Goal: Communication & Community: Answer question/provide support

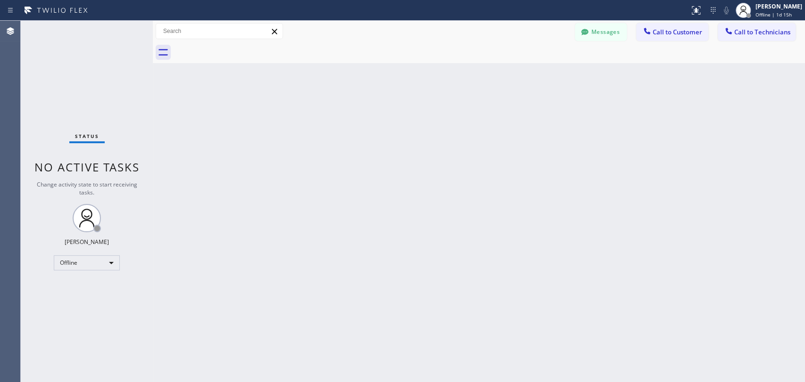
drag, startPoint x: 611, startPoint y: 33, endPoint x: 405, endPoint y: 109, distance: 219.7
click at [610, 35] on button "Messages" at bounding box center [601, 32] width 52 height 18
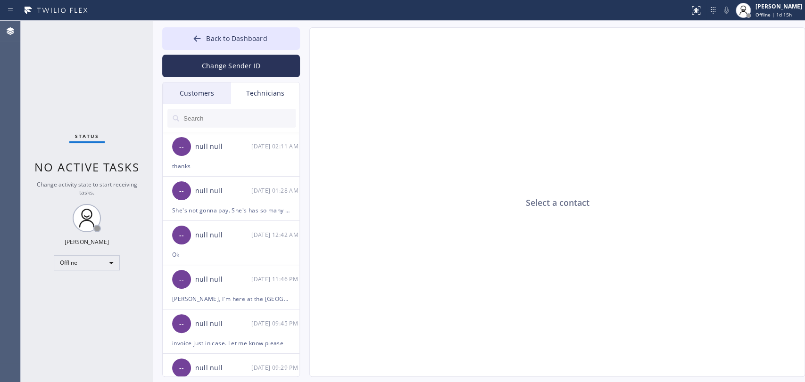
click at [256, 91] on div "Technicians" at bounding box center [265, 93] width 68 height 22
click at [217, 96] on div "Customers" at bounding box center [197, 93] width 68 height 22
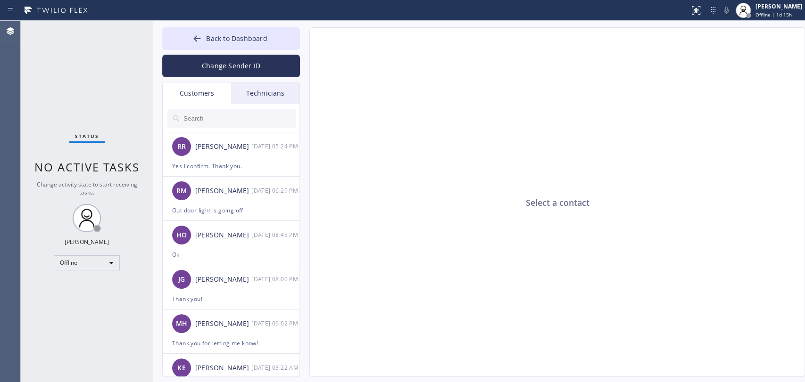
click at [243, 92] on div "Technicians" at bounding box center [265, 93] width 68 height 22
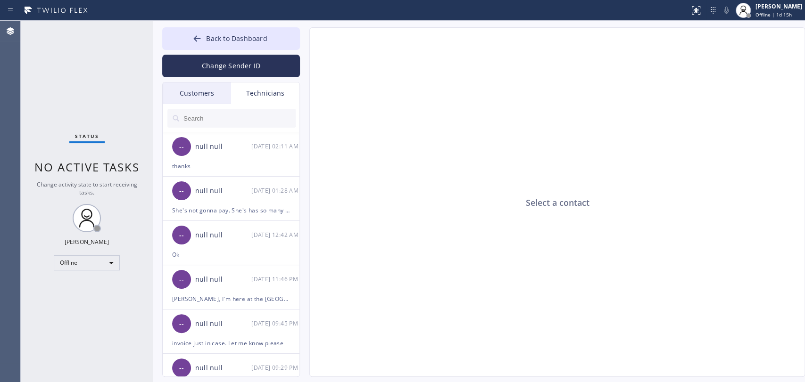
drag, startPoint x: 208, startPoint y: 91, endPoint x: 205, endPoint y: 151, distance: 60.9
click at [207, 91] on div "Customers" at bounding box center [197, 93] width 68 height 22
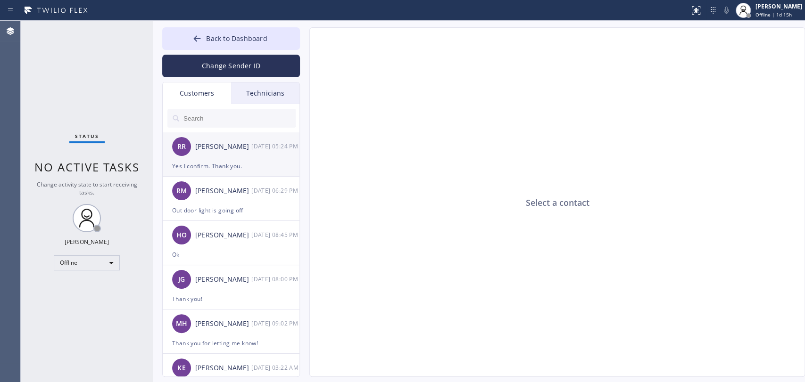
click at [205, 152] on div "[PERSON_NAME]" at bounding box center [223, 146] width 56 height 11
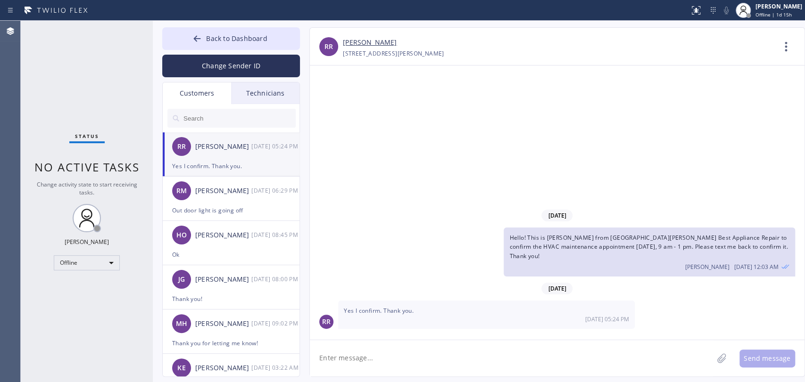
click at [238, 92] on div "Technicians" at bounding box center [265, 93] width 68 height 22
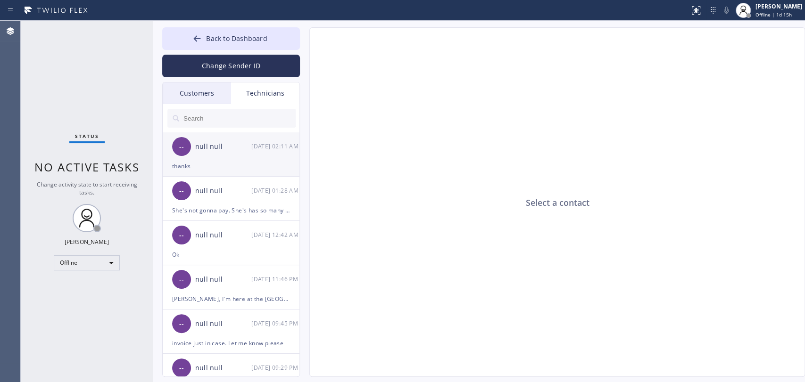
click at [211, 163] on div "thanks" at bounding box center [231, 166] width 118 height 11
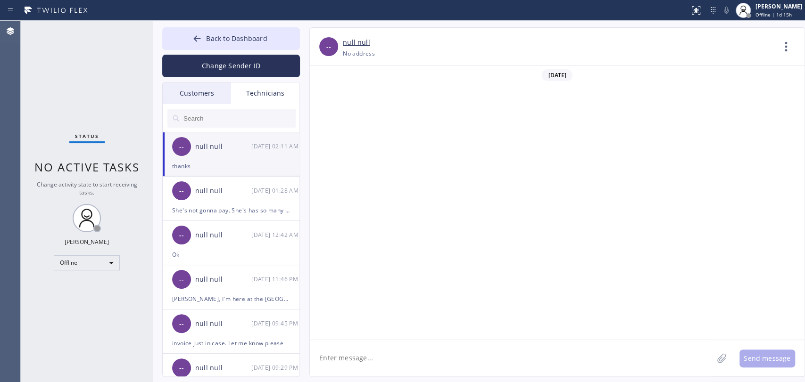
scroll to position [4124, 0]
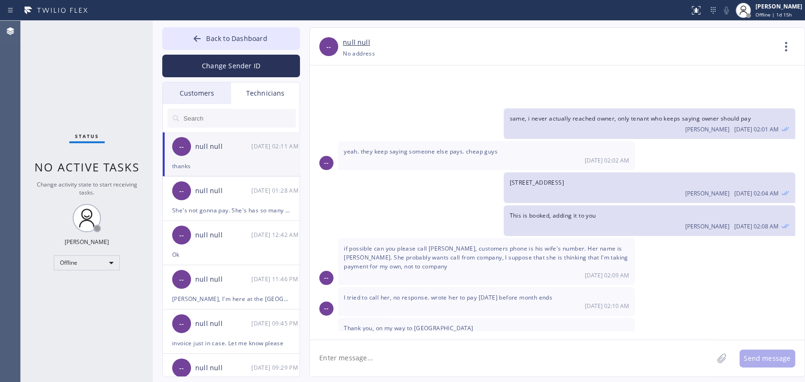
click at [193, 101] on div "Customers" at bounding box center [197, 93] width 68 height 22
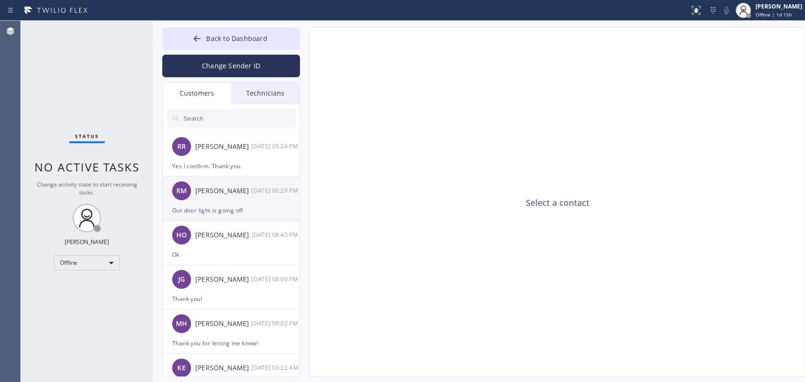
click at [205, 216] on li "RM Rita Morris 08/31 06:29 PM Out door light is going off" at bounding box center [232, 199] width 138 height 44
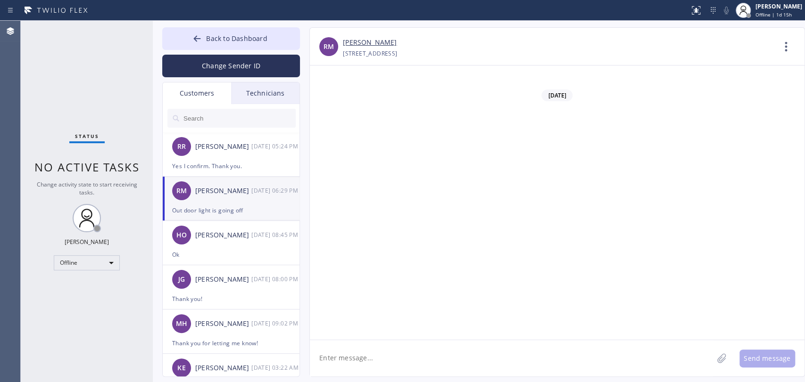
click at [245, 208] on div "Out door light is going off" at bounding box center [231, 210] width 118 height 11
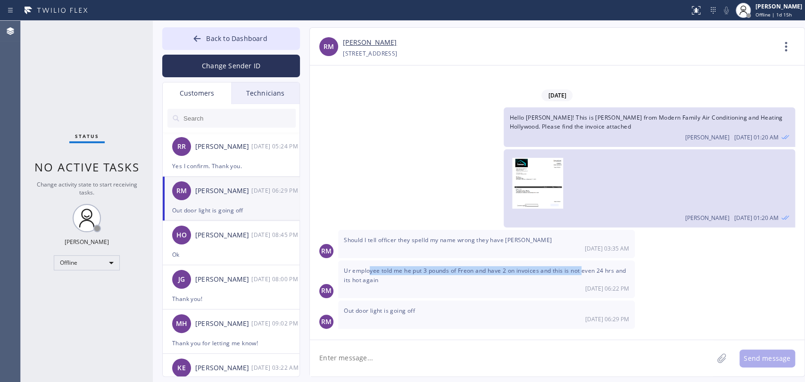
drag, startPoint x: 370, startPoint y: 270, endPoint x: 586, endPoint y: 275, distance: 216.0
click at [585, 275] on span "Ur employee told me he put 3 pounds of Freon and have 2 on invoices and this is…" at bounding box center [485, 275] width 282 height 17
click at [586, 275] on span "Ur employee told me he put 3 pounds of Freon and have 2 on invoices and this is…" at bounding box center [485, 275] width 282 height 17
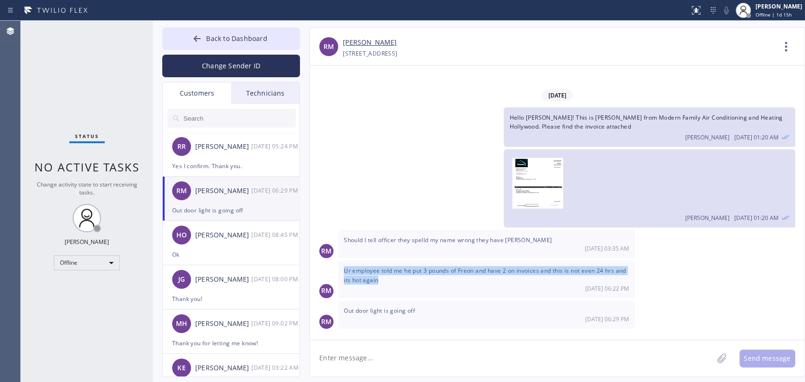
click at [582, 272] on span "Ur employee told me he put 3 pounds of Freon and have 2 on invoices and this is…" at bounding box center [485, 275] width 282 height 17
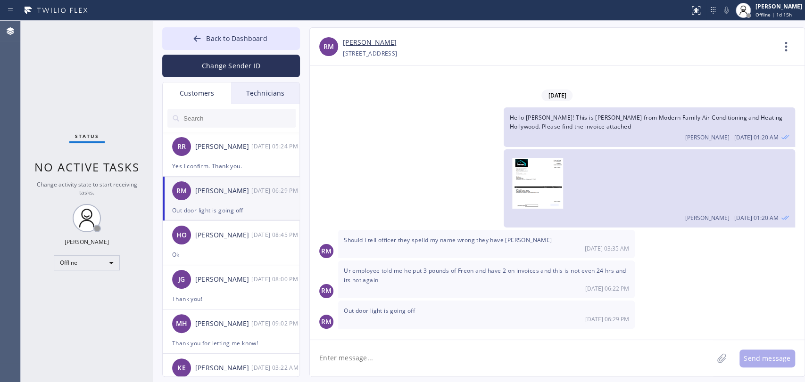
click at [356, 281] on span "Ur employee told me he put 3 pounds of Freon and have 2 on invoices and this is…" at bounding box center [485, 275] width 282 height 17
click at [357, 278] on span "Ur employee told me he put 3 pounds of Freon and have 2 on invoices and this is…" at bounding box center [485, 275] width 282 height 17
click at [357, 272] on span "Ur employee told me he put 3 pounds of Freon and have 2 on invoices and this is…" at bounding box center [485, 275] width 282 height 17
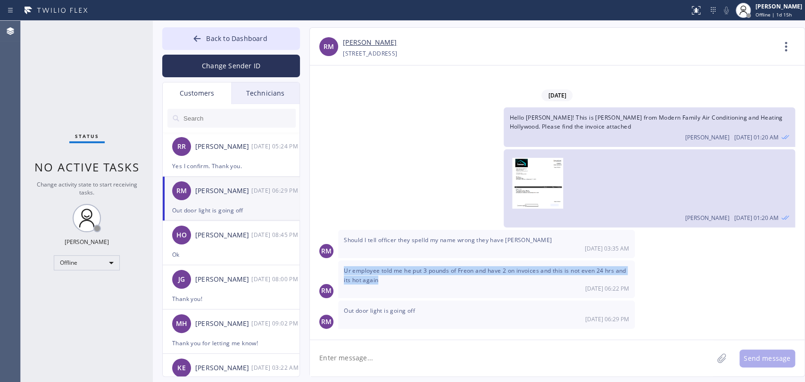
click at [357, 272] on span "Ur employee told me he put 3 pounds of Freon and have 2 on invoices and this is…" at bounding box center [485, 275] width 282 height 17
click at [361, 293] on div "Ur employee told me he put 3 pounds of Freon and have 2 on invoices and this is…" at bounding box center [486, 279] width 297 height 37
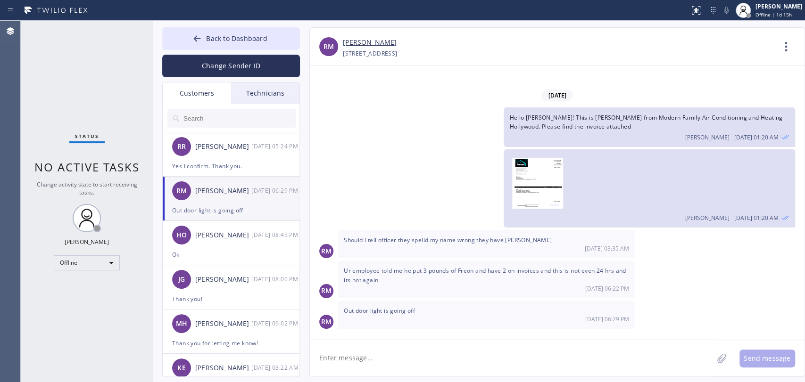
click at [378, 313] on span "Out door light is going off" at bounding box center [379, 311] width 71 height 8
click at [376, 310] on span "Out door light is going off" at bounding box center [379, 311] width 71 height 8
click at [477, 291] on div "08/31 06:22 PM" at bounding box center [486, 289] width 285 height 8
drag, startPoint x: 358, startPoint y: 267, endPoint x: 398, endPoint y: 269, distance: 40.1
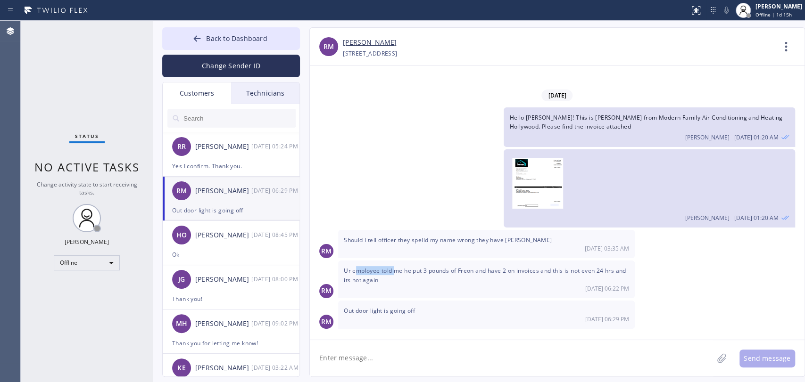
click at [397, 269] on div "Ur employee told me he put 3 pounds of Freon and have 2 on invoices and this is…" at bounding box center [486, 279] width 297 height 37
click at [400, 269] on span "Ur employee told me he put 3 pounds of Freon and have 2 on invoices and this is…" at bounding box center [485, 275] width 282 height 17
click at [402, 268] on span "Ur employee told me he put 3 pounds of Freon and have 2 on invoices and this is…" at bounding box center [485, 275] width 282 height 17
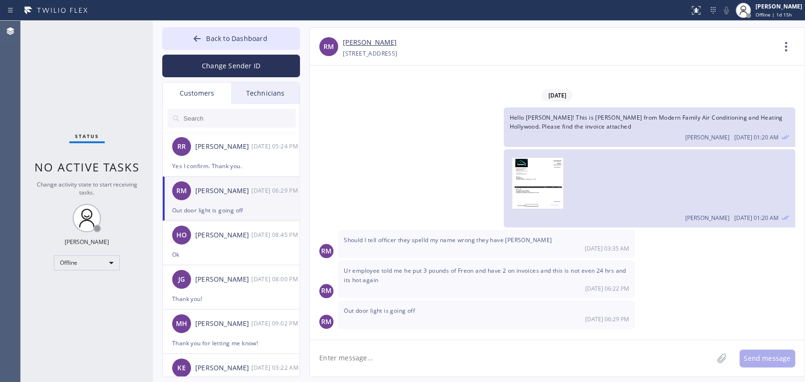
click at [514, 275] on span "Ur employee told me he put 3 pounds of Freon and have 2 on invoices and this is…" at bounding box center [485, 275] width 282 height 17
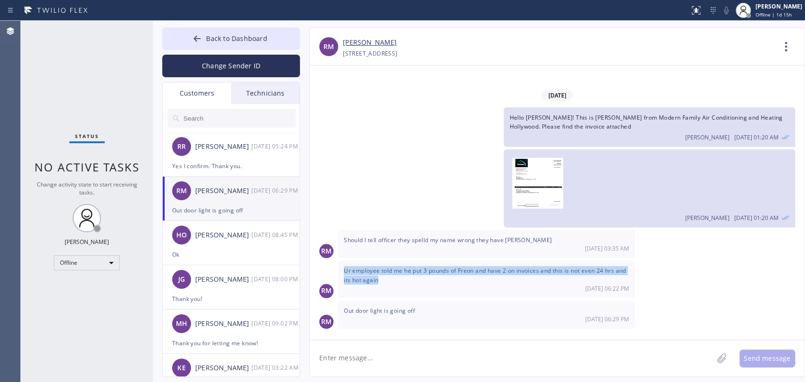
click at [514, 275] on span "Ur employee told me he put 3 pounds of Freon and have 2 on invoices and this is…" at bounding box center [485, 275] width 282 height 17
click at [511, 271] on span "Ur employee told me he put 3 pounds of Freon and have 2 on invoices and this is…" at bounding box center [485, 275] width 282 height 17
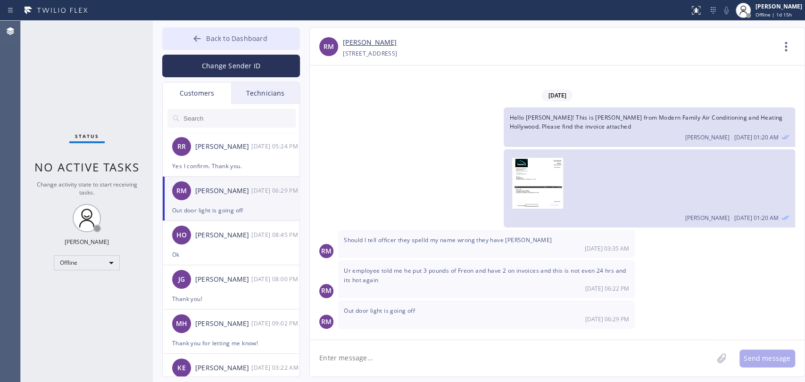
click at [272, 35] on button "Back to Dashboard" at bounding box center [231, 38] width 138 height 23
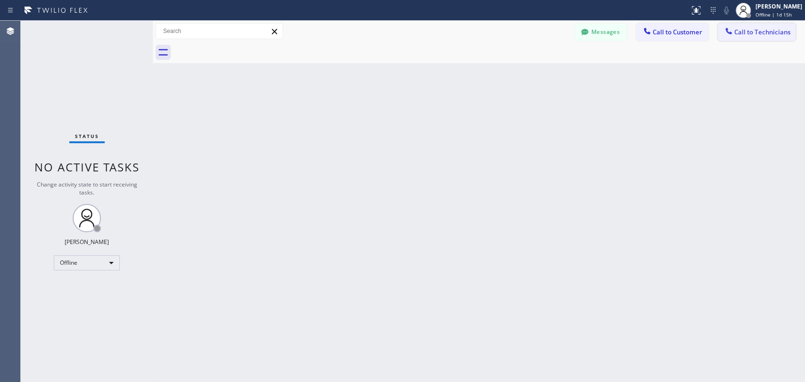
click at [724, 34] on span "Call to Technicians" at bounding box center [762, 32] width 56 height 8
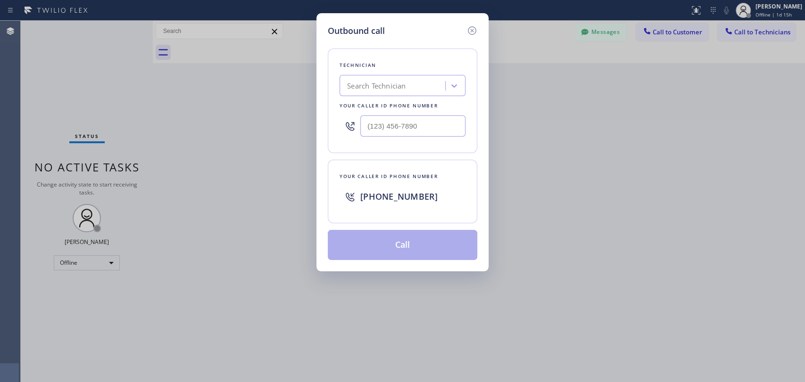
click at [476, 31] on icon at bounding box center [471, 30] width 11 height 11
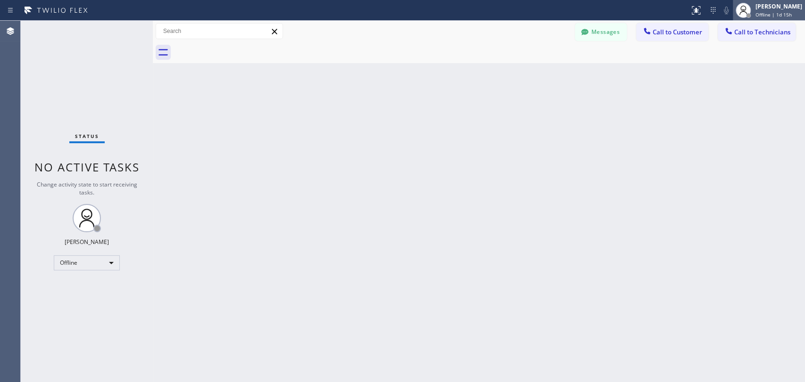
click at [724, 11] on div "Oleksiy Dmitriev Offline | 1d 15h" at bounding box center [778, 10] width 51 height 16
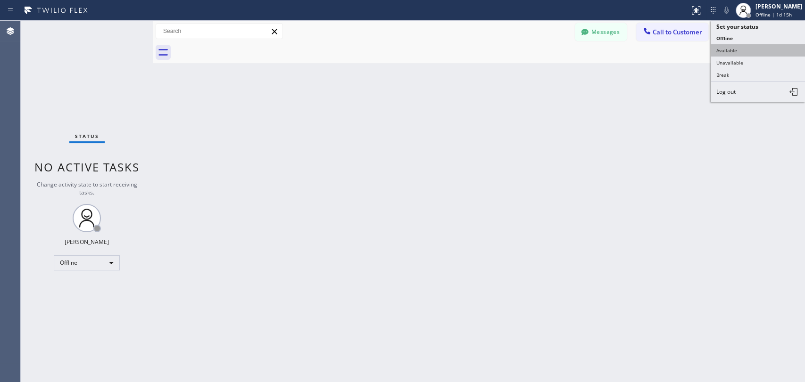
click at [724, 50] on button "Available" at bounding box center [757, 50] width 94 height 12
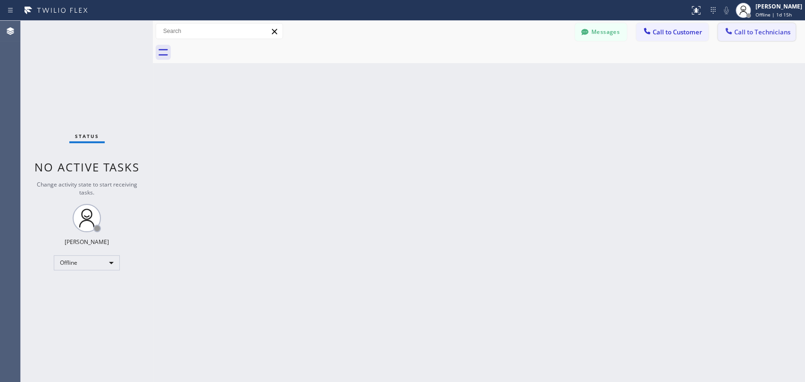
click at [724, 36] on span "Call to Technicians" at bounding box center [762, 32] width 56 height 8
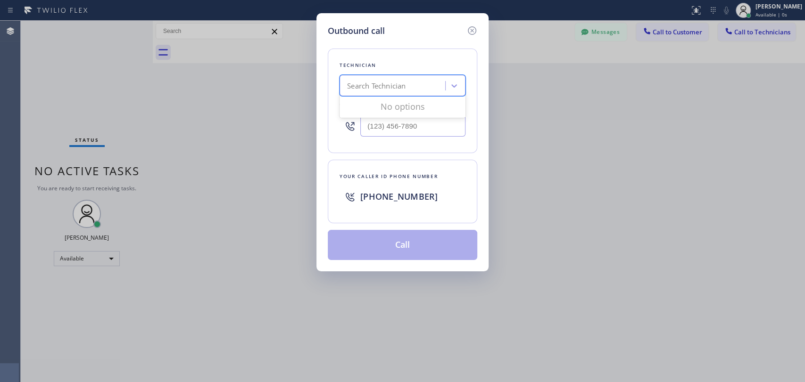
click at [403, 90] on div "Search Technician" at bounding box center [376, 86] width 58 height 11
type input "serg"
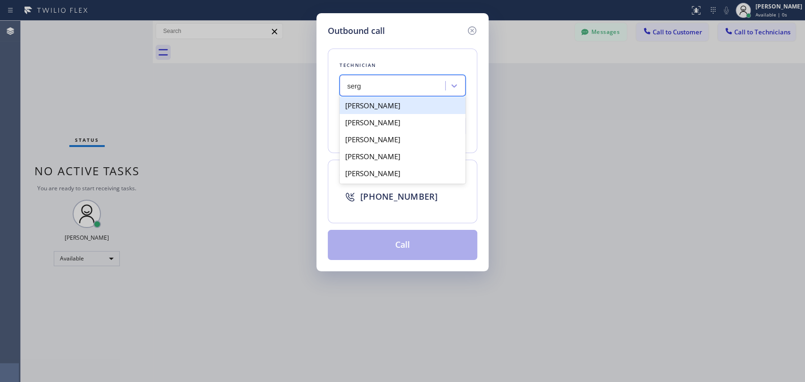
click at [400, 105] on div "[PERSON_NAME]" at bounding box center [402, 105] width 126 height 17
type input "(323) 304-1325"
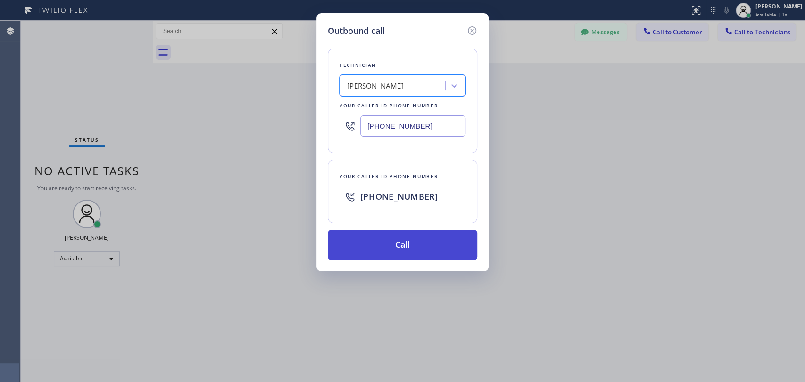
click at [416, 242] on button "Call" at bounding box center [402, 245] width 149 height 30
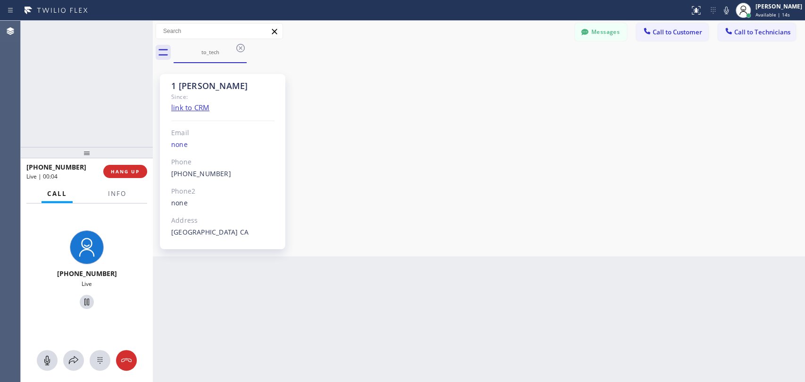
scroll to position [1012, 0]
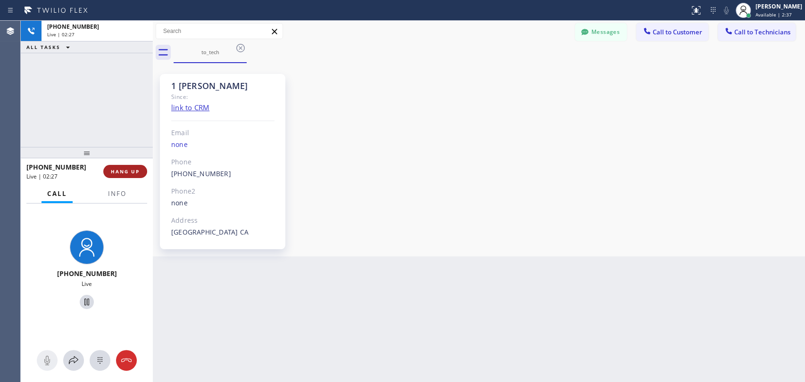
click at [117, 172] on span "HANG UP" at bounding box center [125, 171] width 29 height 7
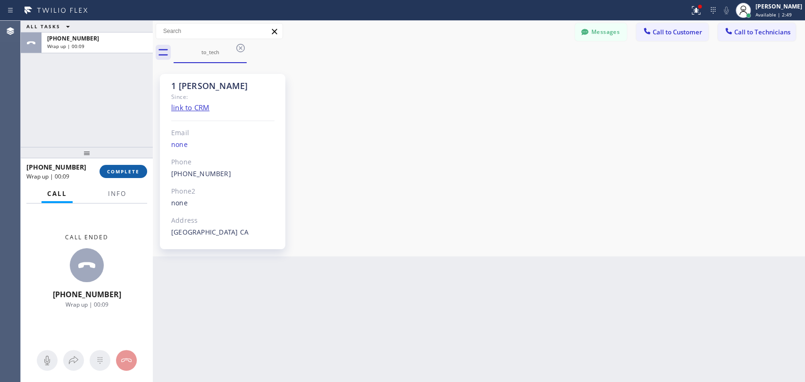
click at [117, 167] on button "COMPLETE" at bounding box center [123, 171] width 48 height 13
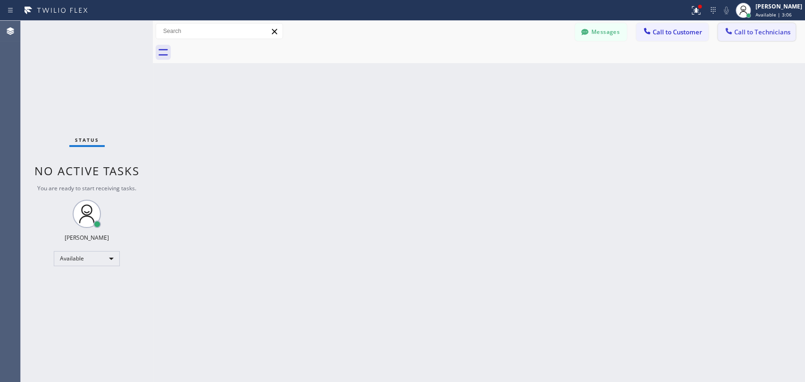
click at [724, 33] on span "Call to Technicians" at bounding box center [762, 32] width 56 height 8
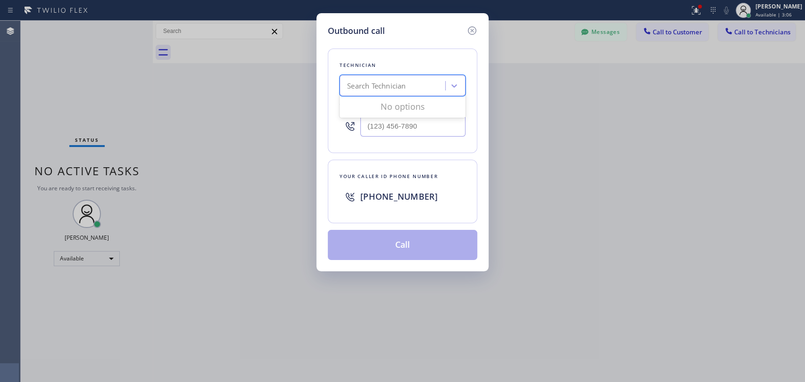
click at [374, 87] on div "Search Technician" at bounding box center [376, 86] width 58 height 11
type input "seva"
drag, startPoint x: 367, startPoint y: 110, endPoint x: 372, endPoint y: 144, distance: 34.3
click at [367, 110] on div "[PERSON_NAME]" at bounding box center [402, 105] width 126 height 17
type input "(818) 480-0219"
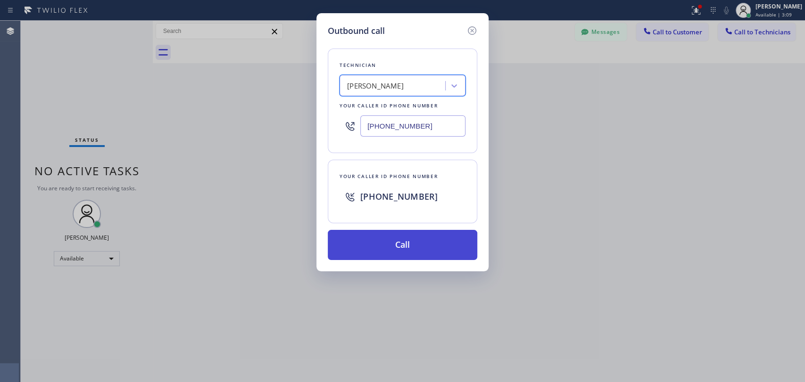
click at [388, 250] on button "Call" at bounding box center [402, 245] width 149 height 30
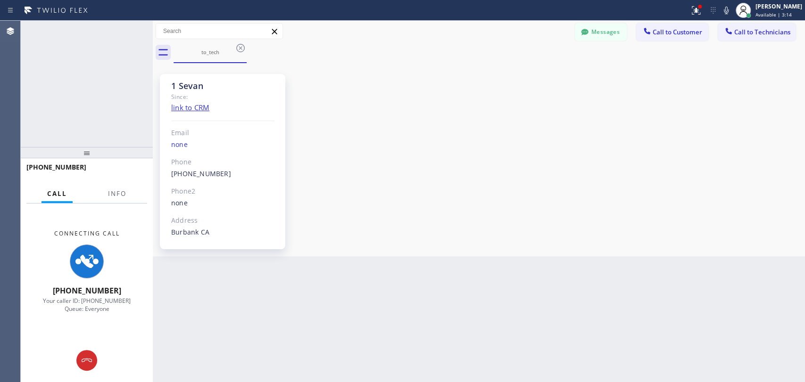
scroll to position [2883, 0]
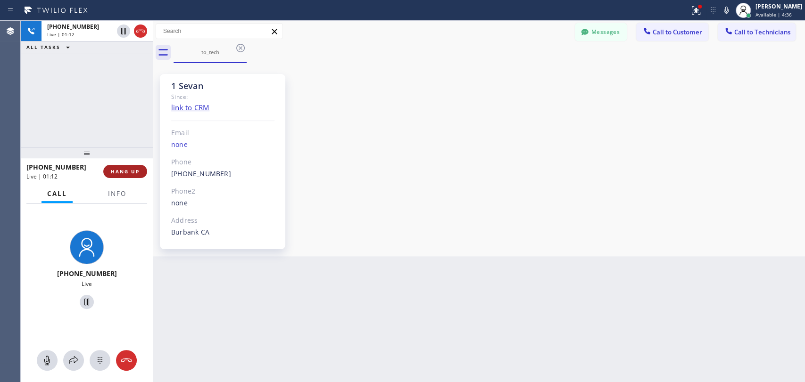
click at [123, 170] on span "HANG UP" at bounding box center [125, 171] width 29 height 7
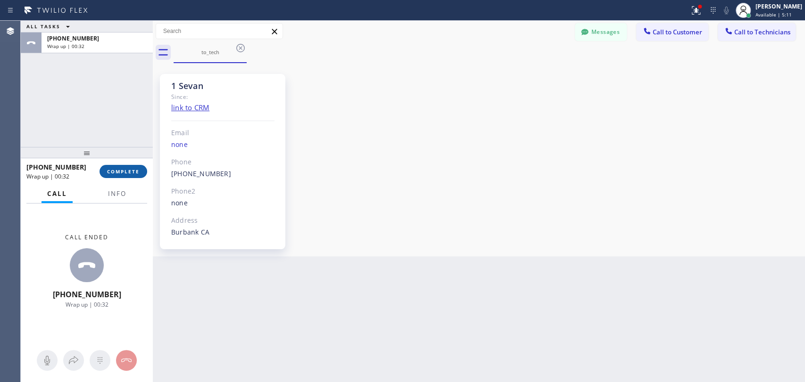
click at [135, 165] on div "+18184800219 Wrap up | 00:32 COMPLETE" at bounding box center [86, 171] width 121 height 25
click at [130, 167] on button "COMPLETE" at bounding box center [123, 171] width 48 height 13
click at [126, 147] on div at bounding box center [87, 152] width 132 height 11
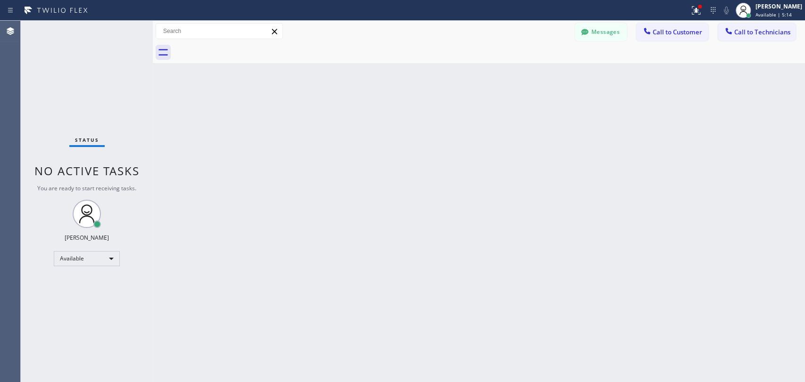
click at [626, 236] on div "Back to Dashboard Change Sender ID Customers Technicians RR Reza Ramezankhani 0…" at bounding box center [479, 202] width 652 height 362
click at [583, 30] on icon at bounding box center [584, 32] width 7 height 6
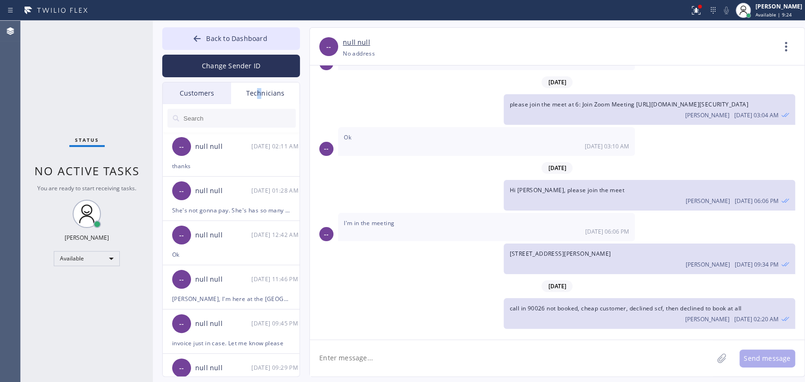
click at [256, 92] on div "Technicians" at bounding box center [265, 93] width 68 height 22
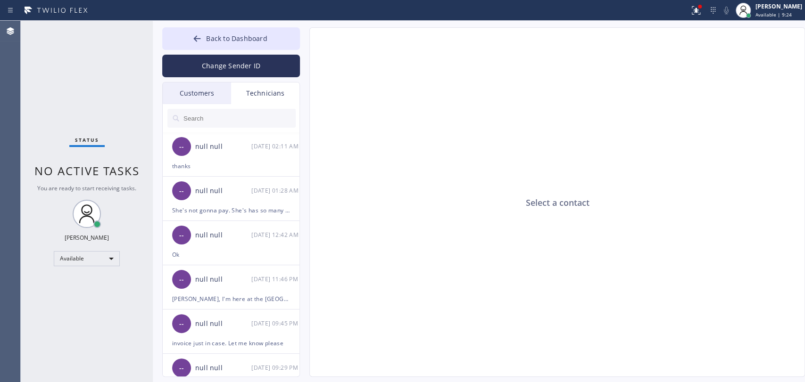
click at [215, 92] on div "Customers" at bounding box center [197, 93] width 68 height 22
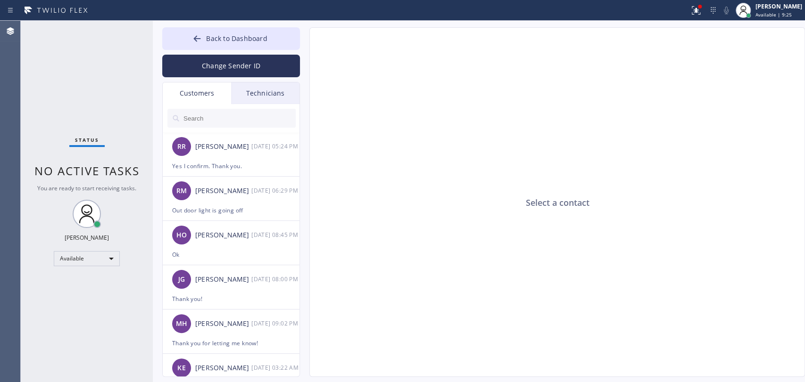
click at [212, 107] on div at bounding box center [232, 118] width 138 height 28
click at [210, 113] on input "text" at bounding box center [238, 118] width 113 height 19
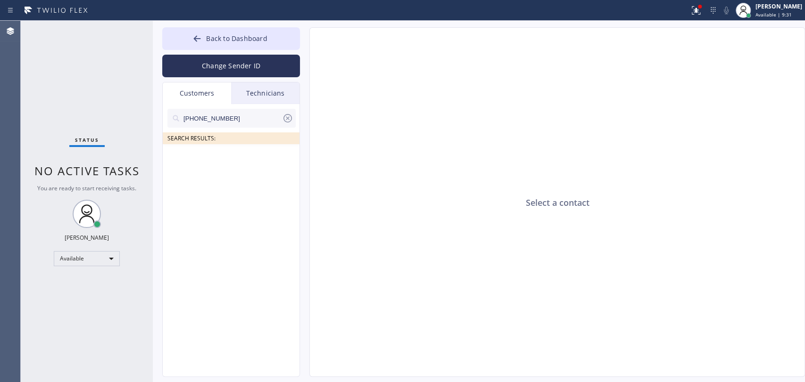
click at [231, 112] on input "(213) 984-5485" at bounding box center [231, 118] width 99 height 19
click at [279, 115] on input "(72_) ___-____" at bounding box center [231, 118] width 99 height 19
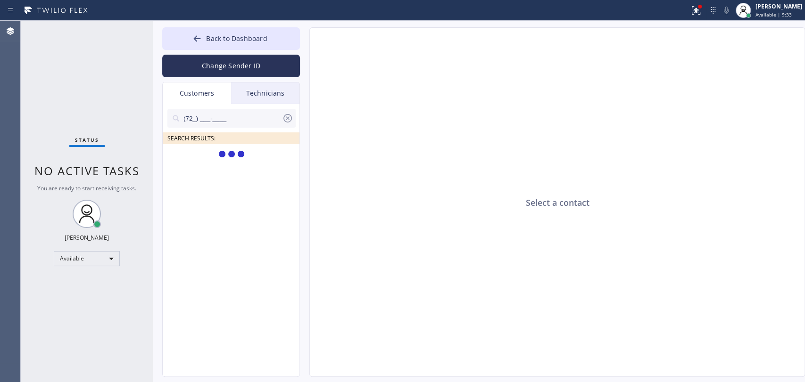
click at [283, 121] on icon at bounding box center [287, 118] width 11 height 11
click at [271, 122] on input "text" at bounding box center [238, 118] width 113 height 19
paste input "indrogit72@gmail.com"
type input "indrogit72@gmail.com"
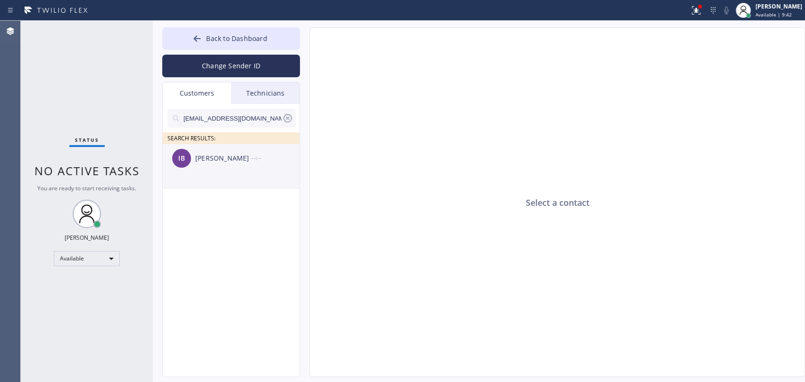
click at [206, 157] on div "[PERSON_NAME]" at bounding box center [223, 158] width 56 height 11
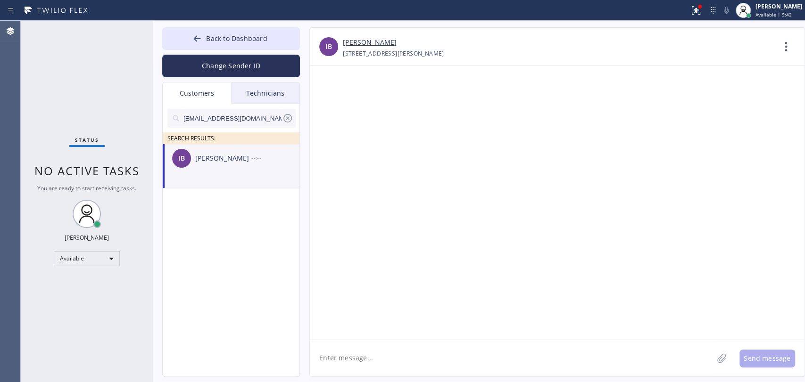
click at [337, 344] on textarea at bounding box center [511, 358] width 403 height 36
paste textarea "Metro Heating Repair LA"
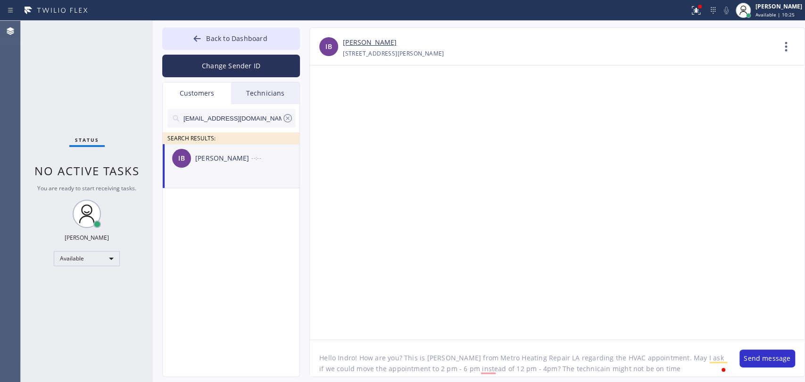
drag, startPoint x: 597, startPoint y: 371, endPoint x: 643, endPoint y: 361, distance: 47.2
click at [643, 344] on textarea "Hello Indro! How are you? This is Alex from Metro Heating Repair LA regarding t…" at bounding box center [520, 358] width 420 height 36
drag, startPoint x: 489, startPoint y: 367, endPoint x: 290, endPoint y: 333, distance: 201.8
click at [290, 333] on div "Back to Dashboard Change Sender ID Customers Technicians indrogit72@gmail.com S…" at bounding box center [479, 202] width 652 height 362
click at [631, 344] on textarea "Hello Indro! How are you? This is Alex from Metro Heating Repair LA regarding t…" at bounding box center [520, 358] width 420 height 36
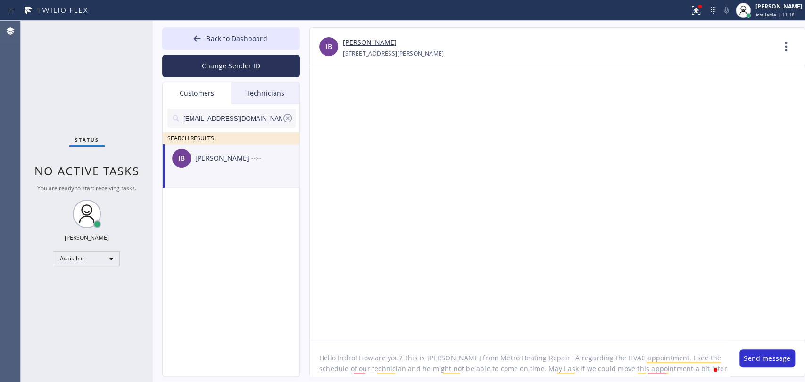
scroll to position [8, 0]
drag, startPoint x: 641, startPoint y: 357, endPoint x: 707, endPoint y: 372, distance: 67.2
click at [707, 344] on textarea "Hello Indro! How are you? This is Alex from Metro Heating Repair LA regarding t…" at bounding box center [520, 358] width 420 height 36
paste textarea "I checked our technician’s schedule, and it looks like he may not be able to ar…"
click at [642, 344] on textarea "Hello Indro! How are you? This is Alex from Metro Heating Repair LA regarding t…" at bounding box center [520, 358] width 420 height 36
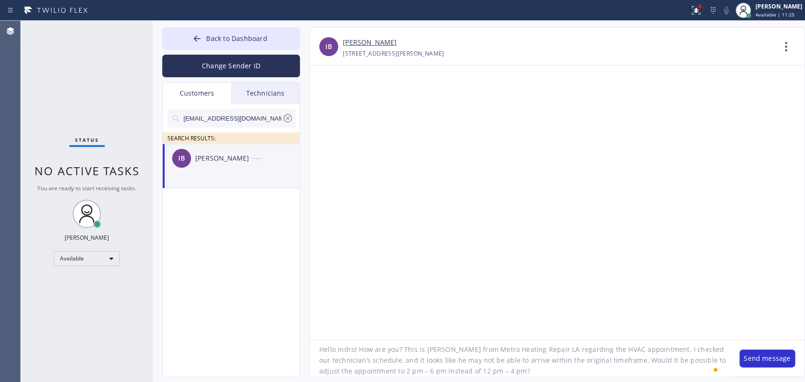
click at [521, 344] on textarea "Hello Indro! How are you? This is Alex from Metro Heating Repair LA regarding t…" at bounding box center [520, 358] width 420 height 36
type textarea "Hello Indro! How are you? This is Alex from Metro Heating Repair LA regarding t…"
click at [724, 344] on button "Send message" at bounding box center [767, 359] width 56 height 18
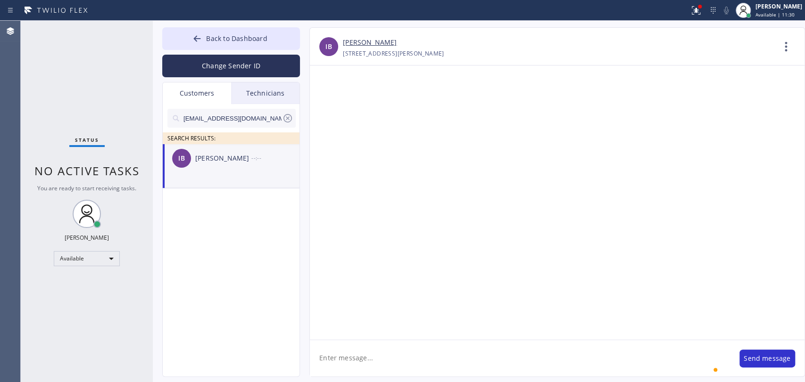
scroll to position [0, 0]
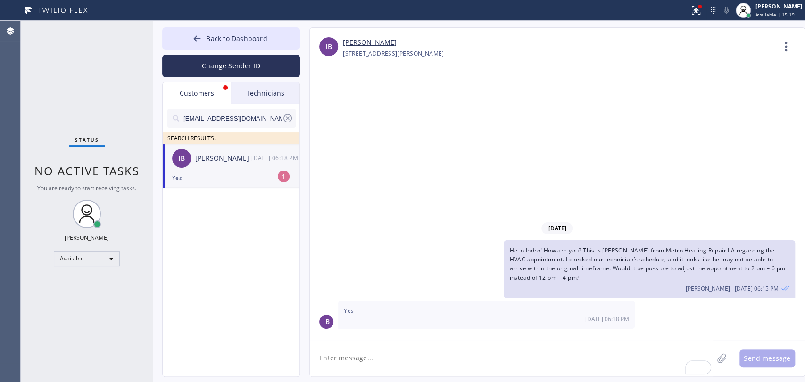
click at [407, 344] on textarea "To enrich screen reader interactions, please activate Accessibility in Grammarl…" at bounding box center [511, 358] width 403 height 36
type textarea "Thanks for answer! Sam will call you 30 minutes prior to his arrival"
click at [724, 344] on button "Send message" at bounding box center [767, 359] width 56 height 18
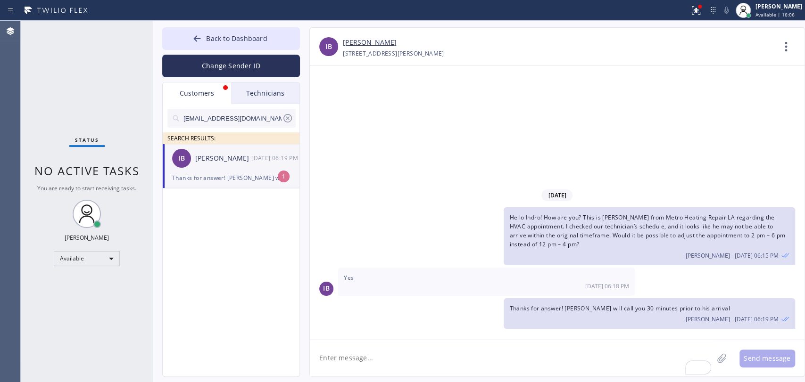
click at [232, 175] on div "Thanks for answer! Sam will call you 30 minutes prior to his arrival" at bounding box center [231, 178] width 118 height 11
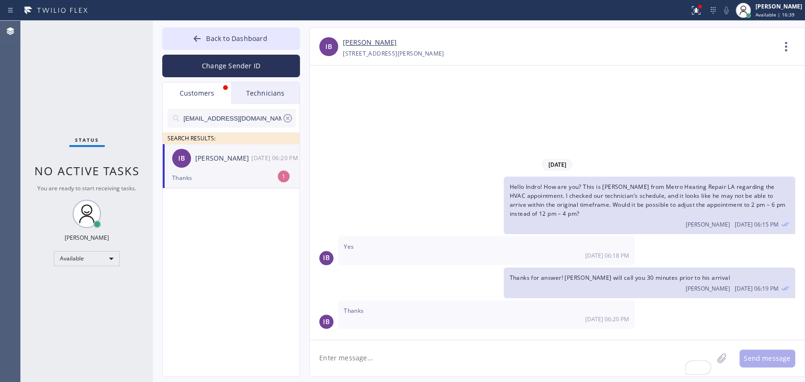
click at [251, 89] on div "Technicians" at bounding box center [265, 93] width 68 height 22
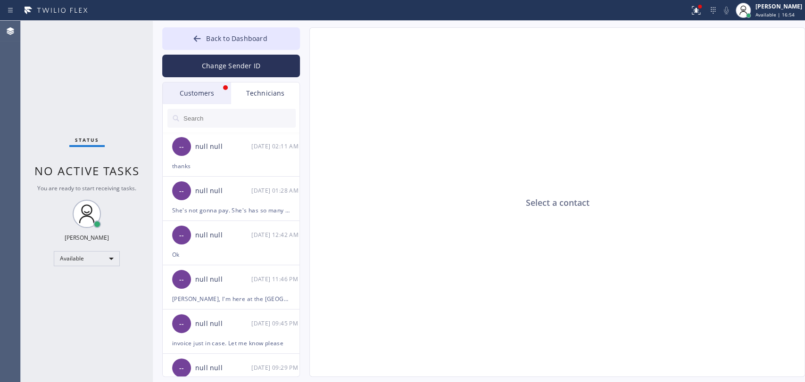
click at [197, 92] on div "Customers" at bounding box center [197, 93] width 68 height 22
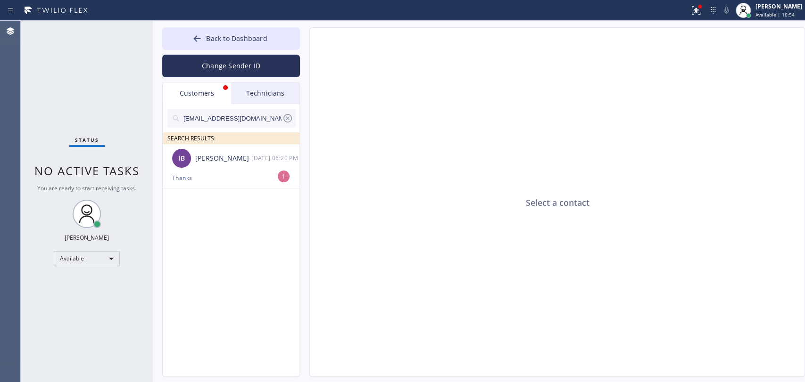
click at [211, 191] on ul "IB Indro Biswas 09/01 06:20 PM Thanks 1" at bounding box center [232, 177] width 138 height 66
click at [210, 179] on div "Thanks" at bounding box center [231, 178] width 118 height 11
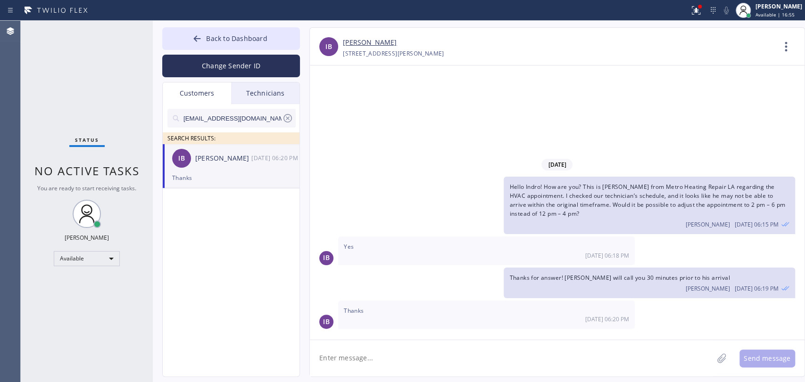
click at [289, 121] on icon at bounding box center [287, 118] width 11 height 11
click at [68, 90] on div "Status No active tasks You are ready to start receiving tasks. [PERSON_NAME] Av…" at bounding box center [87, 202] width 132 height 362
click at [230, 31] on button "Back to Dashboard" at bounding box center [231, 38] width 138 height 23
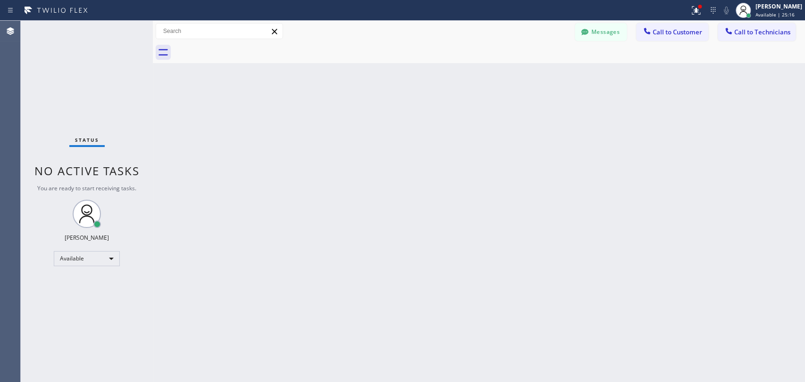
click at [288, 157] on div "Back to Dashboard Change Sender ID Customers Technicians IB Indro Biswas 09/01 …" at bounding box center [479, 202] width 652 height 362
click at [414, 77] on div "Back to Dashboard Change Sender ID Customers Technicians IB Indro Biswas 09/01 …" at bounding box center [479, 202] width 652 height 362
click at [462, 301] on div "Back to Dashboard Change Sender ID Customers Technicians IB Indro Biswas 09/01 …" at bounding box center [479, 202] width 652 height 362
drag, startPoint x: 261, startPoint y: 107, endPoint x: 365, endPoint y: 0, distance: 148.7
click at [261, 107] on div "Back to Dashboard Change Sender ID Customers Technicians IB Indro Biswas 09/01 …" at bounding box center [479, 202] width 652 height 362
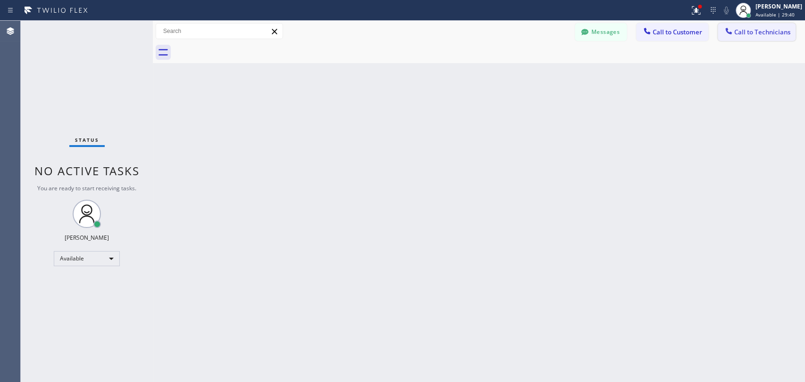
click at [724, 38] on button "Call to Technicians" at bounding box center [757, 32] width 78 height 18
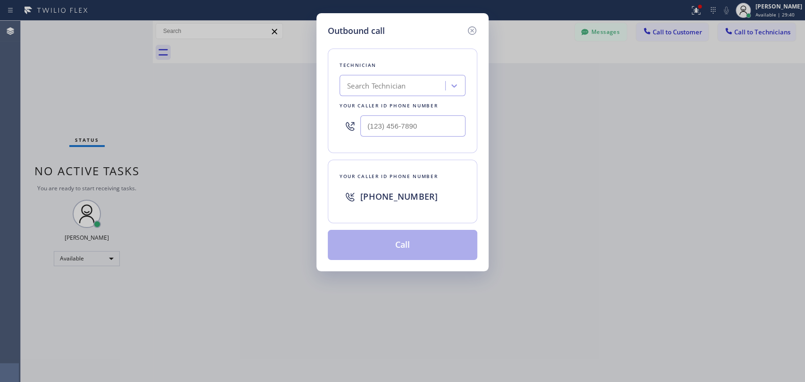
drag, startPoint x: 425, startPoint y: 90, endPoint x: 415, endPoint y: 90, distance: 9.9
click at [415, 91] on div "Search Technician" at bounding box center [393, 86] width 103 height 16
type input "den"
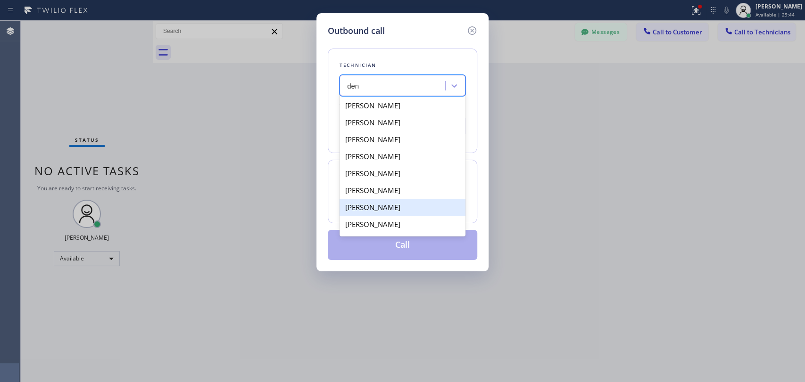
click at [388, 213] on div "Denis Nikolayevich Bolshunov" at bounding box center [402, 207] width 126 height 17
type input "(949) 394-0845"
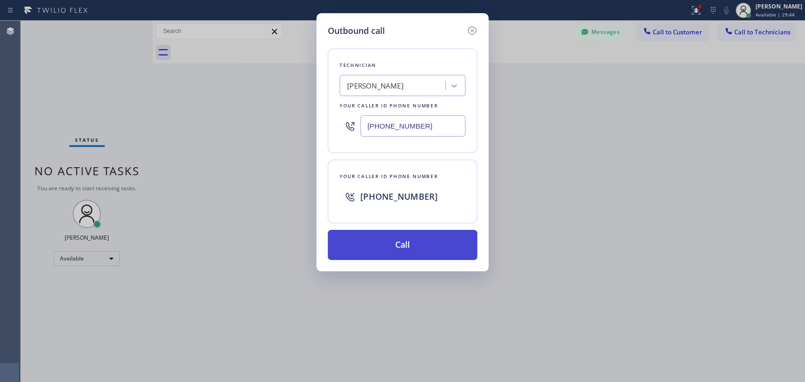
click at [389, 247] on button "Call" at bounding box center [402, 245] width 149 height 30
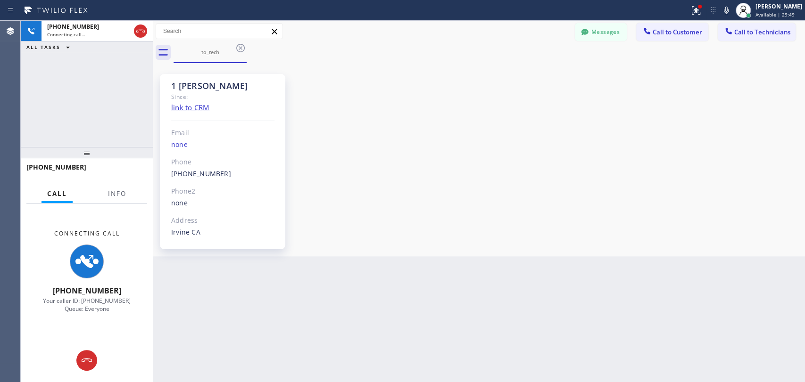
scroll to position [14350, 0]
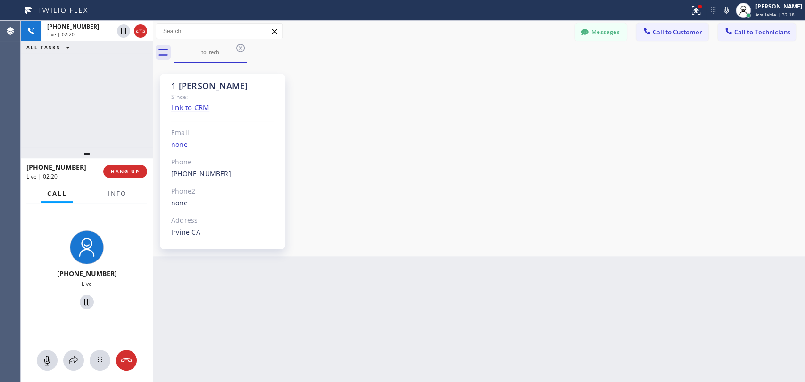
drag, startPoint x: 83, startPoint y: 147, endPoint x: 86, endPoint y: 156, distance: 9.4
click at [85, 157] on div at bounding box center [87, 152] width 132 height 11
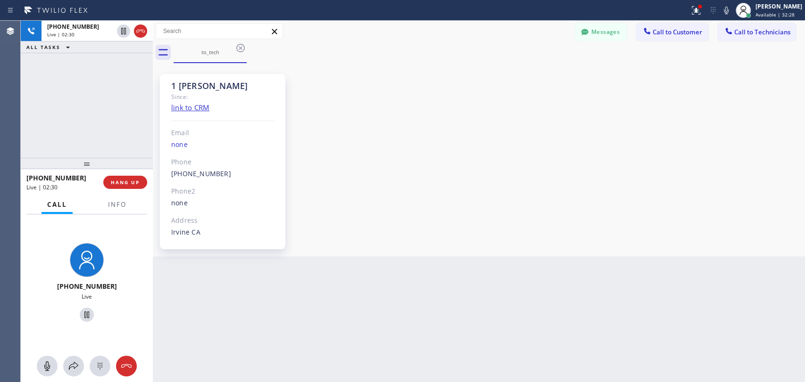
click at [227, 86] on div "1 OC Denis Bolshunov" at bounding box center [222, 86] width 103 height 11
click at [213, 84] on div "1 OC Denis Bolshunov" at bounding box center [222, 86] width 103 height 11
click at [198, 84] on div "1 OC Denis Bolshunov" at bounding box center [222, 86] width 103 height 11
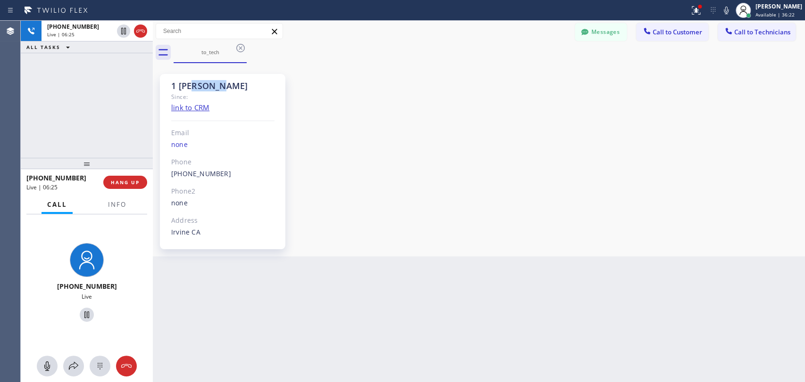
click at [198, 84] on div "1 OC Denis Bolshunov" at bounding box center [222, 86] width 103 height 11
click at [198, 85] on div "1 OC Denis Bolshunov" at bounding box center [222, 86] width 103 height 11
click at [153, 130] on div at bounding box center [153, 202] width 0 height 362
click at [207, 81] on div "1 OC Denis Bolshunov" at bounding box center [223, 86] width 103 height 11
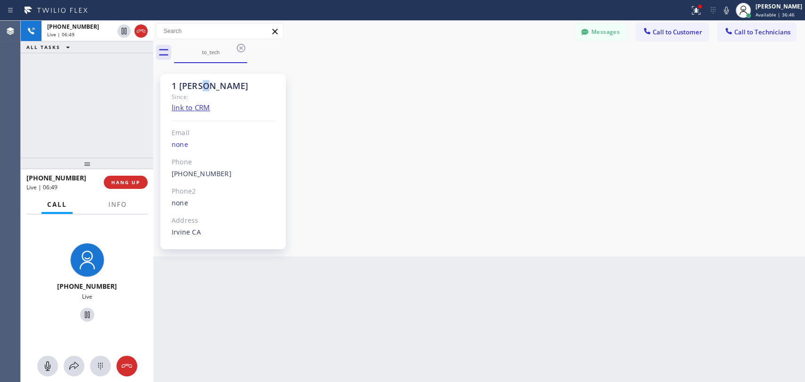
click at [207, 81] on div "1 OC Denis Bolshunov" at bounding box center [223, 86] width 103 height 11
click at [218, 87] on div "1 OC Denis Bolshunov" at bounding box center [223, 86] width 103 height 11
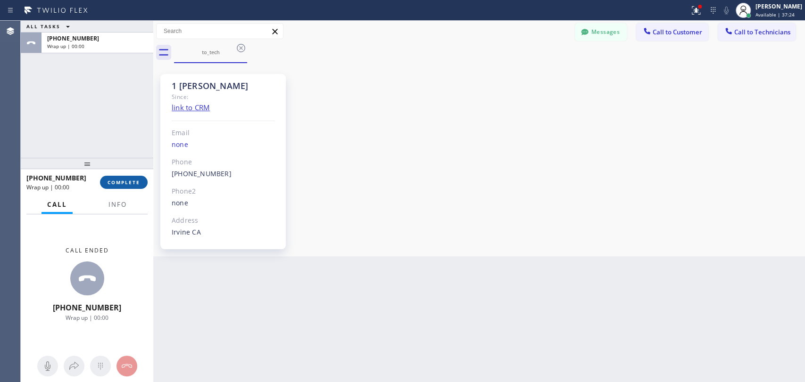
click at [107, 183] on span "COMPLETE" at bounding box center [123, 182] width 33 height 7
click at [610, 344] on div "Back to Dashboard Change Sender ID Customers Technicians IB Indro Biswas 09/01 …" at bounding box center [479, 202] width 652 height 362
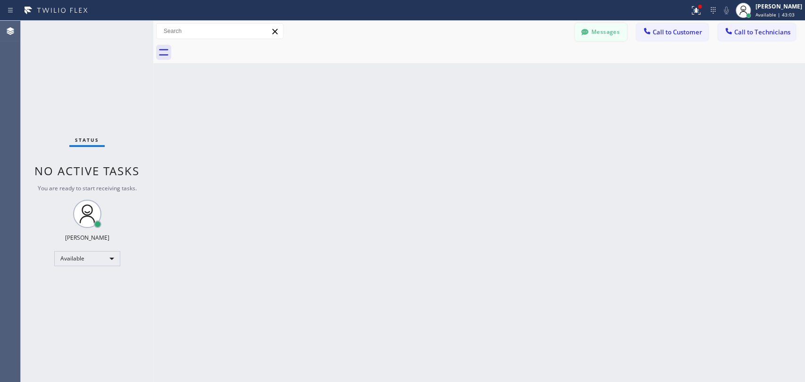
click at [605, 32] on button "Messages" at bounding box center [601, 32] width 52 height 18
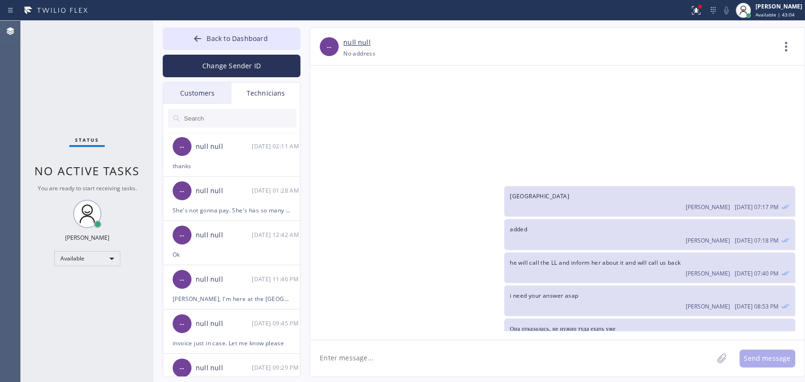
click at [238, 116] on input "text" at bounding box center [239, 118] width 113 height 19
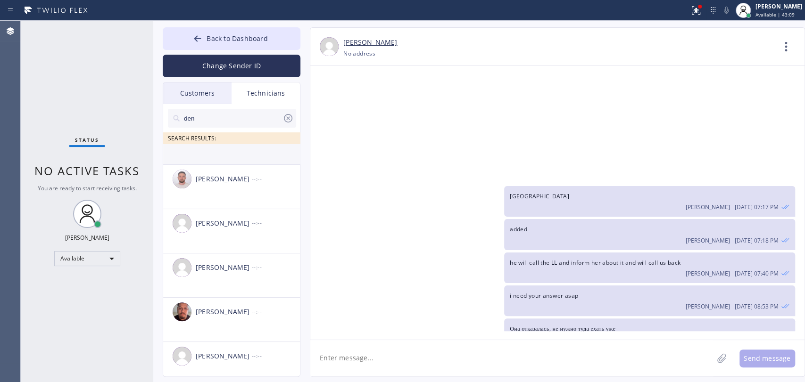
scroll to position [98, 0]
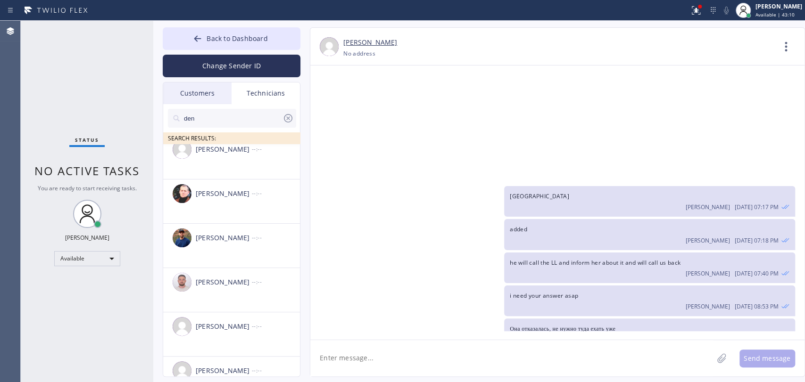
type input "den"
click at [221, 330] on div "Denis Nikolayevich Bolshunov" at bounding box center [224, 327] width 56 height 11
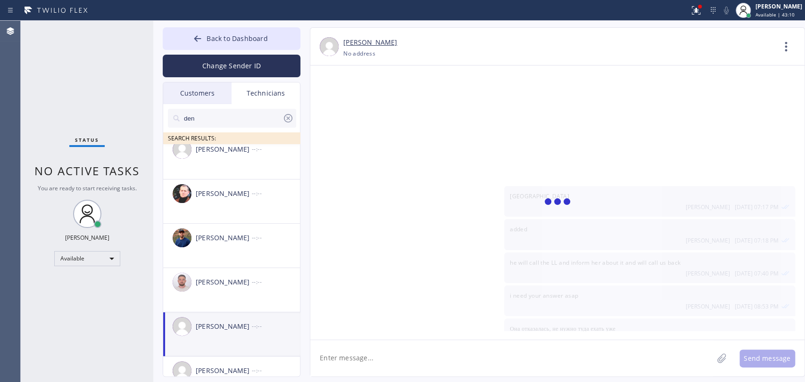
click at [373, 344] on textarea at bounding box center [511, 358] width 403 height 36
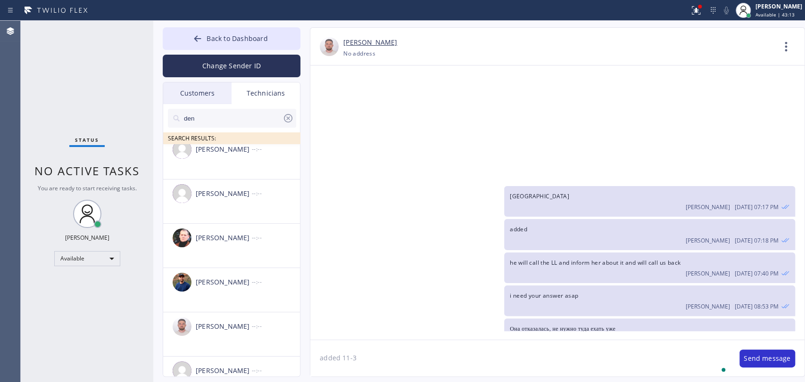
type textarea "added 11-3"
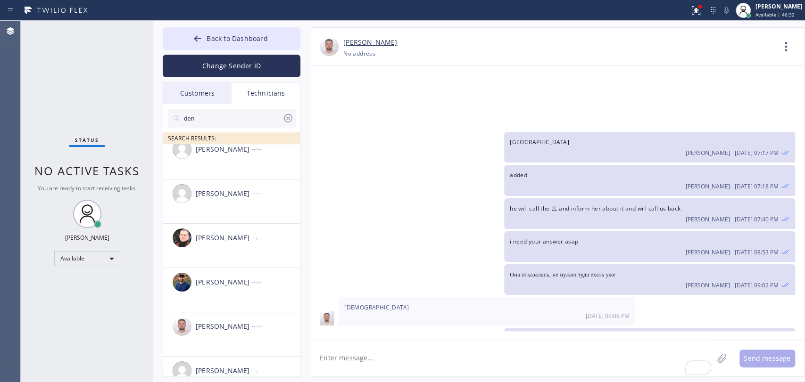
click at [82, 181] on div "Status No active tasks You are ready to start receiving tasks. [PERSON_NAME] Av…" at bounding box center [87, 202] width 132 height 362
click at [84, 170] on span "No active tasks" at bounding box center [86, 171] width 105 height 16
click at [78, 173] on span "No active tasks" at bounding box center [86, 171] width 105 height 16
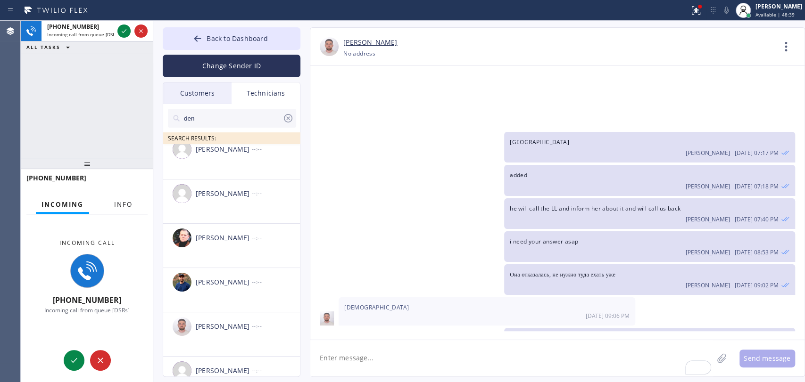
click at [111, 205] on button "Info" at bounding box center [123, 205] width 30 height 18
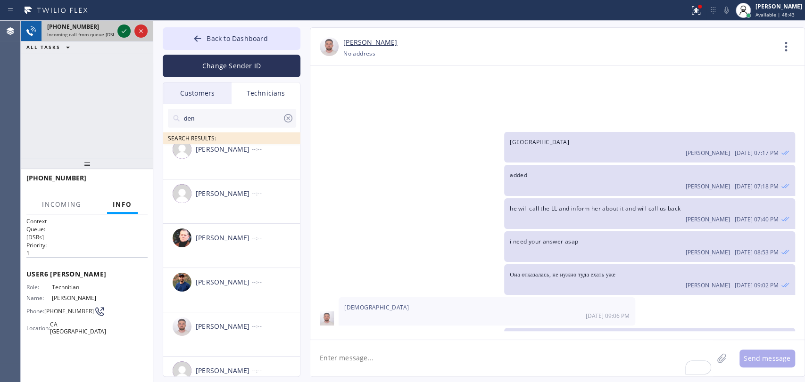
click at [124, 28] on icon at bounding box center [123, 30] width 11 height 11
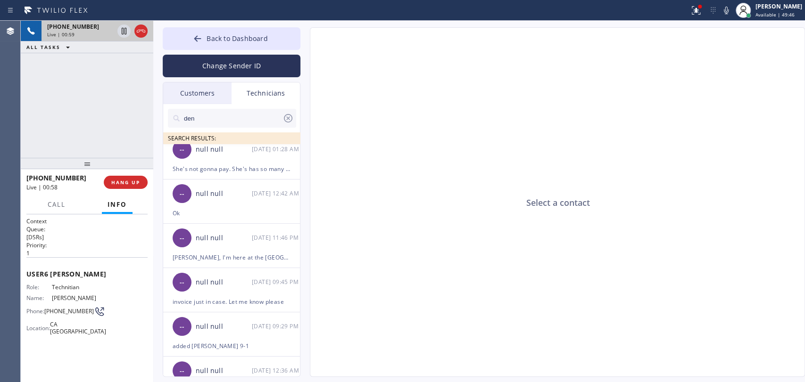
drag, startPoint x: 101, startPoint y: 160, endPoint x: 96, endPoint y: 173, distance: 13.6
click at [96, 169] on div at bounding box center [87, 163] width 132 height 11
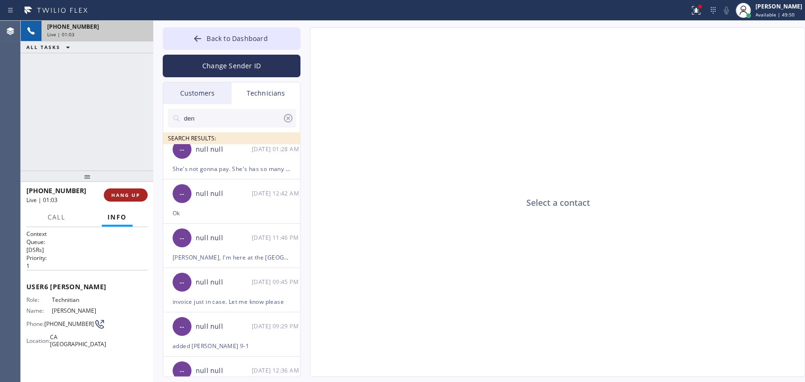
click at [129, 200] on button "HANG UP" at bounding box center [126, 195] width 44 height 13
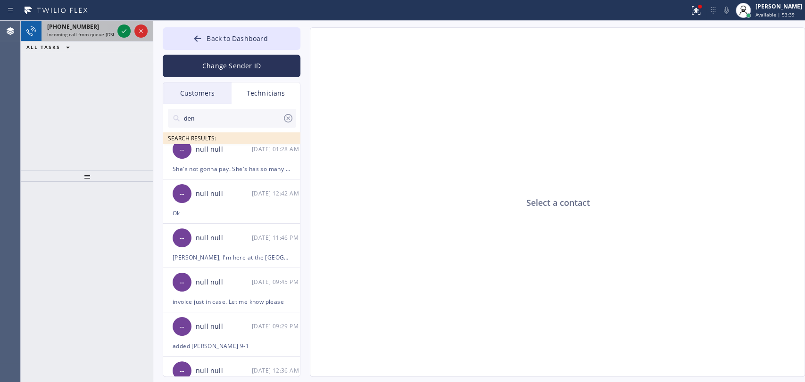
click at [79, 41] on div "+19095347004 Incoming call from queue [DSRs]" at bounding box center [78, 31] width 74 height 21
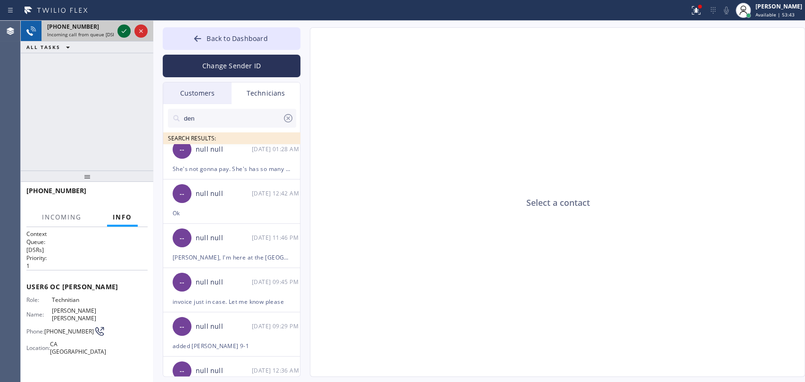
click at [121, 34] on icon at bounding box center [123, 30] width 11 height 11
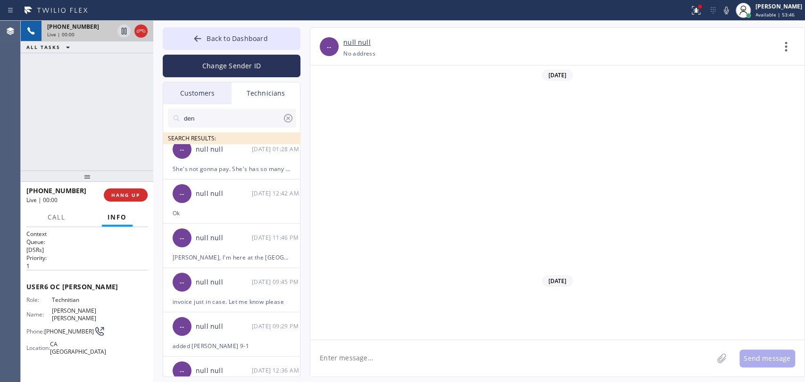
scroll to position [8335, 0]
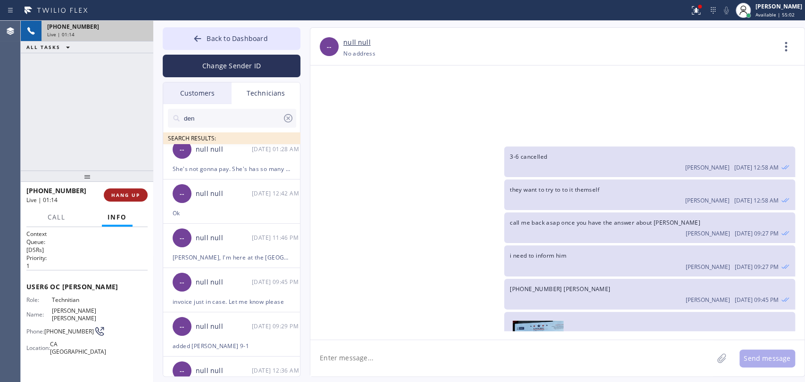
click at [135, 194] on span "HANG UP" at bounding box center [125, 195] width 29 height 7
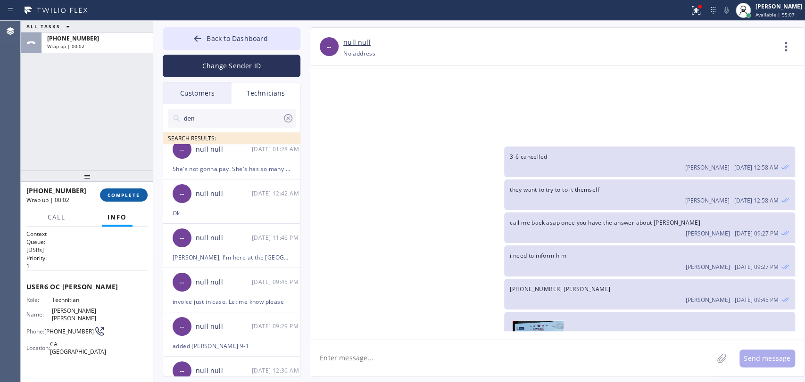
click at [132, 198] on span "COMPLETE" at bounding box center [123, 195] width 33 height 7
click at [132, 127] on div "ALL TASKS ALL TASKS ACTIVE TASKS TASKS IN WRAP UP +19095347004 Wrap up | 00:03" at bounding box center [87, 96] width 132 height 150
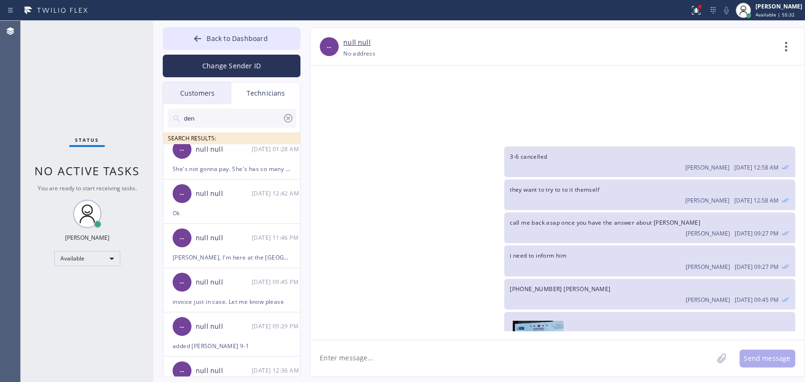
click at [210, 120] on input "den" at bounding box center [232, 118] width 99 height 19
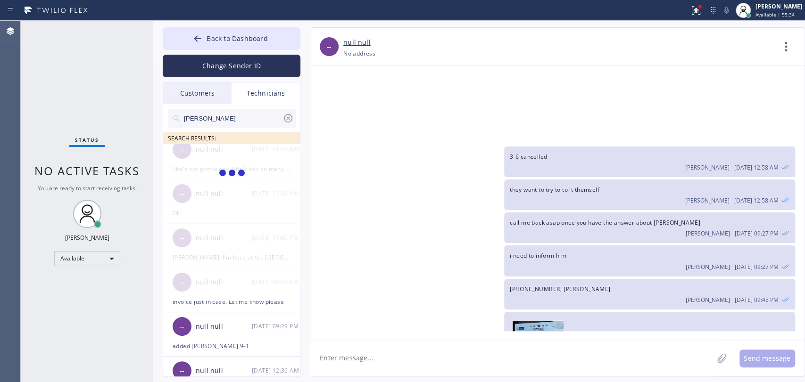
click at [210, 119] on input "CHris" at bounding box center [232, 118] width 99 height 19
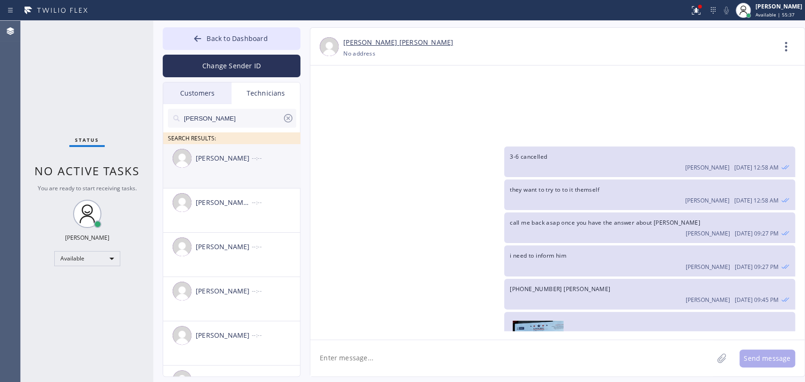
type input "chris"
click at [239, 168] on div "Christopher Gonzales --:--" at bounding box center [232, 158] width 138 height 28
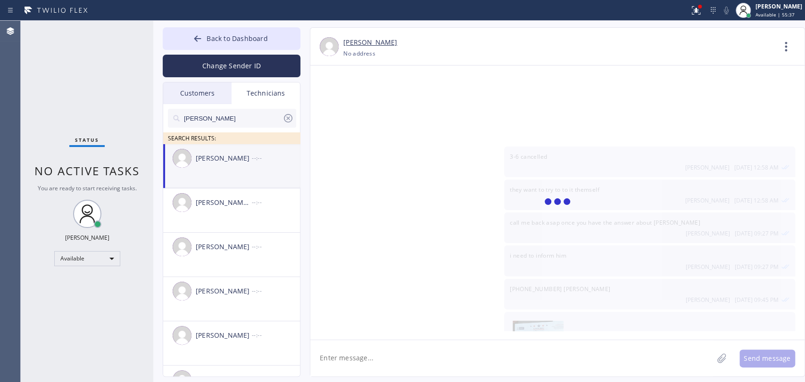
click at [368, 344] on textarea at bounding box center [511, 358] width 403 height 36
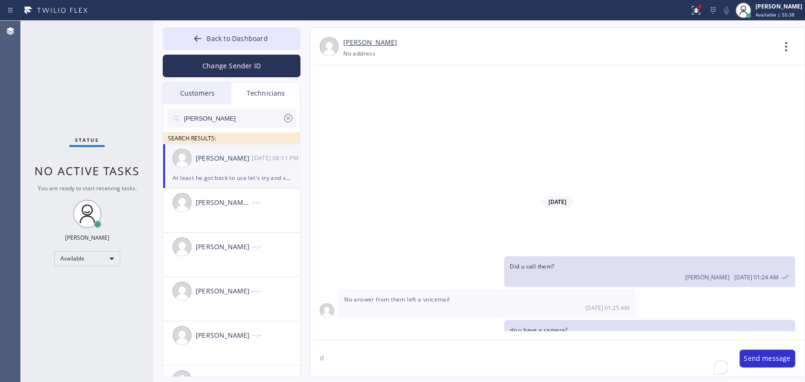
scroll to position [12179, 0]
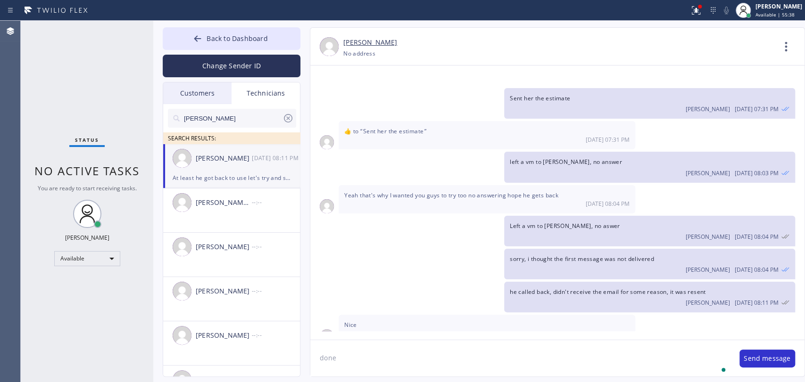
type textarea "done"
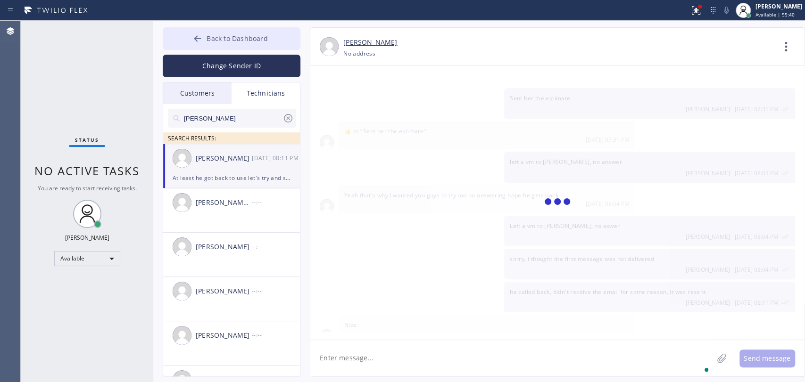
scroll to position [12233, 0]
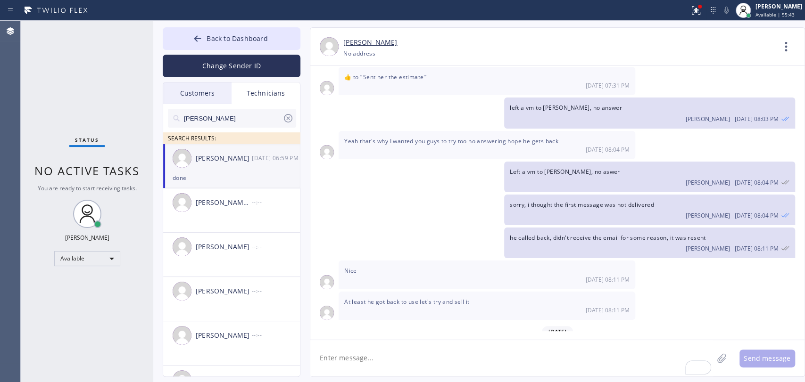
click at [416, 344] on textarea "To enrich screen reader interactions, please activate Accessibility in Grammarl…" at bounding box center [511, 358] width 403 height 36
click at [383, 344] on textarea "added u 2 calls, but add them 30 minutes prior to arrival please" at bounding box center [520, 358] width 420 height 36
drag, startPoint x: 525, startPoint y: 355, endPoint x: 412, endPoint y: 355, distance: 112.2
click at [410, 344] on textarea "added u 2 calls, but call them 30 minutes prior to arrival please" at bounding box center [520, 358] width 420 height 36
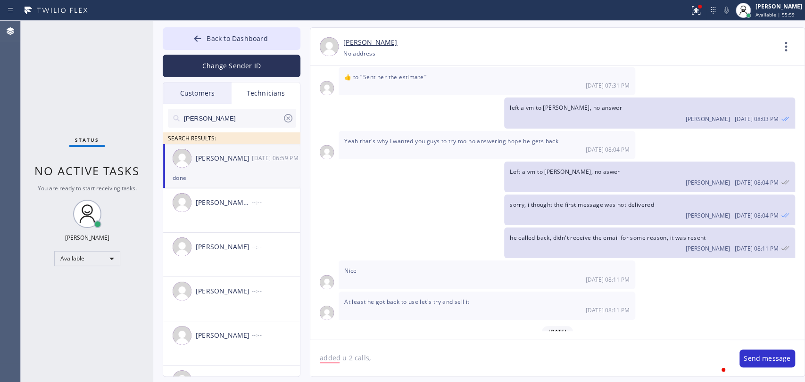
type textarea "added u 2 calls"
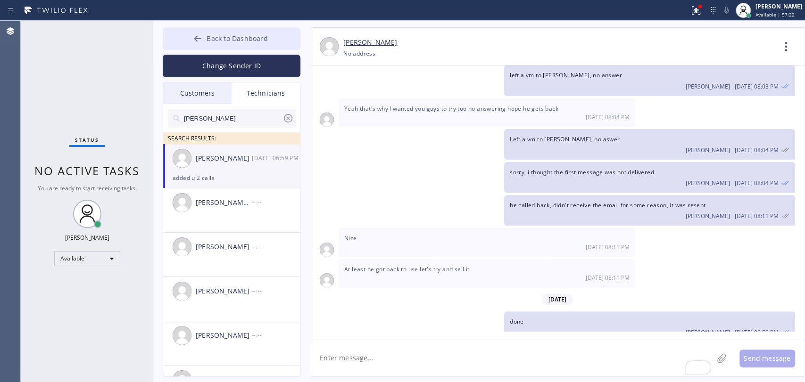
click at [234, 33] on button "Back to Dashboard" at bounding box center [232, 38] width 138 height 23
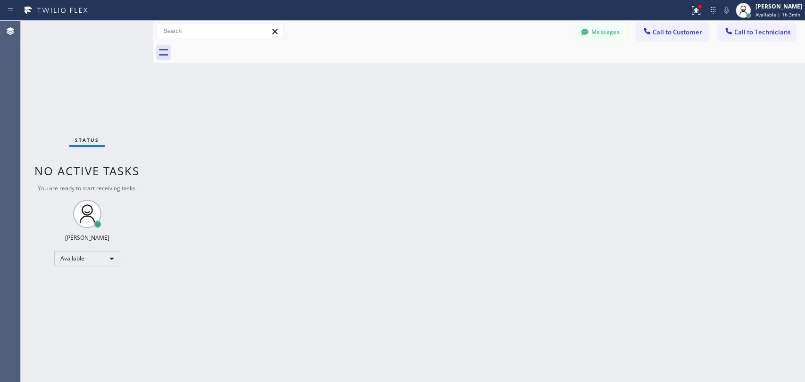
click at [272, 152] on div "Back to Dashboard Change Sender ID Customers Technicians IB Indro Biswas 09/01 …" at bounding box center [479, 202] width 652 height 362
click at [245, 190] on div "Back to Dashboard Change Sender ID Customers Technicians IB Indro Biswas 09/01 …" at bounding box center [479, 202] width 652 height 362
click at [724, 299] on div "Back to Dashboard Change Sender ID Customers Technicians IB Indro Biswas 09/01 …" at bounding box center [479, 202] width 652 height 362
click at [510, 242] on div "Back to Dashboard Change Sender ID Customers Technicians IB Indro Biswas 09/01 …" at bounding box center [479, 202] width 652 height 362
click at [558, 140] on div "Back to Dashboard Change Sender ID Customers Technicians IB Indro Biswas 09/01 …" at bounding box center [479, 202] width 652 height 362
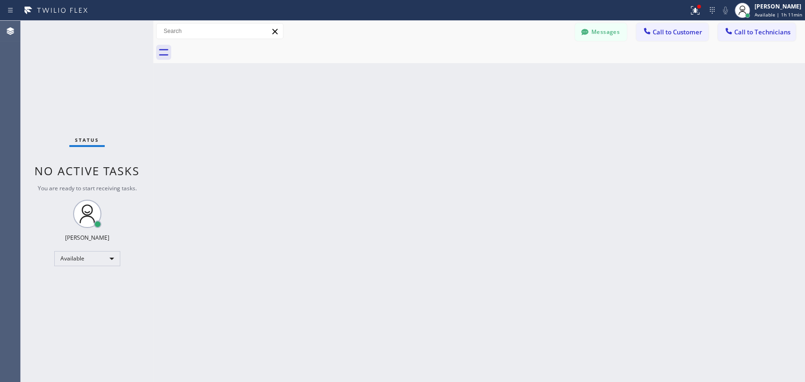
drag, startPoint x: 493, startPoint y: 257, endPoint x: 506, endPoint y: 259, distance: 13.7
click at [493, 257] on div "Back to Dashboard Change Sender ID Customers Technicians IB Indro Biswas 09/01 …" at bounding box center [479, 202] width 652 height 362
click at [453, 242] on div "Back to Dashboard Change Sender ID Customers Technicians IB Indro Biswas 09/01 …" at bounding box center [479, 202] width 652 height 362
click at [330, 159] on div "Back to Dashboard Change Sender ID Customers Technicians IB Indro Biswas 09/01 …" at bounding box center [479, 202] width 652 height 362
click at [508, 140] on div "Back to Dashboard Change Sender ID Customers Technicians IB Indro Biswas 09/01 …" at bounding box center [479, 202] width 652 height 362
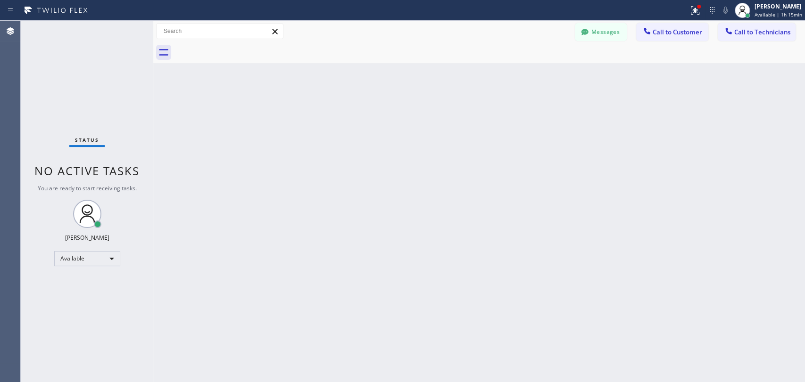
click at [393, 127] on div "Back to Dashboard Change Sender ID Customers Technicians IB Indro Biswas 09/01 …" at bounding box center [479, 202] width 652 height 362
click at [415, 107] on div "Back to Dashboard Change Sender ID Customers Technicians IB Indro Biswas 09/01 …" at bounding box center [479, 202] width 652 height 362
drag, startPoint x: 734, startPoint y: 195, endPoint x: 174, endPoint y: 0, distance: 593.2
click at [724, 194] on div "Back to Dashboard Change Sender ID Customers Technicians IB Indro Biswas 09/01 …" at bounding box center [479, 202] width 652 height 362
click at [549, 129] on div "Back to Dashboard Change Sender ID Customers Technicians IB Indro Biswas 09/01 …" at bounding box center [479, 202] width 652 height 362
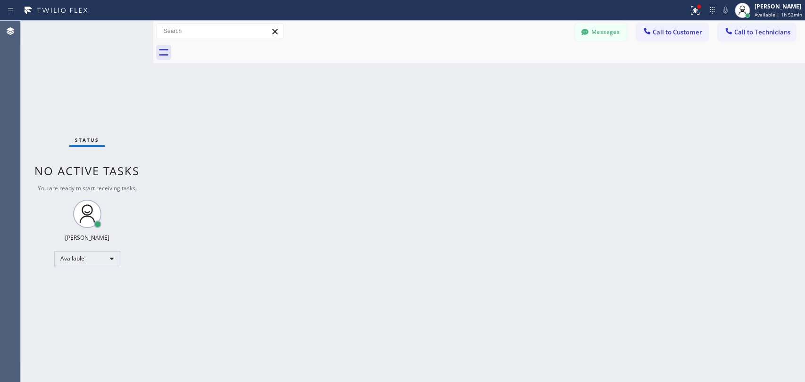
click at [682, 122] on div "Back to Dashboard Change Sender ID Customers Technicians IB Indro Biswas 09/01 …" at bounding box center [479, 202] width 652 height 362
click at [398, 241] on div "Back to Dashboard Change Sender ID Customers Technicians IB Indro Biswas 09/01 …" at bounding box center [479, 202] width 652 height 362
click at [343, 290] on div "Back to Dashboard Change Sender ID Customers Technicians IB Indro Biswas 09/01 …" at bounding box center [479, 202] width 652 height 362
click at [377, 215] on div "Back to Dashboard Change Sender ID Customers Technicians IB Indro Biswas 09/01 …" at bounding box center [479, 202] width 652 height 362
click at [346, 207] on div "Back to Dashboard Change Sender ID Customers Technicians IB Indro Biswas 09/01 …" at bounding box center [479, 202] width 652 height 362
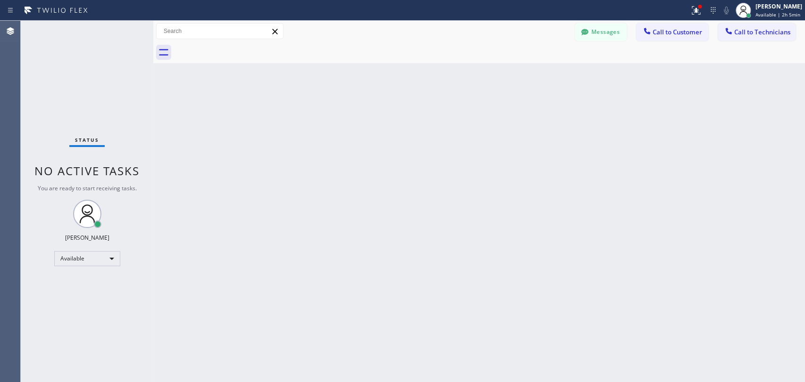
click at [580, 282] on div "Back to Dashboard Change Sender ID Customers Technicians IB Indro Biswas 09/01 …" at bounding box center [479, 202] width 652 height 362
click at [423, 163] on div "Back to Dashboard Change Sender ID Customers Technicians IB Indro Biswas 09/01 …" at bounding box center [479, 202] width 652 height 362
click at [456, 113] on div "Back to Dashboard Change Sender ID Customers Technicians IB Indro Biswas 09/01 …" at bounding box center [479, 202] width 652 height 362
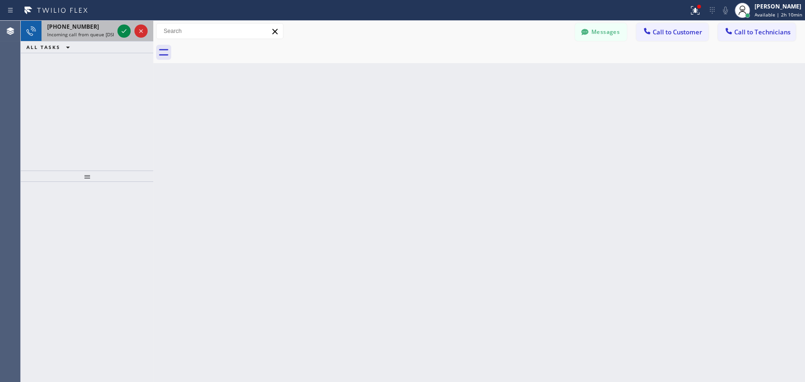
click at [49, 27] on span "+19517518609" at bounding box center [73, 27] width 52 height 8
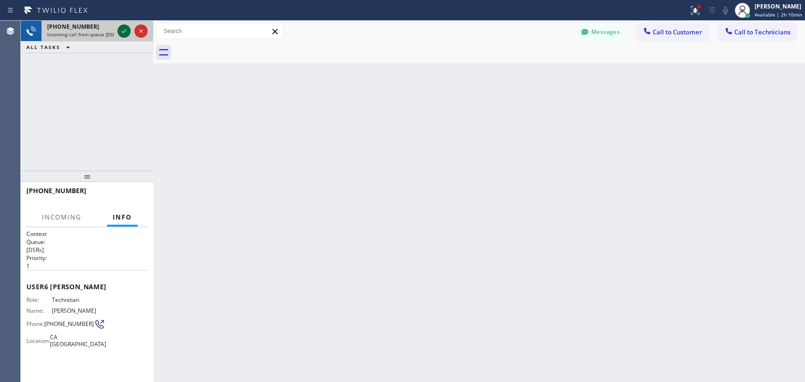
click at [124, 34] on icon at bounding box center [123, 30] width 11 height 11
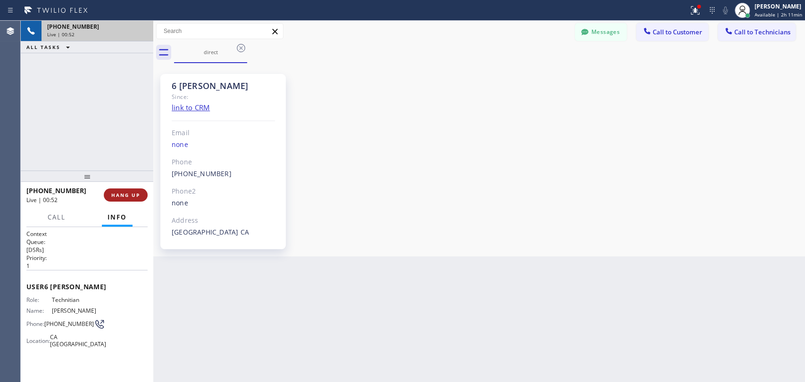
click at [131, 198] on span "HANG UP" at bounding box center [125, 195] width 29 height 7
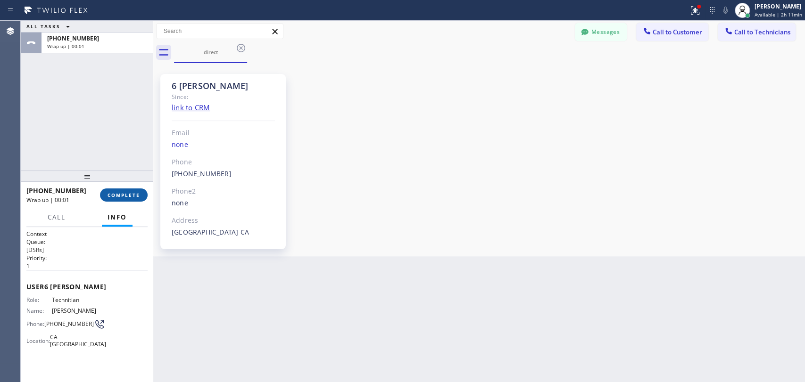
click at [109, 195] on span "COMPLETE" at bounding box center [123, 195] width 33 height 7
drag, startPoint x: 108, startPoint y: 150, endPoint x: 700, endPoint y: 37, distance: 602.3
click at [109, 149] on div "ALL TASKS ALL TASKS ACTIVE TASKS TASKS IN WRAP UP +19517518609 Wrap up | 00:01" at bounding box center [87, 96] width 132 height 150
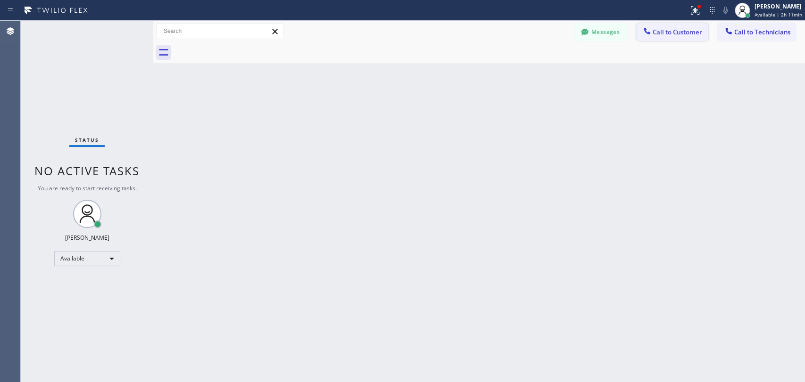
click at [648, 25] on button "Call to Customer" at bounding box center [672, 32] width 72 height 18
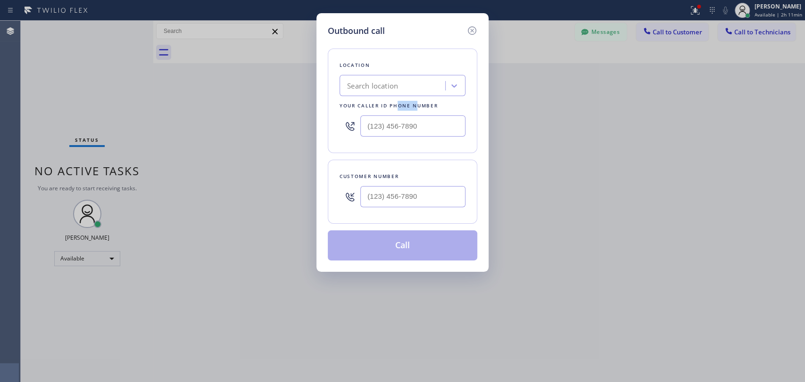
drag, startPoint x: 410, startPoint y: 103, endPoint x: 398, endPoint y: 103, distance: 12.3
click at [398, 103] on div "Your caller id phone number" at bounding box center [402, 106] width 126 height 10
click at [403, 80] on div "Search location" at bounding box center [393, 86] width 103 height 16
paste input "Velvet Plumbing Santa [PERSON_NAME]"
type input "Velvet Plumbing Santa [PERSON_NAME]"
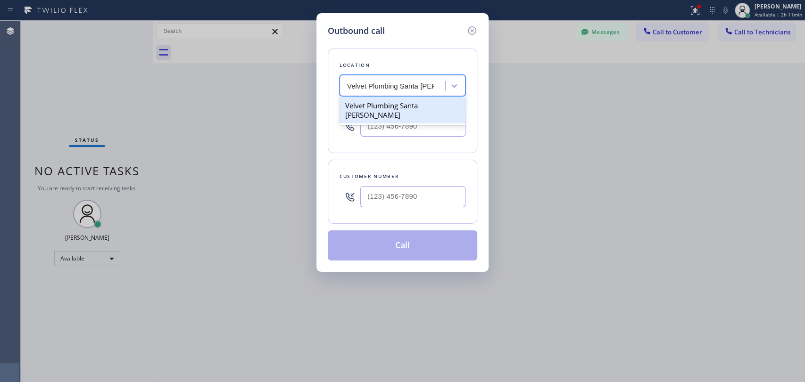
drag, startPoint x: 393, startPoint y: 102, endPoint x: 351, endPoint y: 67, distance: 54.9
click at [393, 103] on div "Velvet Plumbing Santa [PERSON_NAME]" at bounding box center [402, 110] width 126 height 26
type input "[PHONE_NUMBER]"
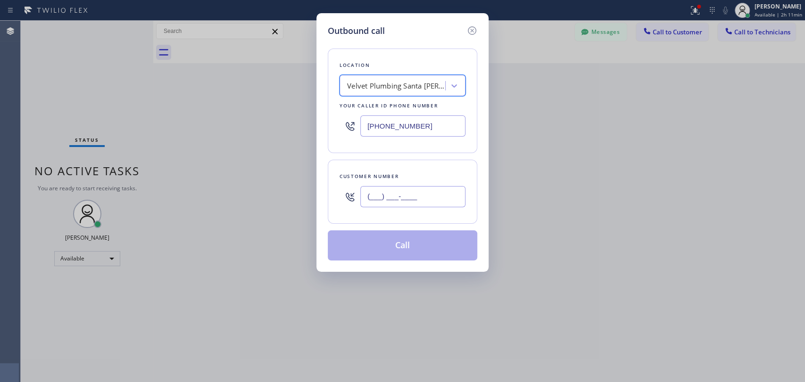
click at [426, 200] on input "(___) ___-____" at bounding box center [412, 196] width 105 height 21
paste input "714) 914-4418"
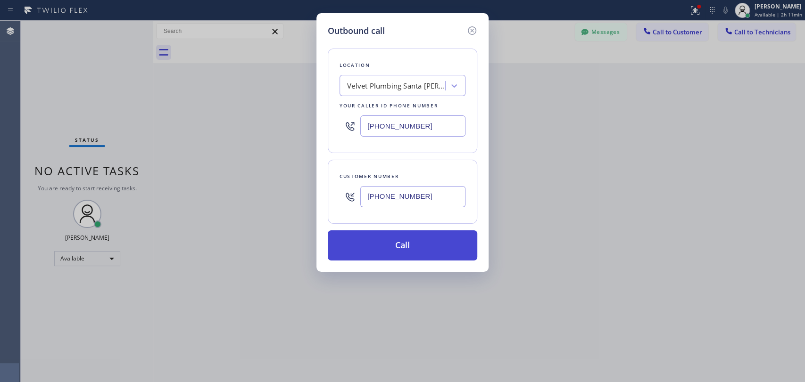
type input "[PHONE_NUMBER]"
click at [407, 254] on button "Call" at bounding box center [402, 246] width 149 height 30
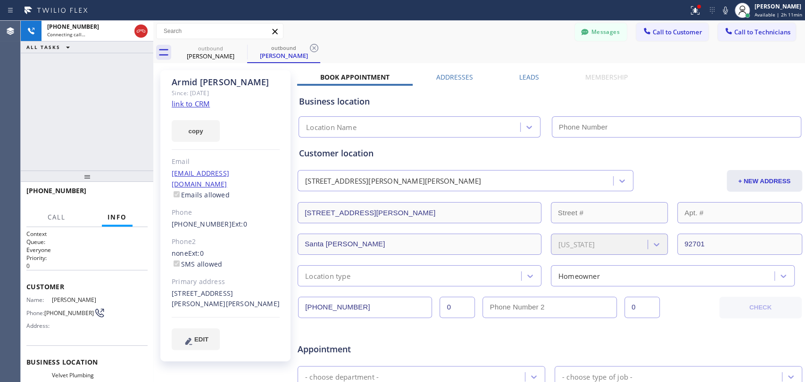
type input "[PHONE_NUMBER]"
click at [201, 82] on div "Armid Araujo" at bounding box center [226, 82] width 108 height 11
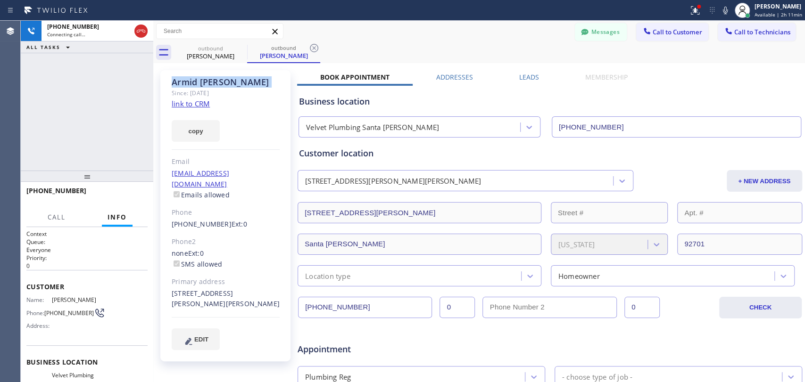
click at [201, 82] on div "Armid Araujo" at bounding box center [226, 82] width 108 height 11
click at [196, 82] on div "Armid Araujo" at bounding box center [226, 82] width 108 height 11
click at [95, 147] on div "+17149144418 Connecting call… ALL TASKS ALL TASKS ACTIVE TASKS TASKS IN WRAP UP" at bounding box center [87, 96] width 132 height 150
click at [381, 144] on div "Customer location 333 Harwood Place Santa Ana, 92701 CA + NEW ADDRESS 333 Harwo…" at bounding box center [549, 212] width 505 height 149
drag, startPoint x: 216, startPoint y: 81, endPoint x: 181, endPoint y: 83, distance: 35.9
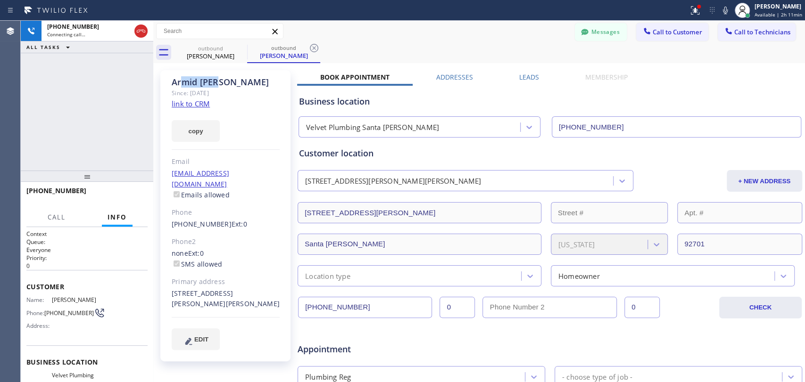
click at [181, 83] on div "Armid Araujo" at bounding box center [226, 82] width 108 height 11
drag, startPoint x: 177, startPoint y: 83, endPoint x: 196, endPoint y: 85, distance: 19.0
click at [196, 85] on div "Armid Araujo" at bounding box center [226, 82] width 108 height 11
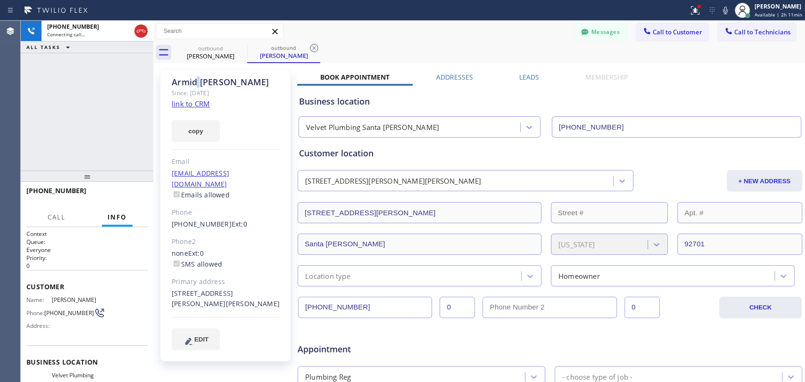
click at [196, 85] on div "Armid Araujo" at bounding box center [226, 82] width 108 height 11
click at [195, 85] on div "Armid Araujo" at bounding box center [226, 82] width 108 height 11
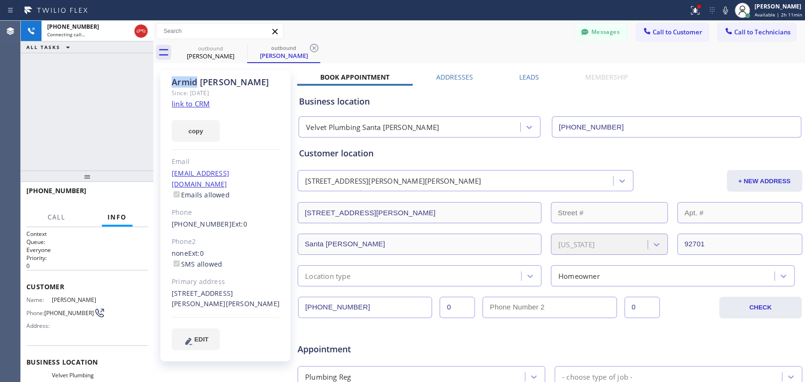
drag, startPoint x: 195, startPoint y: 85, endPoint x: 172, endPoint y: 84, distance: 23.6
click at [172, 84] on div "Armid Araujo" at bounding box center [226, 82] width 108 height 11
drag, startPoint x: 172, startPoint y: 84, endPoint x: 223, endPoint y: 84, distance: 51.9
click at [223, 84] on div "Armid Araujo" at bounding box center [226, 82] width 108 height 11
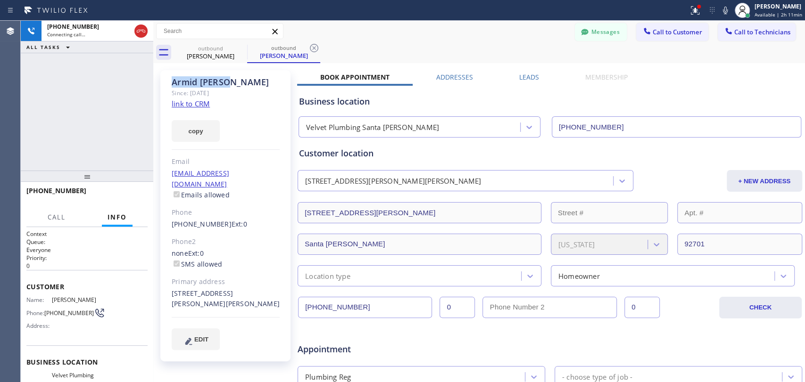
click at [225, 84] on div "Armid Araujo" at bounding box center [226, 82] width 108 height 11
drag, startPoint x: 226, startPoint y: 84, endPoint x: 172, endPoint y: 84, distance: 53.7
click at [172, 84] on div "Armid Araujo" at bounding box center [226, 82] width 108 height 11
click at [240, 295] on div "333 Harwood Place Santa Ana, 92701 CA" at bounding box center [226, 300] width 108 height 22
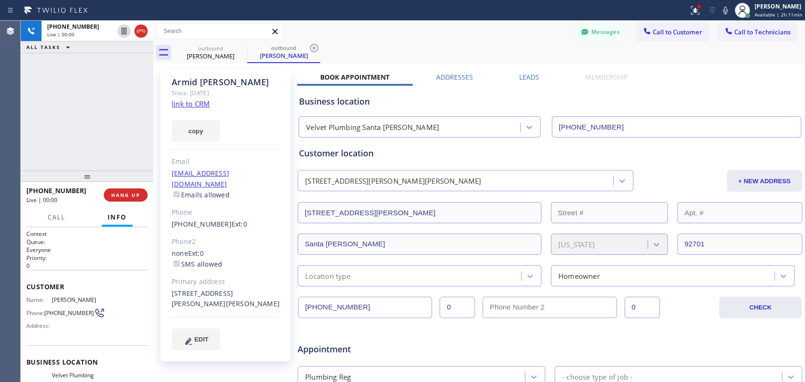
click at [183, 77] on div "Armid Araujo" at bounding box center [226, 82] width 108 height 11
click at [184, 77] on div "Armid Araujo" at bounding box center [226, 82] width 108 height 11
click at [181, 79] on div "Armid Araujo" at bounding box center [226, 82] width 108 height 11
click at [130, 193] on span "HANG UP" at bounding box center [125, 195] width 29 height 7
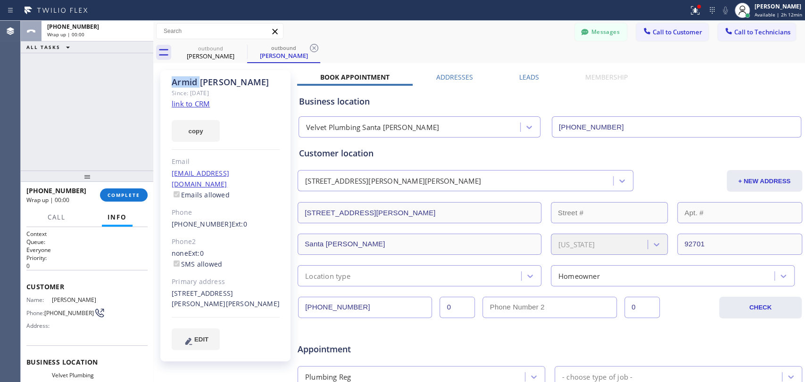
click at [127, 202] on div "+17149144418 Wrap up | 00:00 COMPLETE" at bounding box center [86, 195] width 121 height 25
click at [127, 200] on button "COMPLETE" at bounding box center [124, 195] width 48 height 13
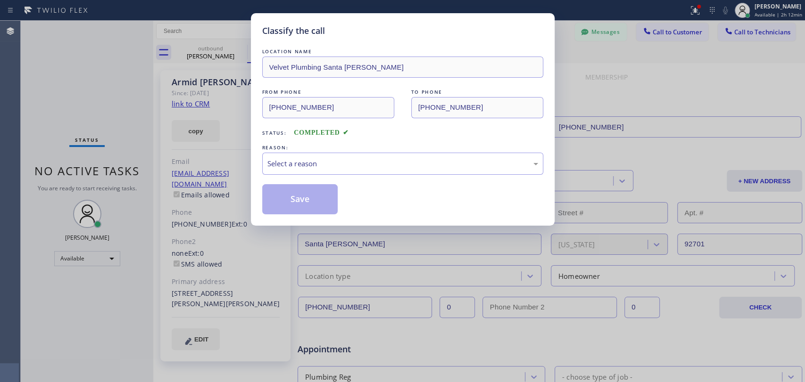
click at [439, 149] on div "REASON:" at bounding box center [402, 148] width 281 height 10
click at [422, 163] on div "Select a reason" at bounding box center [402, 163] width 271 height 11
click at [303, 196] on button "Save" at bounding box center [300, 199] width 76 height 30
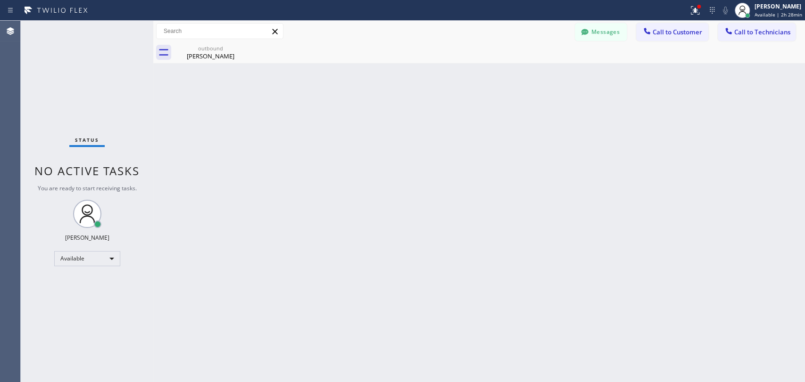
click at [421, 301] on div "Back to Dashboard Change Sender ID Customers Technicians IB Indro Biswas 09/01 …" at bounding box center [479, 202] width 652 height 362
click at [344, 209] on div "Back to Dashboard Change Sender ID Customers Technicians IB Indro Biswas 09/01 …" at bounding box center [479, 202] width 652 height 362
click at [258, 199] on div "Back to Dashboard Change Sender ID Customers Technicians IB Indro Biswas 09/01 …" at bounding box center [479, 202] width 652 height 362
click at [551, 344] on div "Back to Dashboard Change Sender ID Customers Technicians IB Indro Biswas 09/01 …" at bounding box center [479, 202] width 652 height 362
click at [475, 298] on div "Back to Dashboard Change Sender ID Customers Technicians IB Indro Biswas 09/01 …" at bounding box center [479, 202] width 652 height 362
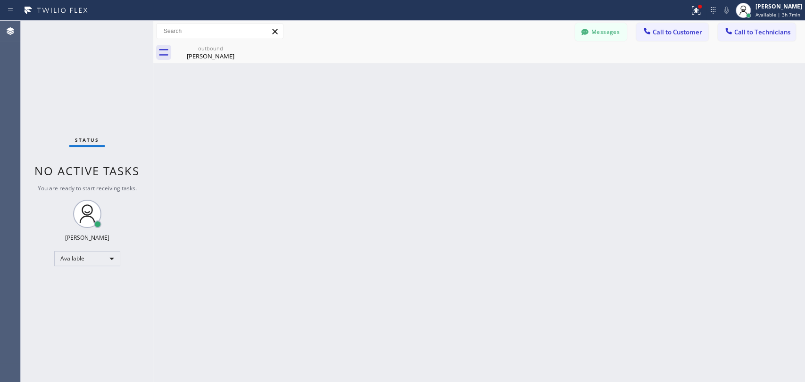
click at [412, 254] on div "Back to Dashboard Change Sender ID Customers Technicians IB Indro Biswas 09/01 …" at bounding box center [479, 202] width 652 height 362
click at [270, 178] on div "Back to Dashboard Change Sender ID Customers Technicians IB Indro Biswas 09/01 …" at bounding box center [479, 202] width 652 height 362
click at [427, 234] on div "Back to Dashboard Change Sender ID Customers Technicians IB Indro Biswas 09/01 …" at bounding box center [479, 202] width 652 height 362
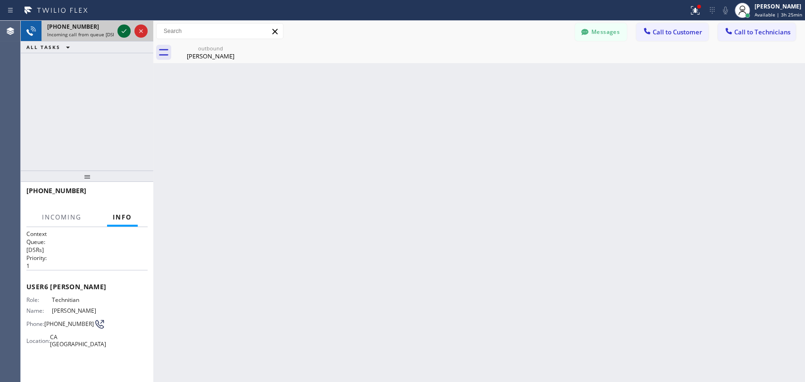
click at [124, 32] on icon at bounding box center [124, 31] width 5 height 4
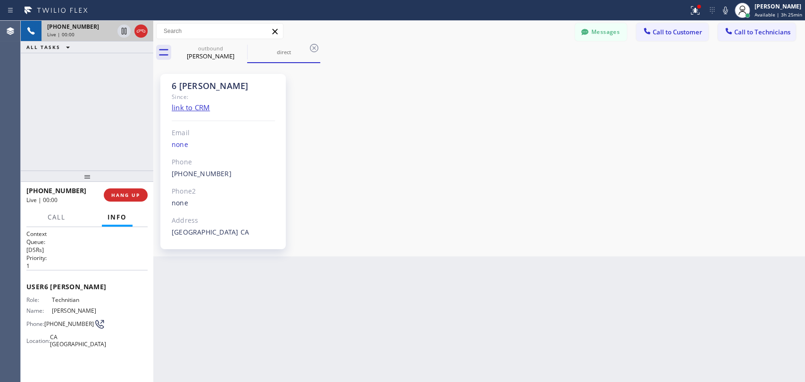
scroll to position [12265, 0]
click at [125, 194] on span "HANG UP" at bounding box center [125, 195] width 29 height 7
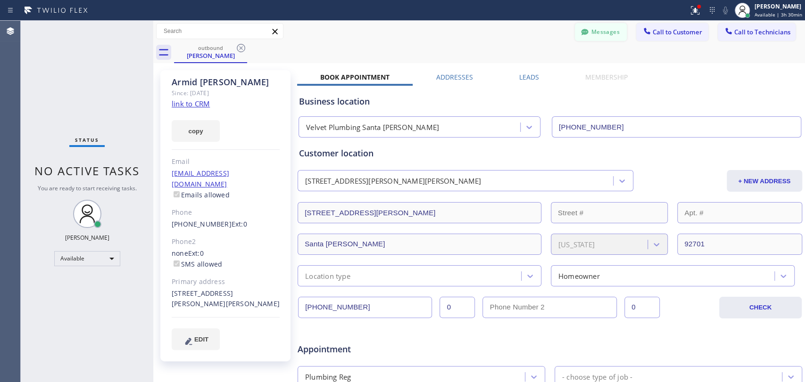
click at [592, 29] on button "Messages" at bounding box center [601, 32] width 52 height 18
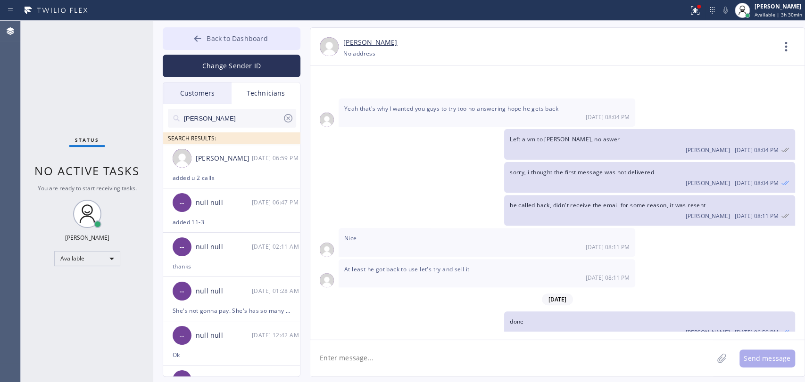
click at [213, 43] on button "Back to Dashboard" at bounding box center [232, 38] width 138 height 23
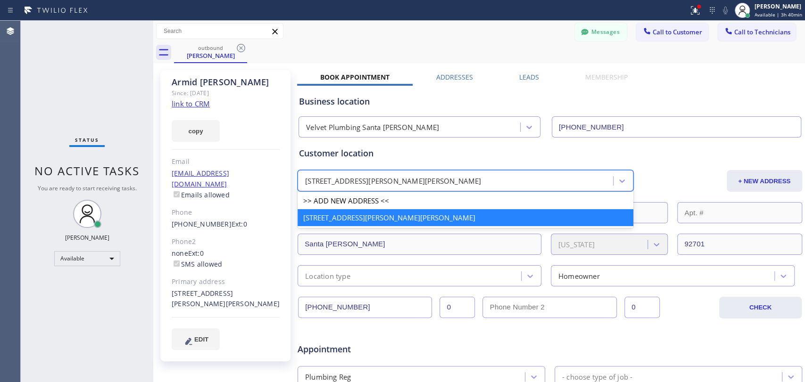
click at [444, 182] on div "333 Harwood Place Santa Ana, 92701 CA" at bounding box center [456, 181] width 313 height 16
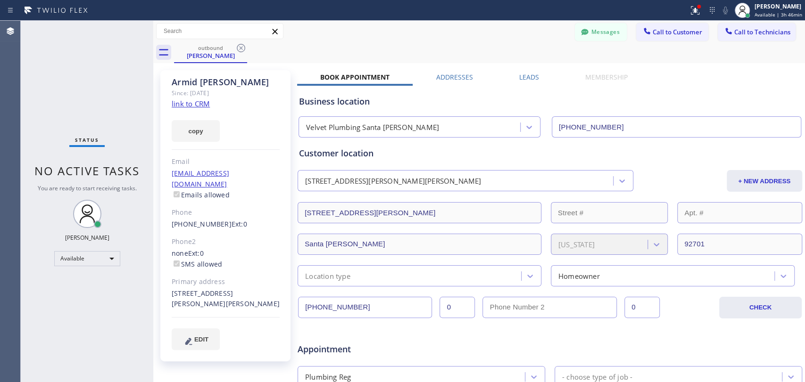
drag, startPoint x: 752, startPoint y: 88, endPoint x: 680, endPoint y: 0, distance: 113.2
click at [752, 88] on div "Business location Velvet Plumbing Santa Ana (714) 294-2150" at bounding box center [549, 112] width 505 height 52
click at [705, 150] on div "Customer location" at bounding box center [550, 153] width 502 height 13
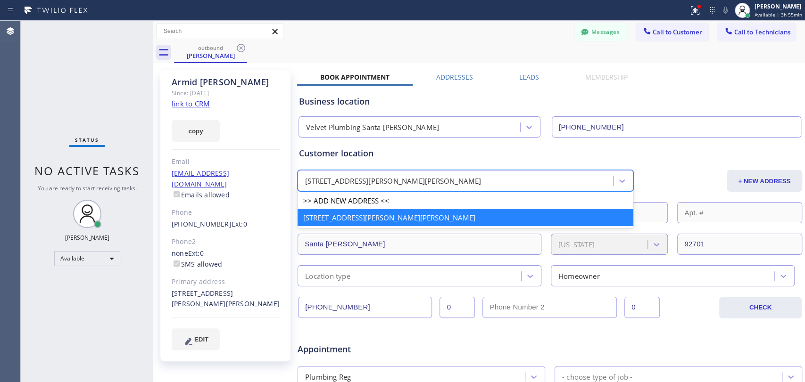
click at [441, 182] on div "333 Harwood Place Santa Ana, 92701 CA" at bounding box center [393, 181] width 176 height 11
click at [243, 45] on icon at bounding box center [240, 47] width 11 height 11
click at [242, 45] on div "outbound Armid Araujo" at bounding box center [489, 52] width 631 height 21
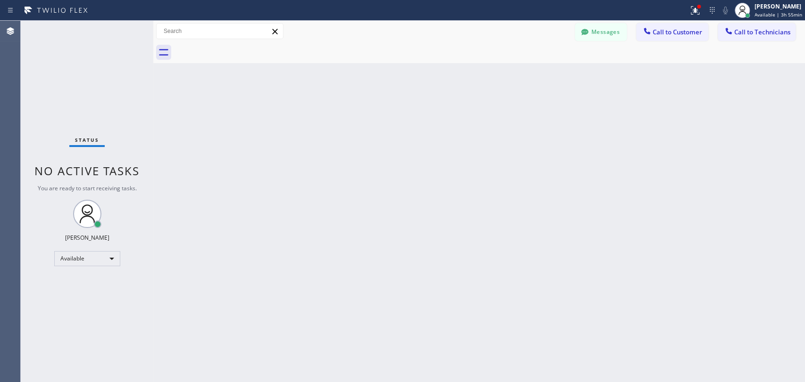
click at [607, 189] on div "Back to Dashboard Change Sender ID Customers Technicians IB Indro Biswas 09/01 …" at bounding box center [479, 202] width 652 height 362
click at [393, 229] on div "Back to Dashboard Change Sender ID Customers Technicians IB Indro Biswas 09/01 …" at bounding box center [479, 202] width 652 height 362
click at [297, 280] on div "Back to Dashboard Change Sender ID Customers Technicians IB Indro Biswas 09/01 …" at bounding box center [479, 202] width 652 height 362
drag, startPoint x: 343, startPoint y: 233, endPoint x: 474, endPoint y: 285, distance: 140.9
click at [346, 233] on div "Back to Dashboard Change Sender ID Customers Technicians IB Indro Biswas 09/01 …" at bounding box center [479, 202] width 652 height 362
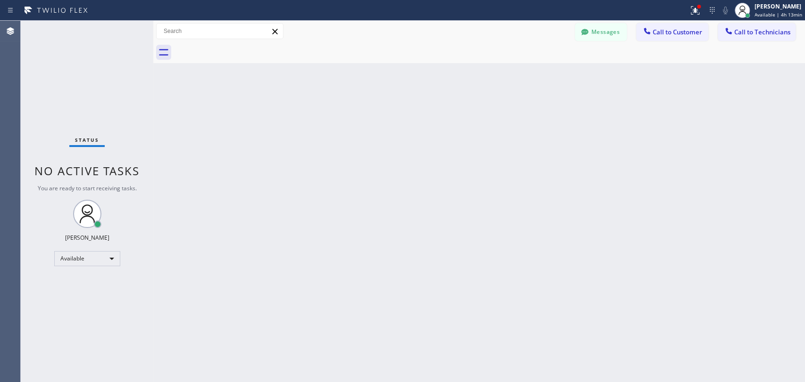
click at [275, 161] on div "Back to Dashboard Change Sender ID Customers Technicians IB Indro Biswas 09/01 …" at bounding box center [479, 202] width 652 height 362
click at [761, 46] on div at bounding box center [489, 52] width 631 height 21
drag, startPoint x: 761, startPoint y: 40, endPoint x: 476, endPoint y: 72, distance: 287.5
click at [761, 39] on button "Call to Technicians" at bounding box center [757, 32] width 78 height 18
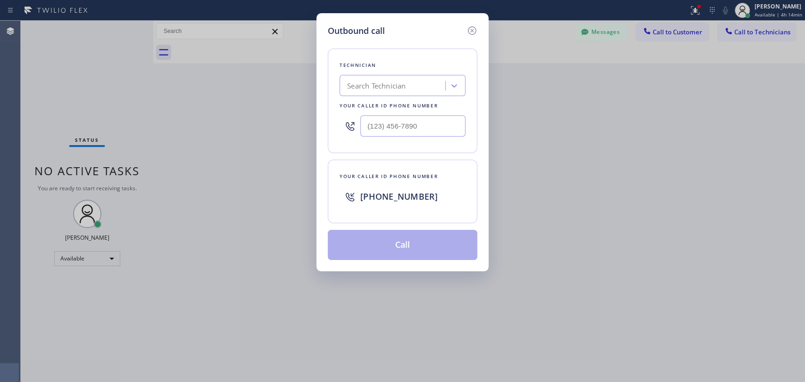
click at [387, 81] on div "Search Technician" at bounding box center [376, 86] width 58 height 11
type input "chris"
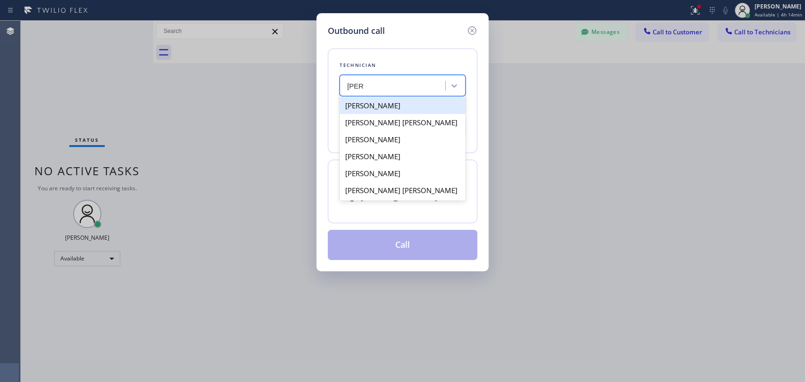
click at [377, 108] on div "[PERSON_NAME]" at bounding box center [402, 105] width 126 height 17
type input "(951) 751-8609"
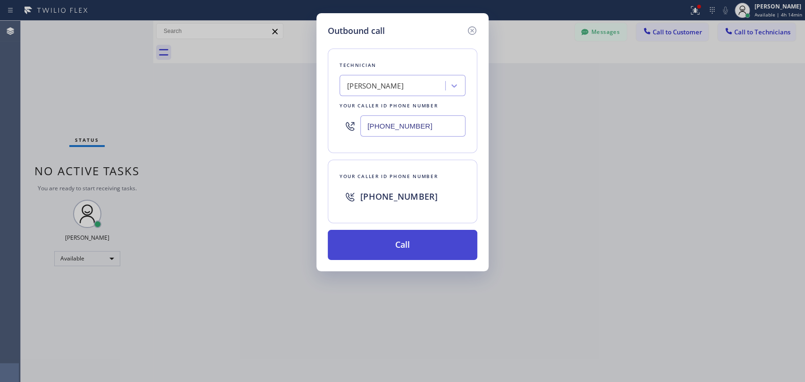
click at [379, 230] on div "Technician Christopher Gonzales Your caller id phone number (951) 751-8609 Your…" at bounding box center [402, 148] width 149 height 223
click at [379, 231] on button "Call" at bounding box center [402, 245] width 149 height 30
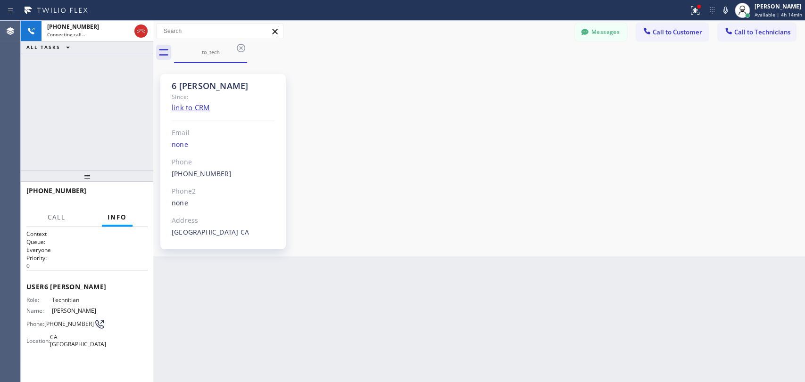
scroll to position [12265, 0]
click at [587, 24] on button "Messages" at bounding box center [601, 32] width 52 height 18
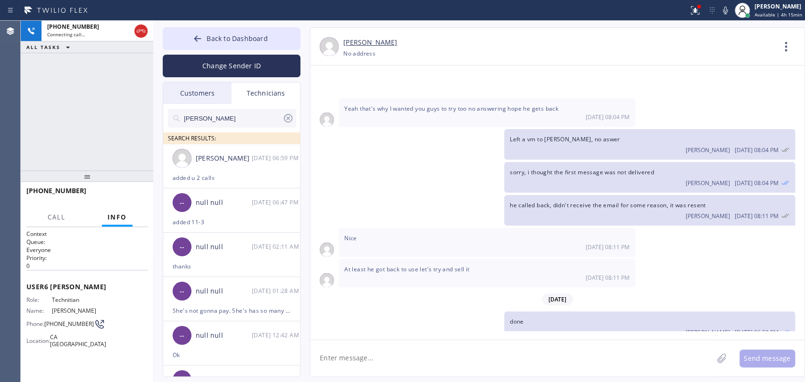
click at [229, 114] on input "chris" at bounding box center [232, 118] width 99 height 19
click at [214, 188] on li "Christopher Gonzales 09/01 06:59 PM added u 2 calls" at bounding box center [232, 166] width 138 height 44
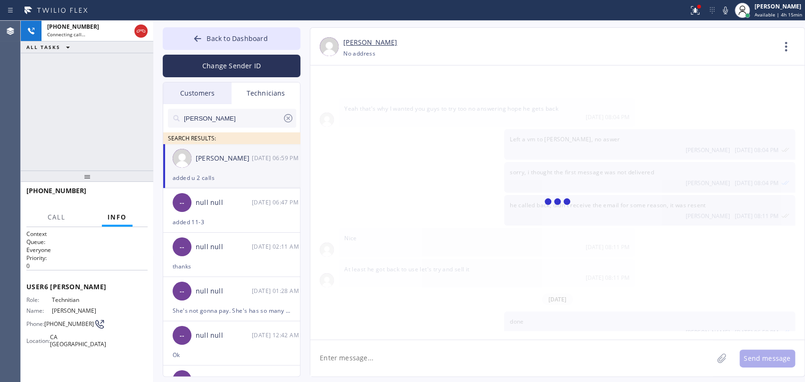
click at [358, 363] on textarea at bounding box center [511, 358] width 403 height 36
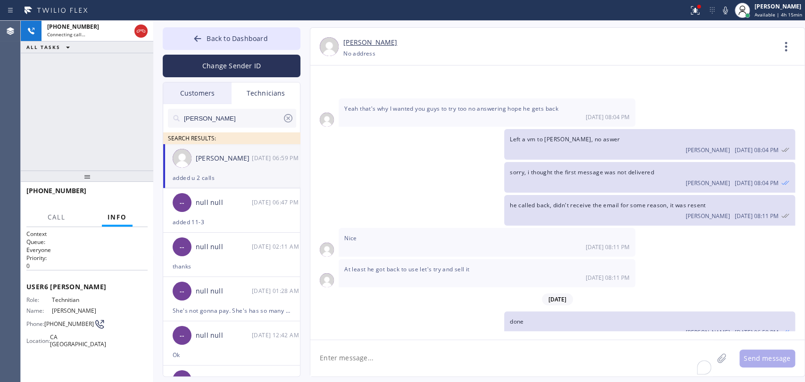
paste textarea "need to remove the toilet in the bathroom need to snake the main line | house -…"
type textarea "need to remove the toilet in the bathroom need to snake the main line | house -…"
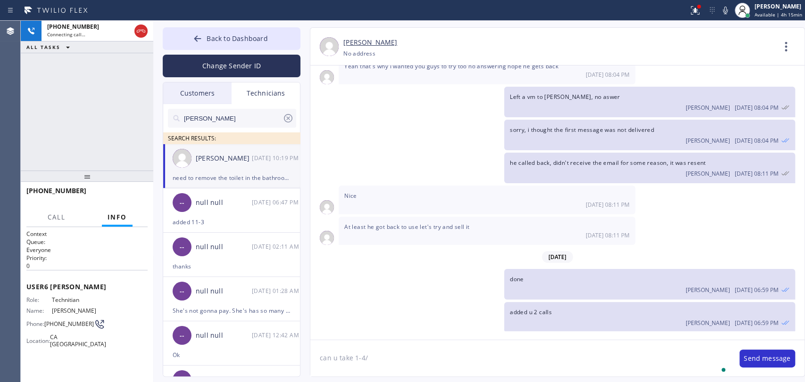
type textarea "can u take 1-4/"
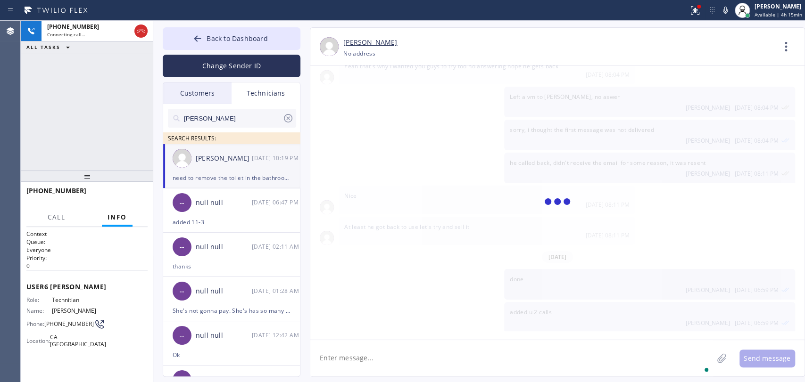
scroll to position [12340, 0]
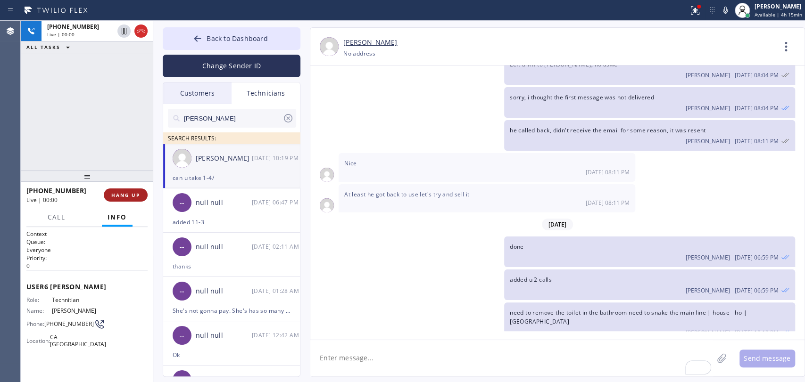
drag, startPoint x: 115, startPoint y: 186, endPoint x: 121, endPoint y: 192, distance: 9.0
click at [115, 187] on div "+19517518609 Live | 00:00 HANG UP" at bounding box center [86, 195] width 121 height 25
click at [121, 192] on span "HANG UP" at bounding box center [125, 195] width 29 height 7
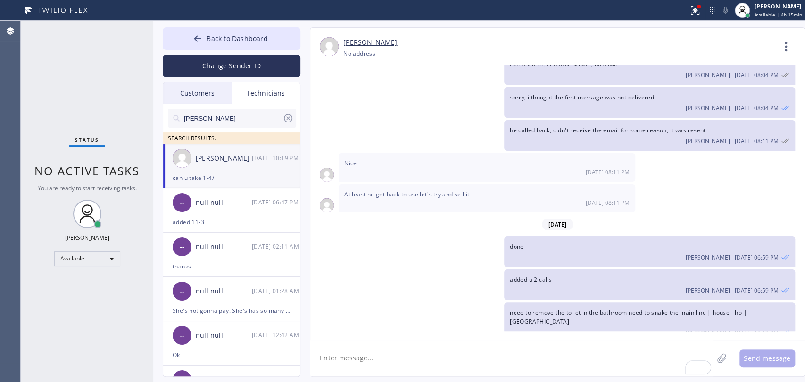
click at [367, 355] on textarea "To enrich screen reader interactions, please activate Accessibility in Grammarl…" at bounding box center [511, 358] width 403 height 36
type textarea "booking it, let me know plz"
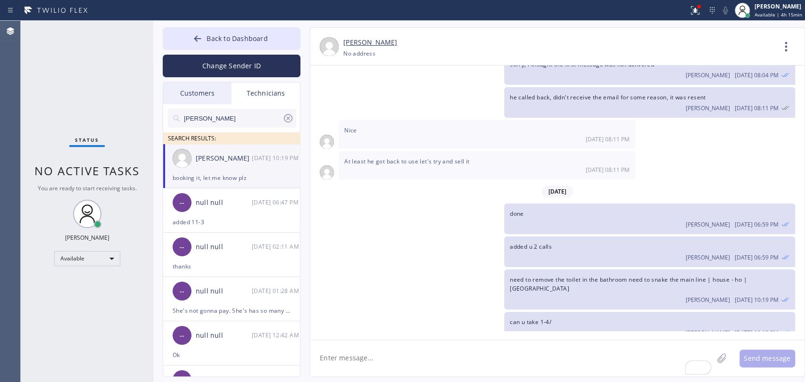
click at [170, 149] on div "Christopher Gonzales 09/01 10:19 PM" at bounding box center [232, 158] width 138 height 28
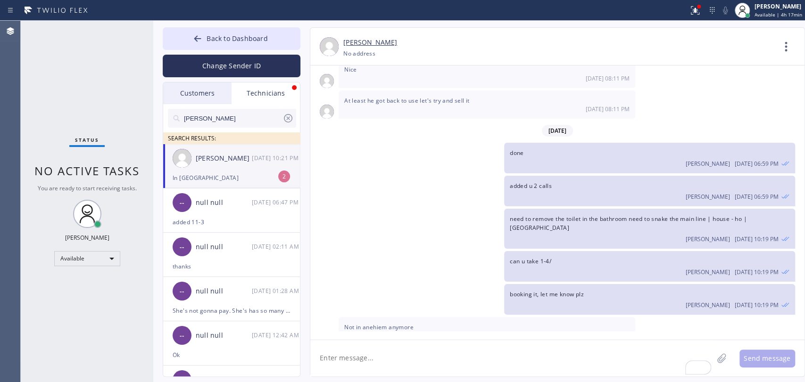
click at [238, 155] on div "[PERSON_NAME]" at bounding box center [224, 158] width 56 height 11
click at [260, 35] on span "Back to Dashboard" at bounding box center [236, 38] width 61 height 9
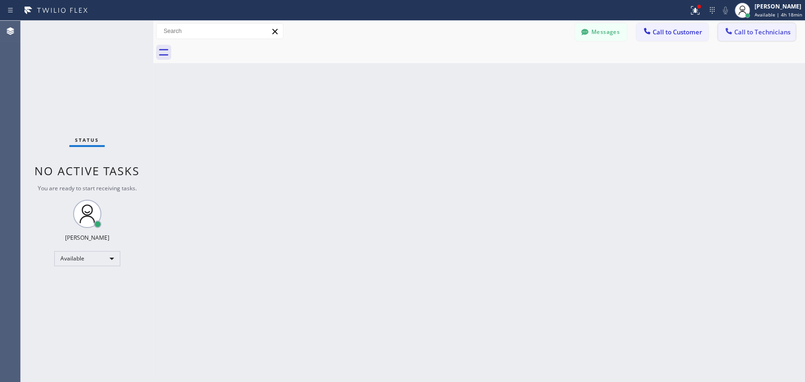
click at [752, 31] on span "Call to Technicians" at bounding box center [762, 32] width 56 height 8
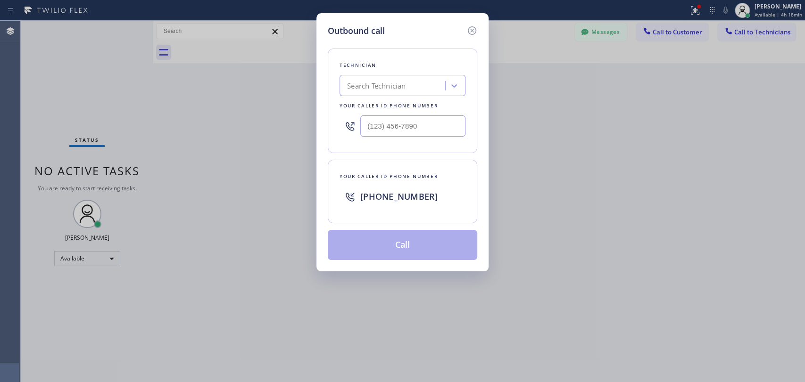
click at [412, 92] on div "Search Technician" at bounding box center [393, 86] width 103 height 16
type input "michael"
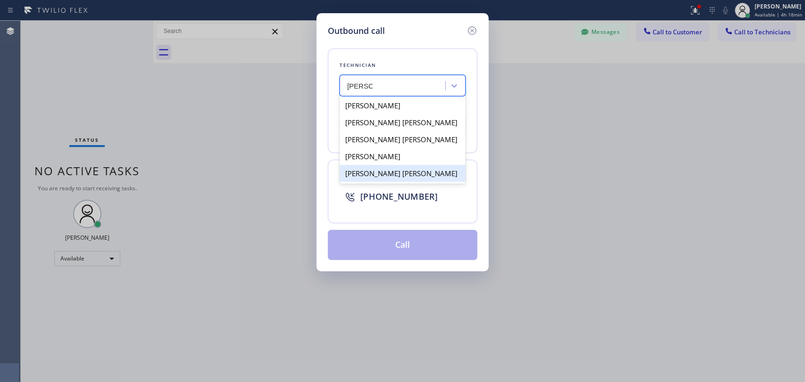
click at [372, 174] on div "[PERSON_NAME] [PERSON_NAME]" at bounding box center [402, 173] width 126 height 17
type input "[PHONE_NUMBER]"
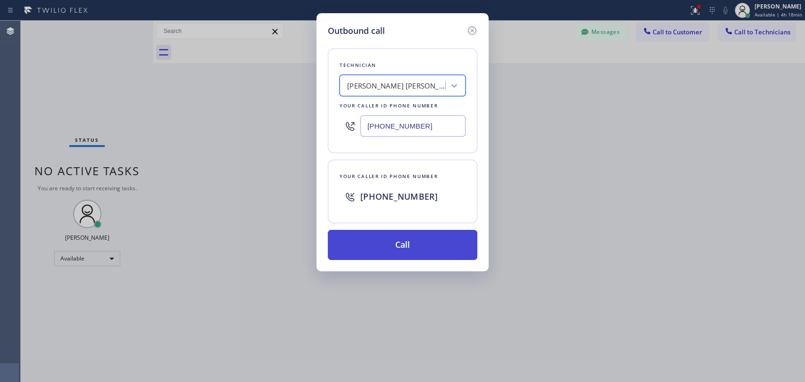
click at [388, 234] on button "Call" at bounding box center [402, 245] width 149 height 30
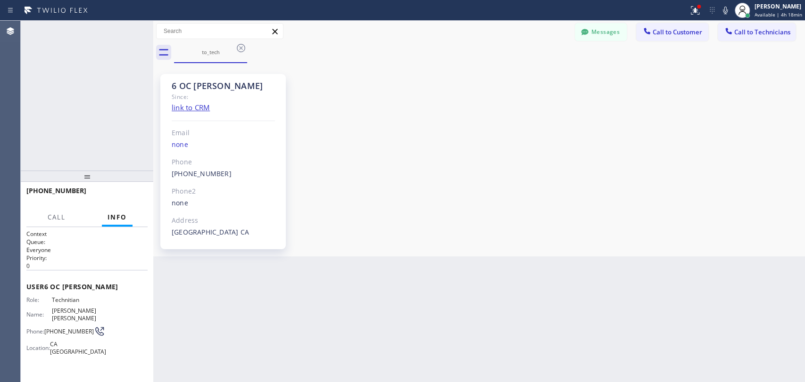
scroll to position [8335, 0]
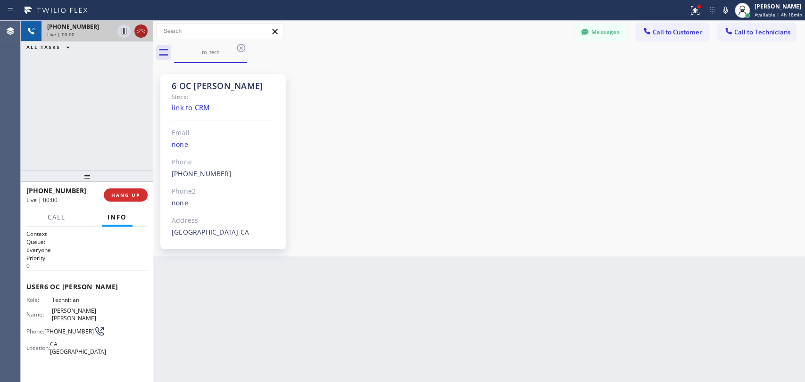
drag, startPoint x: 147, startPoint y: 37, endPoint x: 147, endPoint y: 32, distance: 5.2
click at [147, 34] on div at bounding box center [132, 31] width 34 height 21
click at [147, 32] on div at bounding box center [140, 30] width 13 height 11
click at [114, 32] on div "Live | 00:00" at bounding box center [80, 34] width 66 height 7
click at [147, 32] on div "Live | 00:00" at bounding box center [97, 34] width 100 height 7
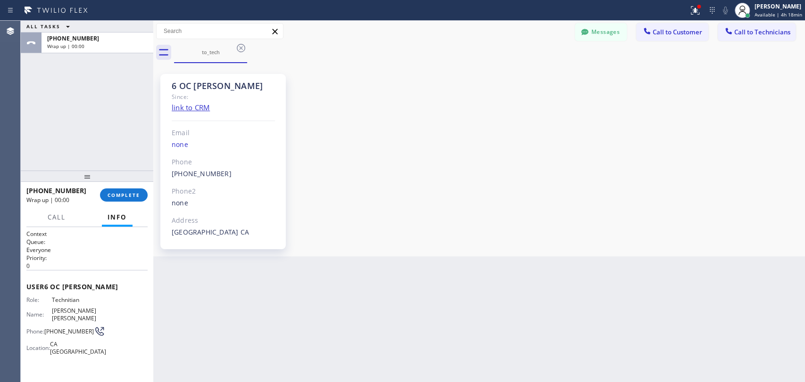
click at [122, 186] on div "+19095347004 Wrap up | 00:00 COMPLETE" at bounding box center [86, 195] width 121 height 25
click at [122, 196] on span "COMPLETE" at bounding box center [123, 195] width 33 height 7
click at [124, 145] on div "ALL TASKS ALL TASKS ACTIVE TASKS TASKS IN WRAP UP +19095347004 Wrap up | 00:00" at bounding box center [87, 96] width 132 height 150
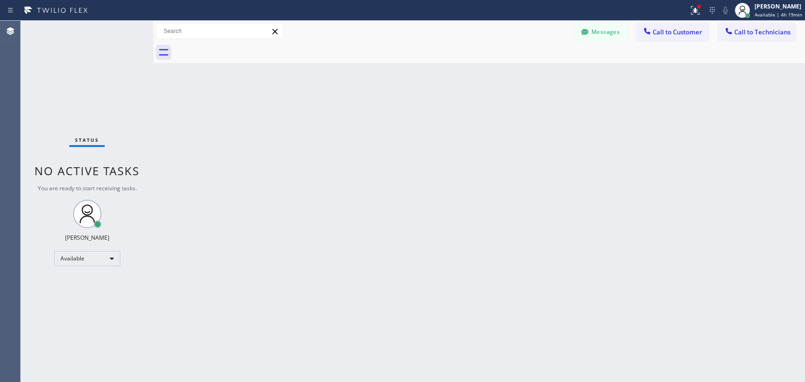
click at [743, 30] on span "Call to Technicians" at bounding box center [762, 32] width 56 height 8
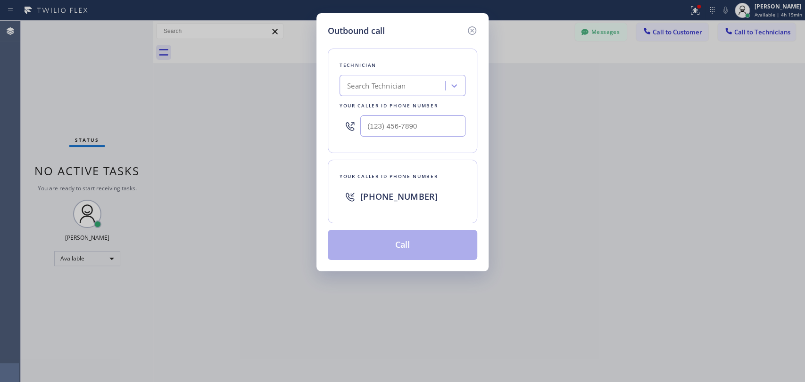
click at [330, 120] on div "Technician Search Technician Your caller id phone number" at bounding box center [402, 101] width 149 height 105
click at [384, 78] on div "Search Technician" at bounding box center [393, 86] width 103 height 16
type input "[PERSON_NAME]"
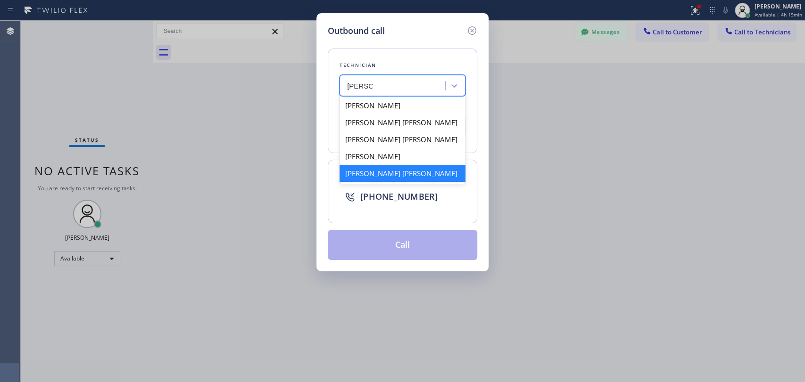
click at [383, 181] on div "[PERSON_NAME] [PERSON_NAME]" at bounding box center [402, 173] width 126 height 17
type input "[PHONE_NUMBER]"
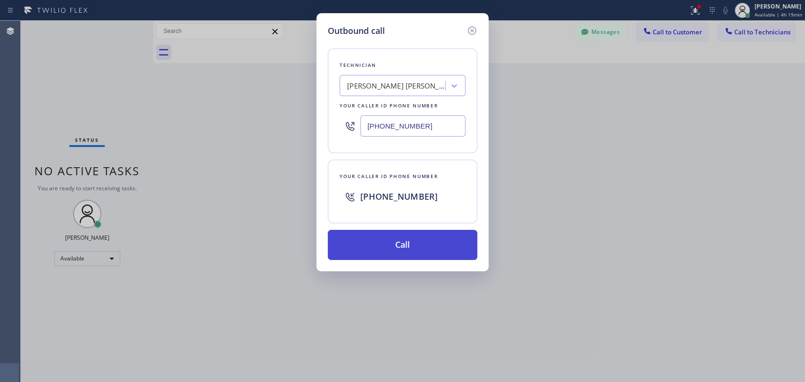
click at [398, 256] on button "Call" at bounding box center [402, 245] width 149 height 30
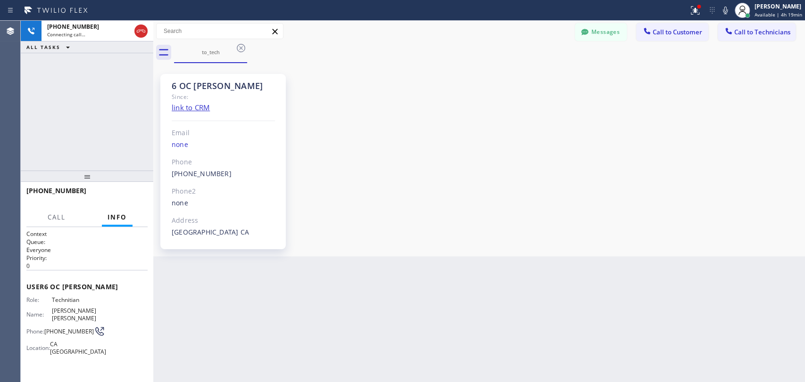
scroll to position [8335, 0]
click at [137, 30] on icon at bounding box center [140, 30] width 11 height 11
click at [131, 30] on div "[PHONE_NUMBER]" at bounding box center [88, 27] width 83 height 8
click at [137, 30] on div "[PHONE_NUMBER]" at bounding box center [97, 27] width 100 height 8
click at [487, 193] on div "6 OC Michael Since: link to CRM Email none Phone (909) 534-7004 Outbound call T…" at bounding box center [479, 160] width 647 height 189
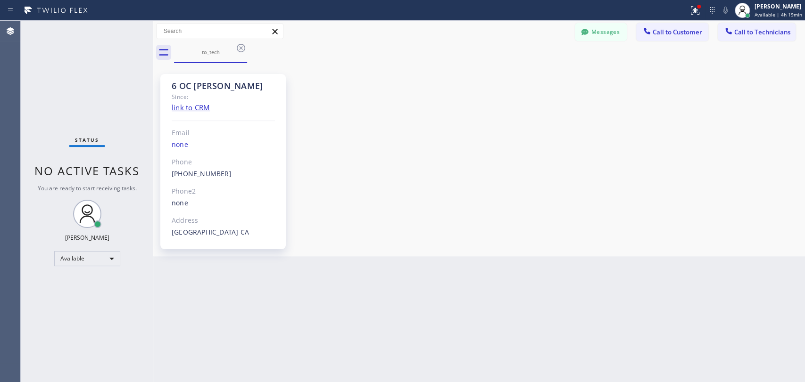
click at [659, 239] on div "6 OC [PERSON_NAME] Since: link to CRM Email none Phone [PHONE_NUMBER] Outbound …" at bounding box center [479, 160] width 647 height 189
click at [362, 84] on div "6 OC [PERSON_NAME] Since: link to CRM Email none Phone [PHONE_NUMBER] Outbound …" at bounding box center [479, 160] width 647 height 189
click at [594, 26] on button "Messages" at bounding box center [601, 32] width 52 height 18
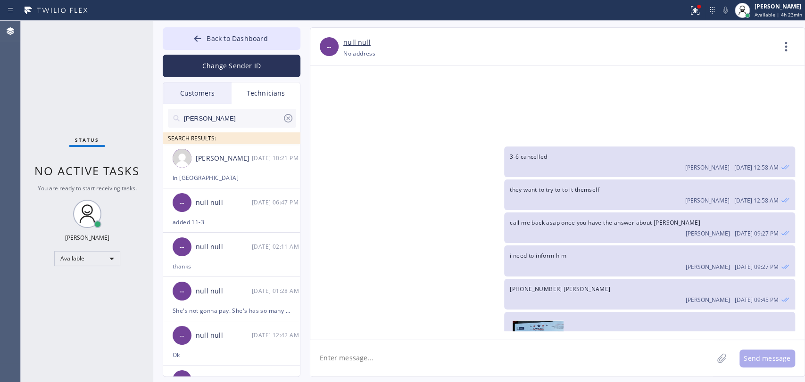
click at [185, 116] on input "chris" at bounding box center [232, 118] width 99 height 19
type input "m"
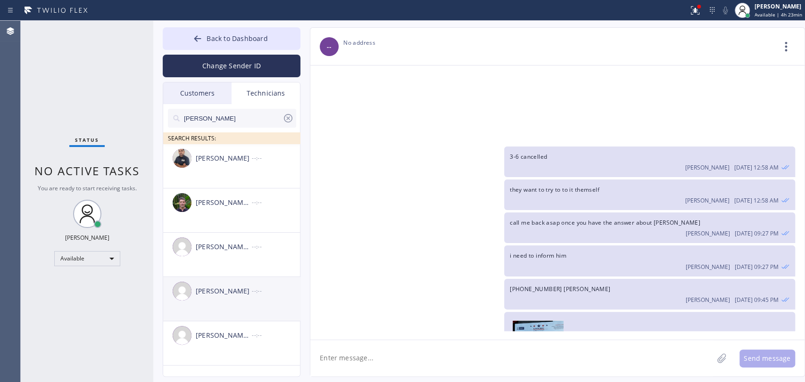
type input "[PERSON_NAME]"
click at [238, 318] on li "Michael Brown --:--" at bounding box center [232, 299] width 138 height 44
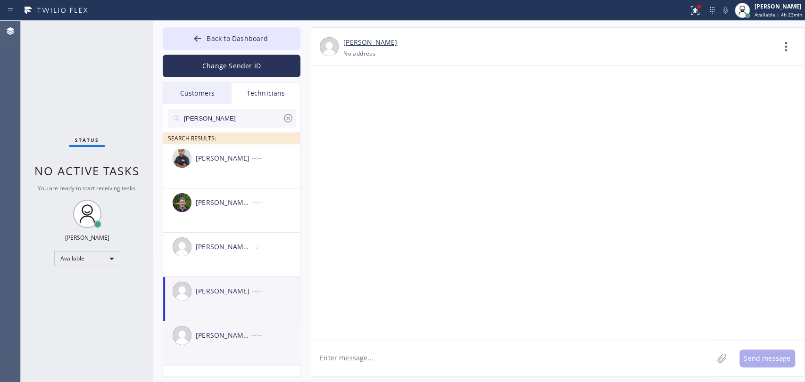
click at [238, 343] on div "[PERSON_NAME] [PERSON_NAME] --:--" at bounding box center [232, 336] width 138 height 28
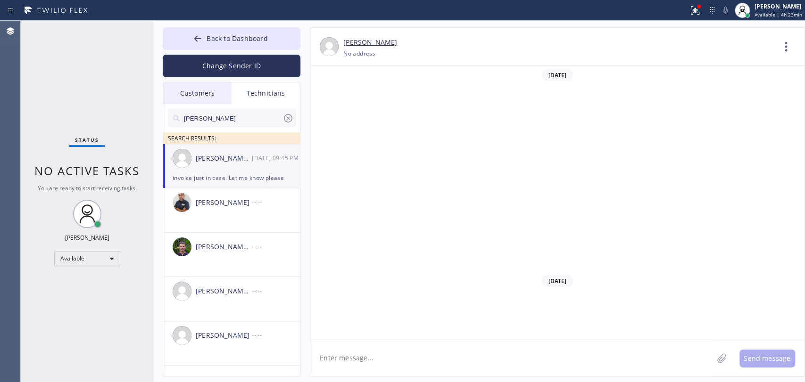
scroll to position [8335, 0]
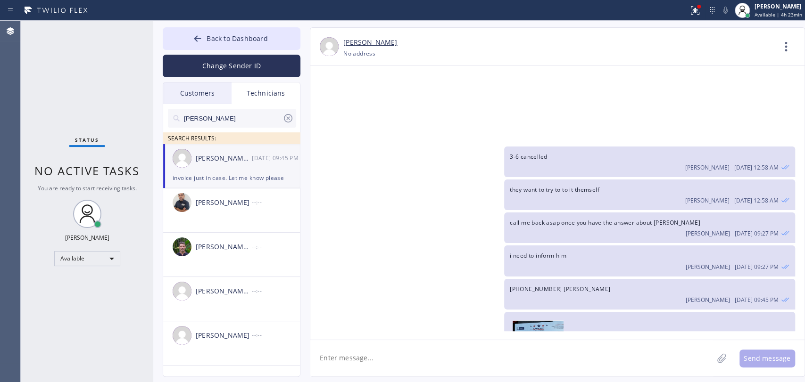
click at [357, 355] on textarea at bounding box center [511, 358] width 403 height 36
type textarea "Hi [PERSON_NAME], i'll take my lunch in 3 minutes, in case of emergency, please…"
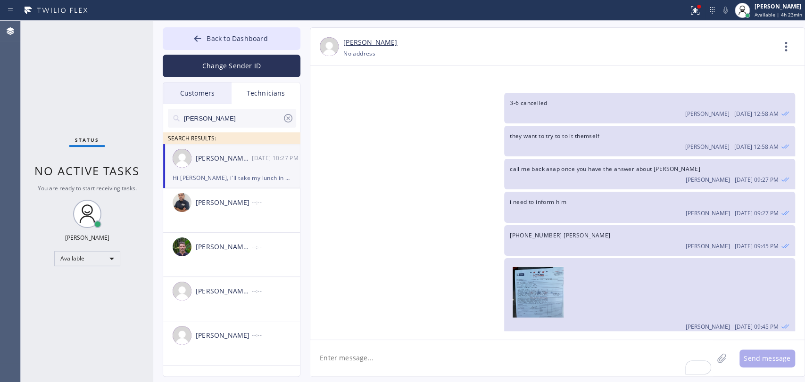
click at [216, 113] on input "[PERSON_NAME]" at bounding box center [232, 118] width 99 height 19
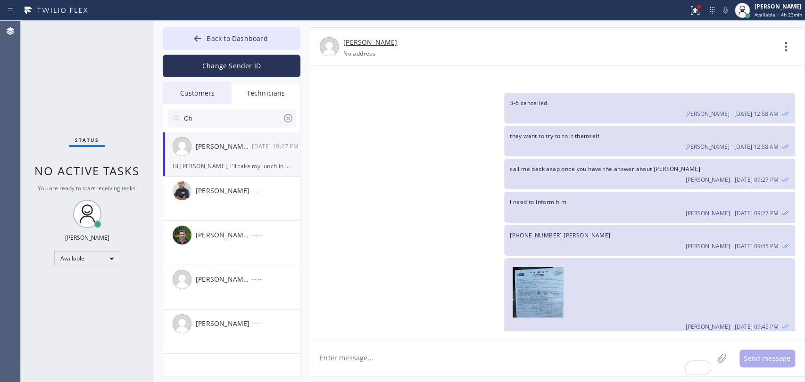
type input "C"
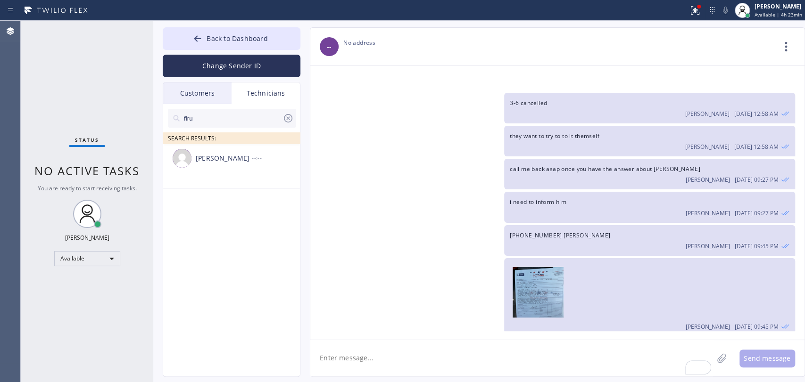
type input "firu"
copy span "Hi [PERSON_NAME], i'll take my lunch in 3 minutes, in case of emergency, please…"
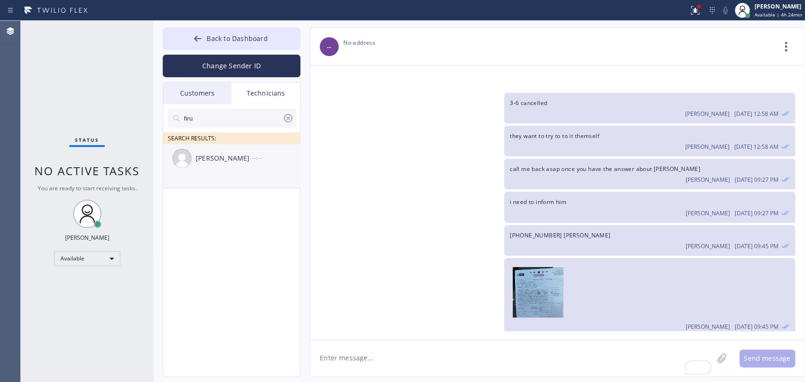
click at [186, 163] on img at bounding box center [182, 158] width 19 height 19
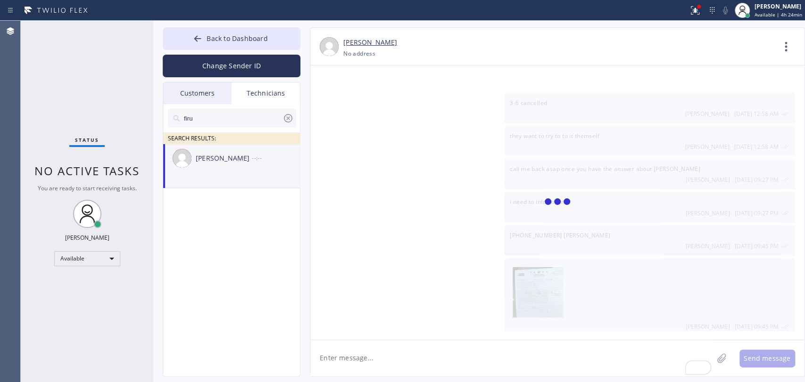
click at [356, 363] on textarea "To enrich screen reader interactions, please activate Accessibility in Grammarl…" at bounding box center [511, 358] width 403 height 36
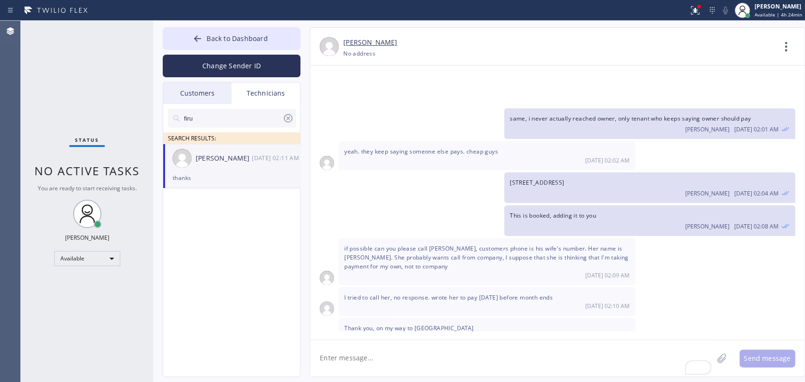
type textarea "G"
type textarea "H"
paste textarea "Hi [PERSON_NAME], i'll take my lunch in 3 minutes, in case of emergency, please…"
click at [343, 358] on textarea "Hi [PERSON_NAME], i'll take my lunch in 3 minutes, in case of emergency, please…" at bounding box center [520, 358] width 420 height 36
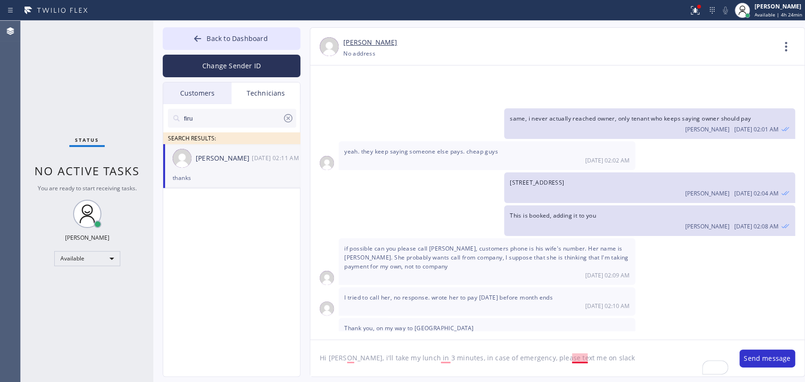
click at [584, 359] on textarea "Hi Firuz, i'll take my lunch in 3 minutes, in case of emergency, please text me…" at bounding box center [520, 358] width 420 height 36
type textarea "Hi [PERSON_NAME], i'll take my lunch in 3 minutes, in case of emergency, please…"
click at [752, 359] on button "Send message" at bounding box center [767, 359] width 56 height 18
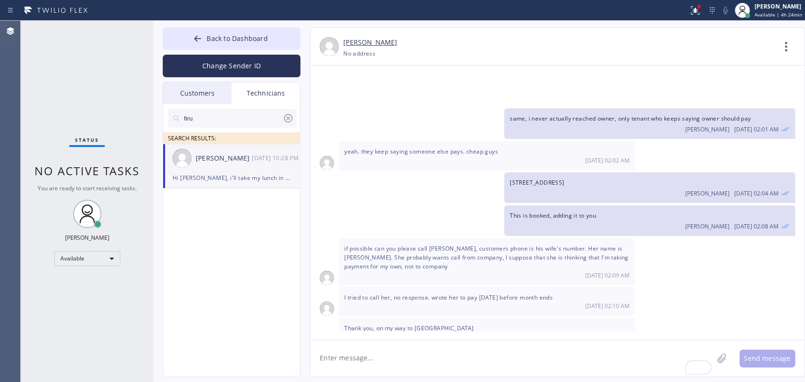
scroll to position [4178, 0]
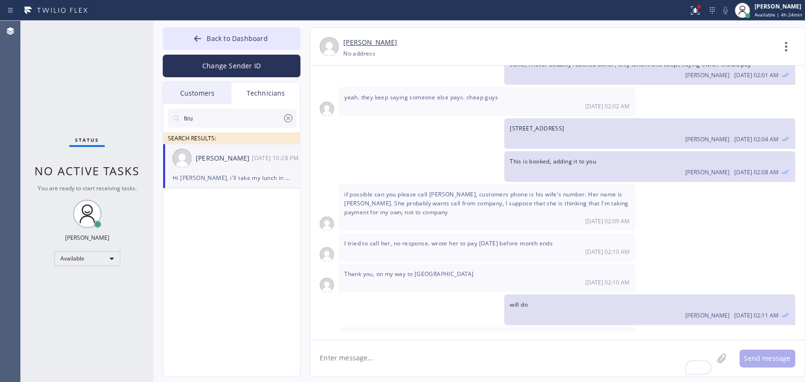
click at [290, 124] on div at bounding box center [287, 120] width 11 height 15
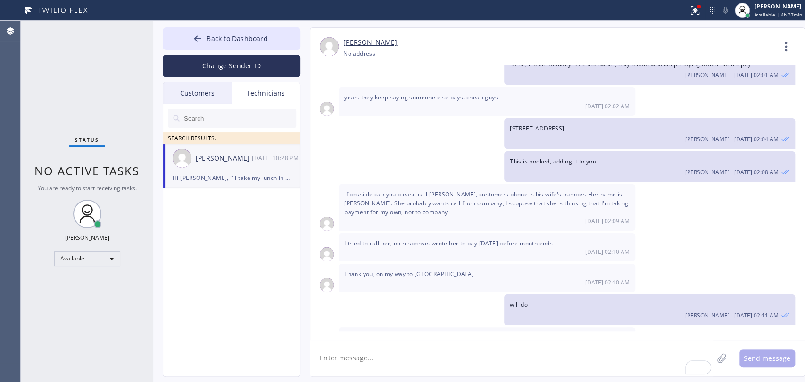
click at [91, 133] on div "Status No active tasks You are ready to start receiving tasks. [PERSON_NAME] Av…" at bounding box center [87, 202] width 132 height 362
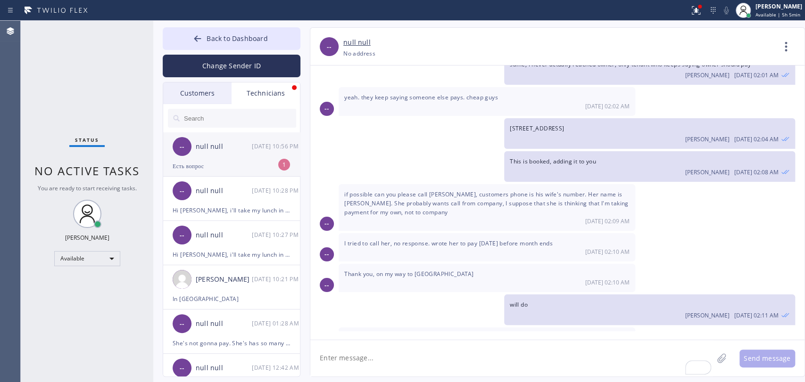
click at [198, 163] on div "Есть вопрос" at bounding box center [232, 166] width 118 height 11
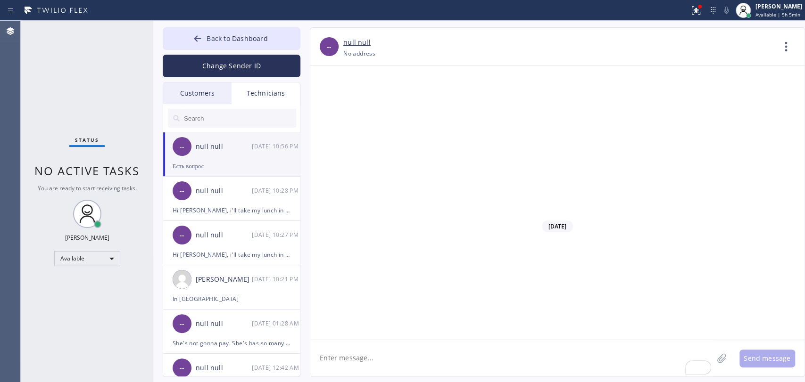
scroll to position [14434, 0]
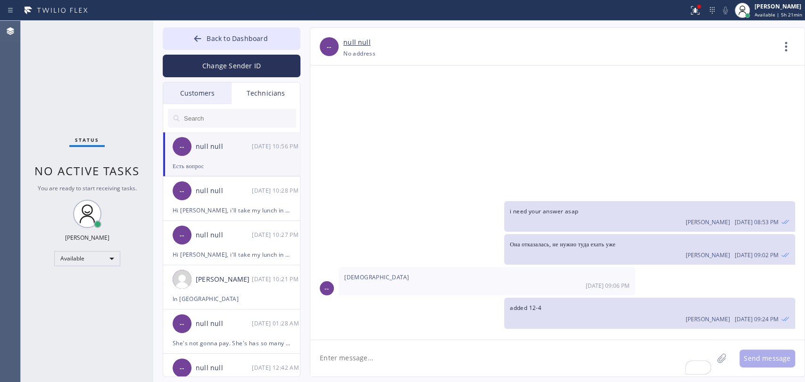
click at [590, 376] on textarea "To enrich screen reader interactions, please activate Accessibility in Grammarl…" at bounding box center [511, 358] width 403 height 36
click at [97, 165] on span "No active tasks" at bounding box center [86, 171] width 105 height 16
click at [235, 214] on div "Hi [PERSON_NAME], i'll take my lunch in 3 minutes, in case of emergency, please…" at bounding box center [232, 210] width 118 height 11
click at [234, 238] on div "null null" at bounding box center [224, 235] width 56 height 11
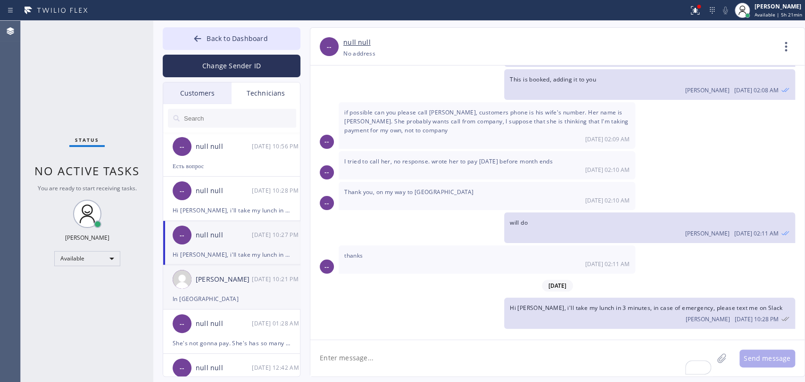
click at [230, 275] on div "[PERSON_NAME]" at bounding box center [224, 279] width 56 height 11
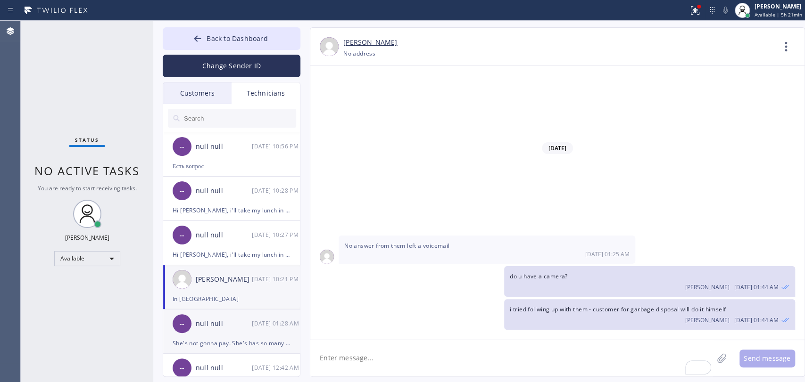
click at [251, 328] on div "null null" at bounding box center [224, 324] width 56 height 11
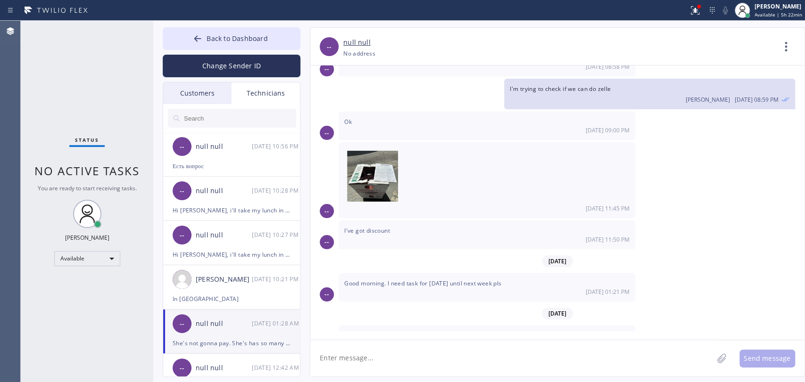
scroll to position [1320, 0]
click at [215, 155] on div "-- null null 09/01 10:56 PM" at bounding box center [232, 146] width 138 height 28
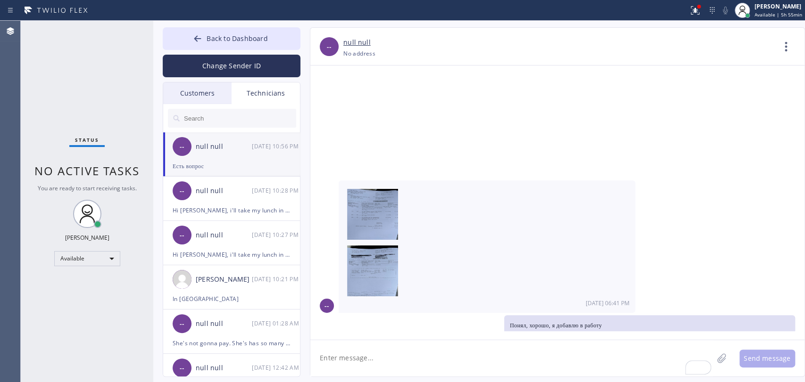
scroll to position [14434, 0]
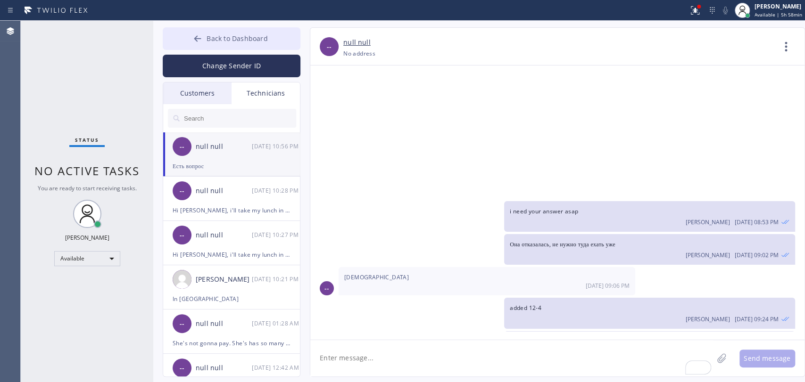
click at [230, 30] on button "Back to Dashboard" at bounding box center [232, 38] width 138 height 23
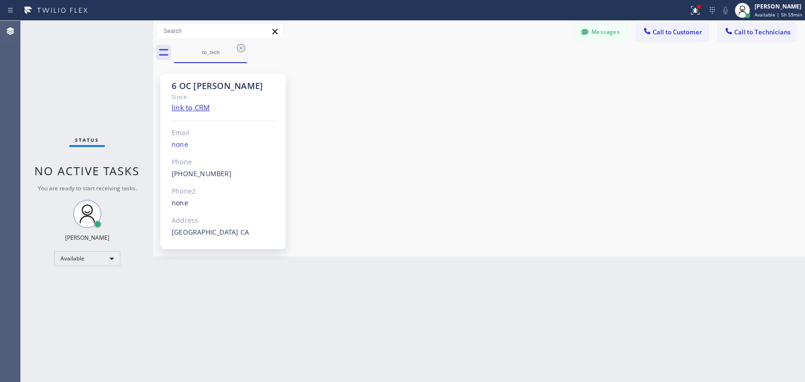
click at [619, 247] on div "6 OC [PERSON_NAME] Since: link to CRM Email none Phone [PHONE_NUMBER] Outbound …" at bounding box center [479, 160] width 647 height 189
click at [333, 260] on div "Back to Dashboard Change Sender ID Customers Technicians IB Indro Biswas 09/01 …" at bounding box center [479, 202] width 652 height 362
click at [355, 283] on div "Back to Dashboard Change Sender ID Customers Technicians IB Indro Biswas 09/01 …" at bounding box center [479, 202] width 652 height 362
click at [776, 28] on button "Call to Technicians" at bounding box center [757, 32] width 78 height 18
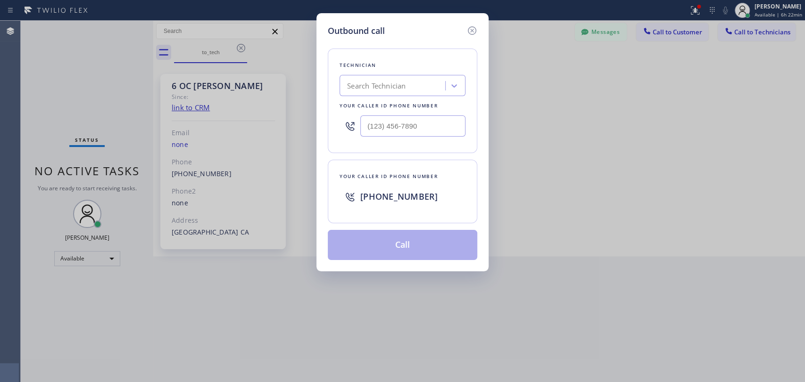
click at [444, 88] on div "Search Technician" at bounding box center [402, 85] width 126 height 21
type input "dav"
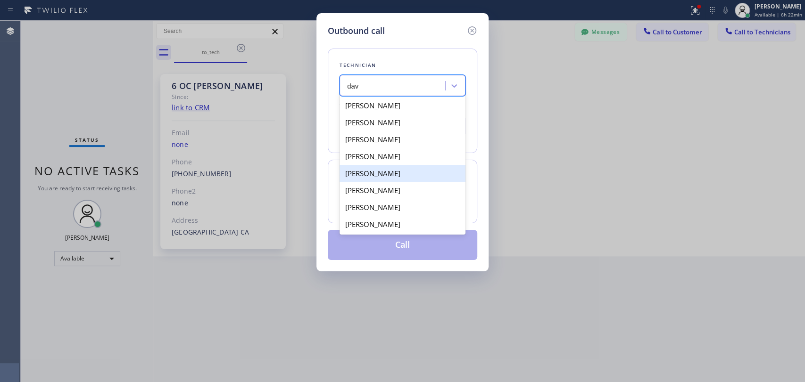
click at [376, 178] on div "[PERSON_NAME]" at bounding box center [402, 173] width 126 height 17
type input "[PHONE_NUMBER]"
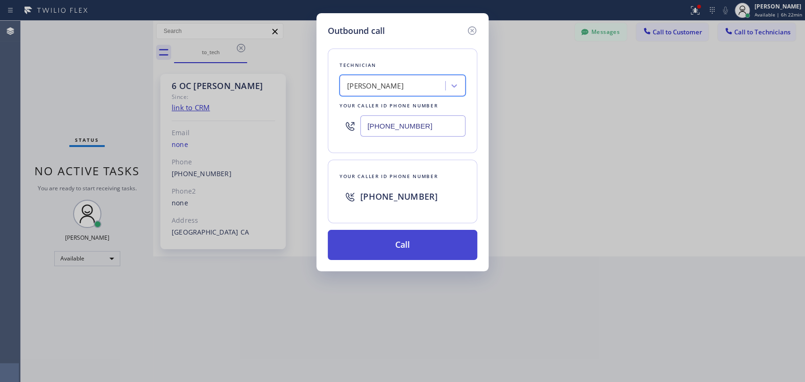
click at [375, 242] on button "Call" at bounding box center [402, 245] width 149 height 30
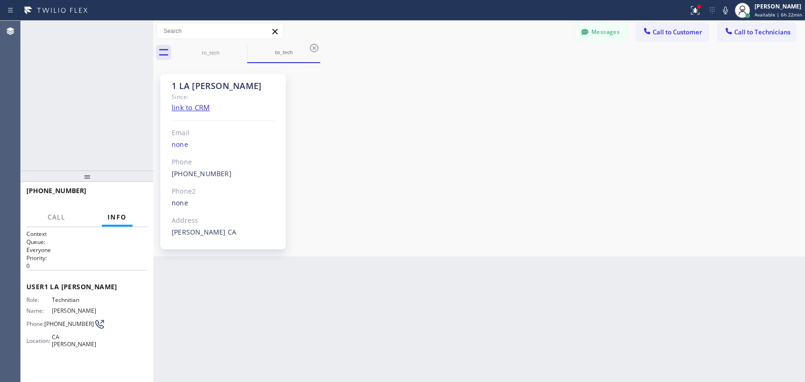
scroll to position [224, 0]
click at [141, 198] on button "HANG UP" at bounding box center [126, 195] width 44 height 13
click at [124, 190] on button "COMPLETE" at bounding box center [124, 195] width 48 height 13
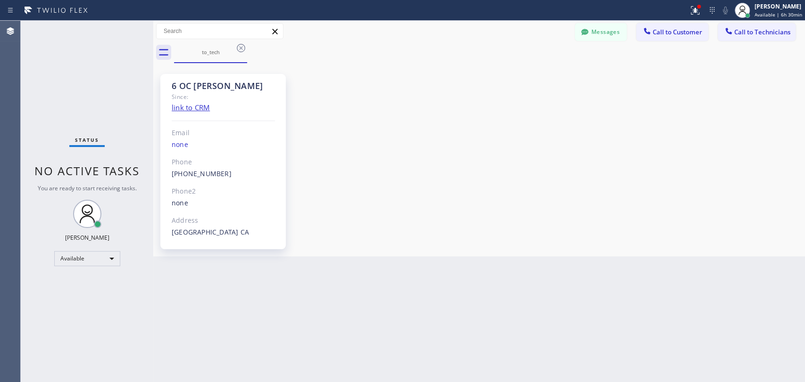
click at [561, 305] on div "Back to Dashboard Change Sender ID Customers Technicians IB Indro Biswas 09/01 …" at bounding box center [479, 202] width 652 height 362
drag, startPoint x: 441, startPoint y: 118, endPoint x: 416, endPoint y: 1, distance: 119.5
click at [439, 103] on div "6 OC [PERSON_NAME] Since: link to CRM Email none Phone [PHONE_NUMBER] Outbound …" at bounding box center [479, 160] width 647 height 189
click at [655, 125] on div "6 OC [PERSON_NAME] Since: link to CRM Email none Phone [PHONE_NUMBER] Outbound …" at bounding box center [479, 160] width 647 height 189
click at [771, 33] on span "Call to Technicians" at bounding box center [762, 32] width 56 height 8
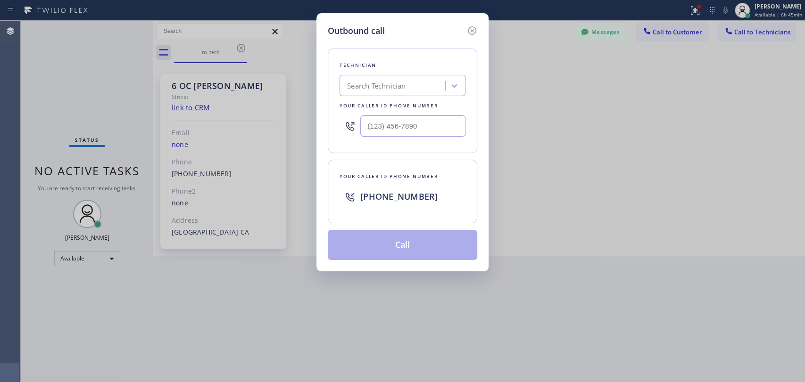
click at [380, 91] on div "Search Technician" at bounding box center [376, 86] width 58 height 11
type input "[PERSON_NAME]"
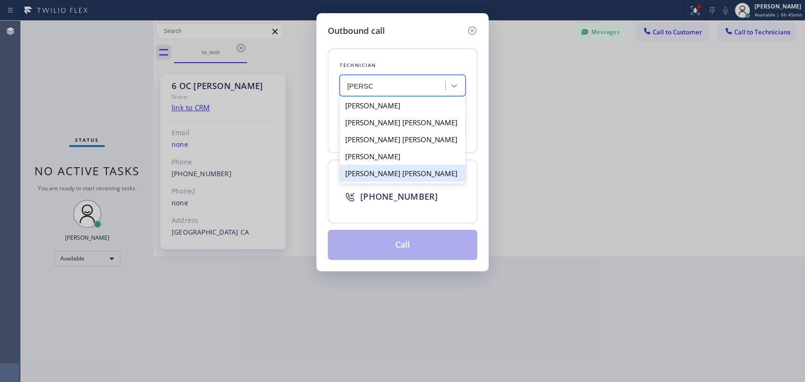
click at [379, 169] on div "[PERSON_NAME] [PERSON_NAME]" at bounding box center [402, 173] width 126 height 17
type input "[PHONE_NUMBER]"
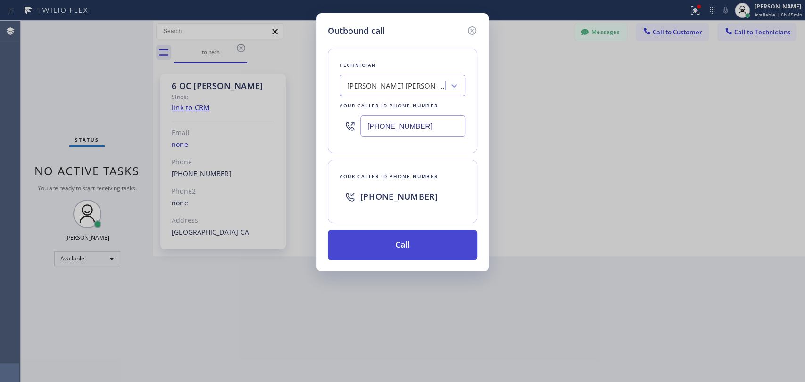
click at [396, 250] on button "Call" at bounding box center [402, 245] width 149 height 30
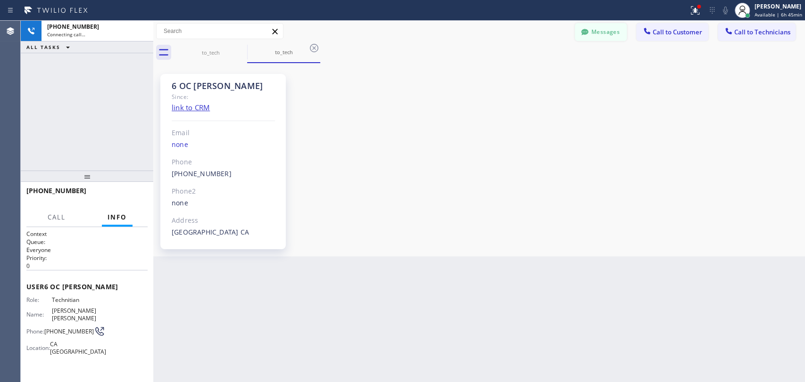
click at [595, 29] on button "Messages" at bounding box center [601, 32] width 52 height 18
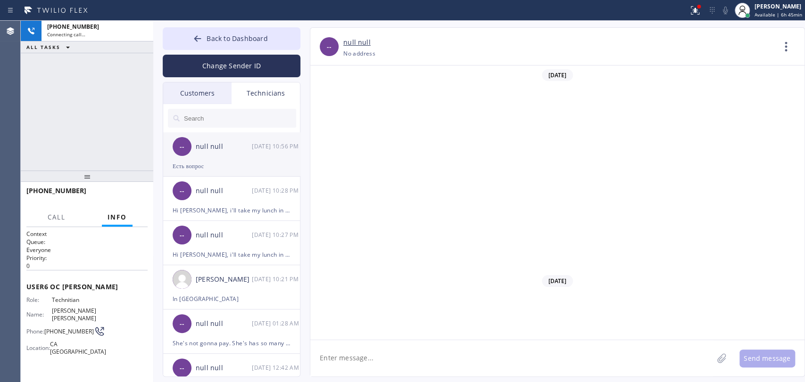
scroll to position [8388, 0]
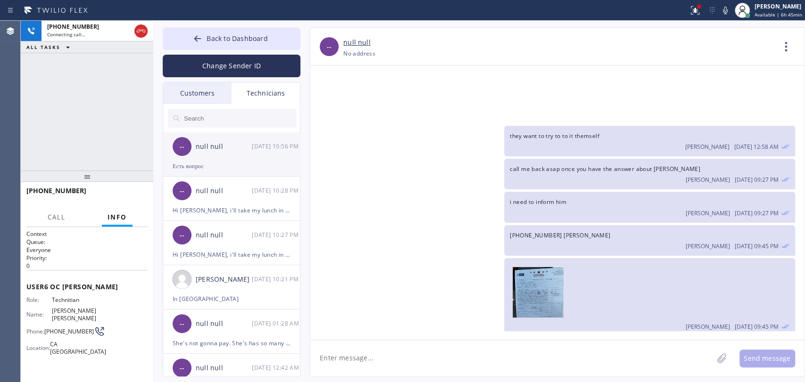
click at [255, 162] on div "Есть вопрос" at bounding box center [232, 166] width 118 height 11
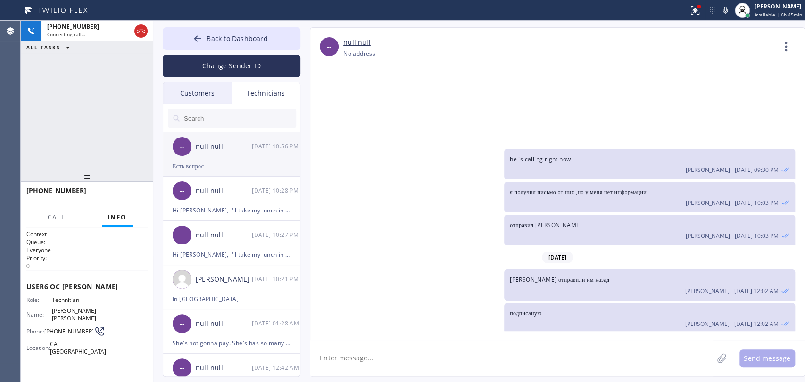
scroll to position [14434, 0]
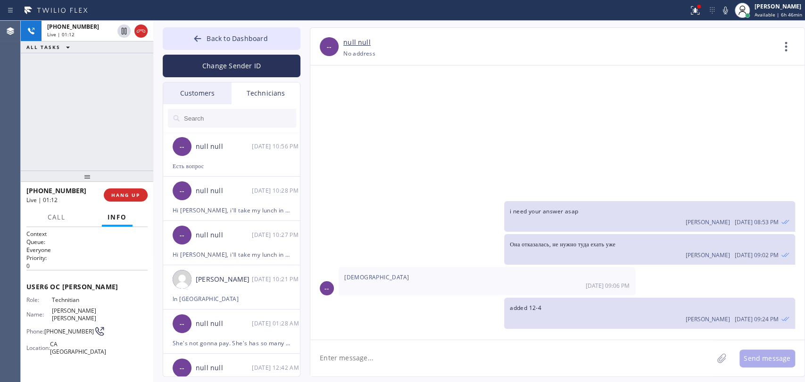
drag, startPoint x: 110, startPoint y: 198, endPoint x: 421, endPoint y: 311, distance: 330.6
click at [110, 198] on button "HANG UP" at bounding box center [126, 195] width 44 height 13
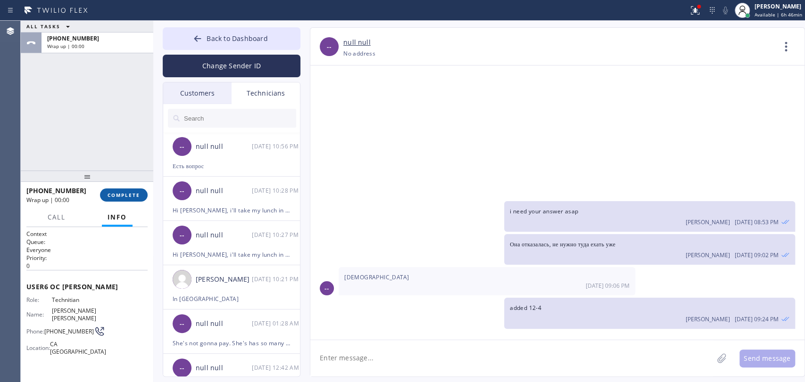
click at [126, 199] on button "COMPLETE" at bounding box center [124, 195] width 48 height 13
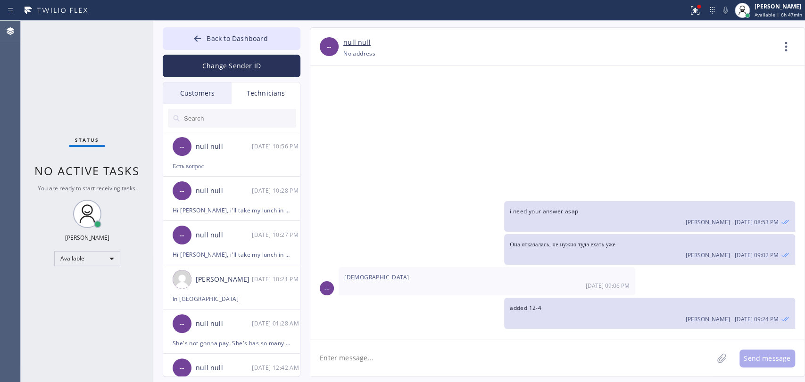
click at [247, 118] on input "text" at bounding box center [239, 118] width 113 height 19
click at [261, 259] on div "Hi [PERSON_NAME], i'll take my lunch in 3 minutes, in case of emergency, please…" at bounding box center [232, 254] width 118 height 11
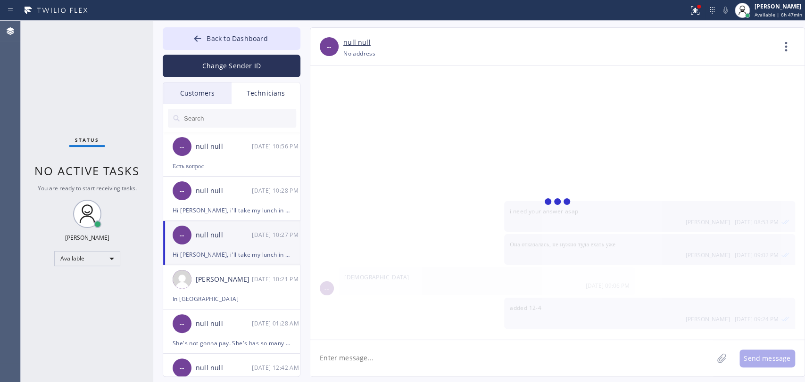
click at [371, 372] on textarea at bounding box center [511, 358] width 403 height 36
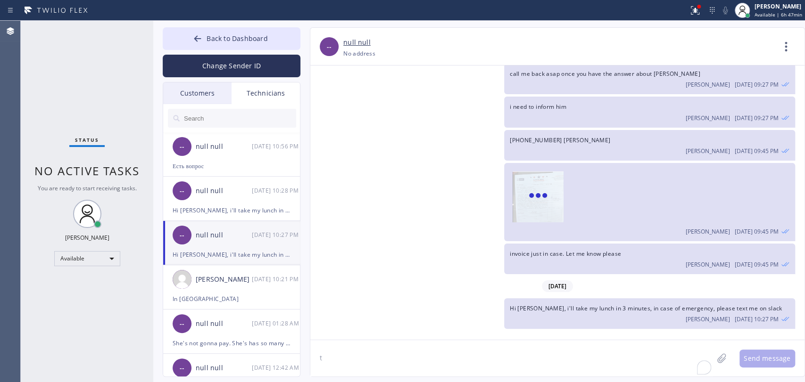
scroll to position [8388, 0]
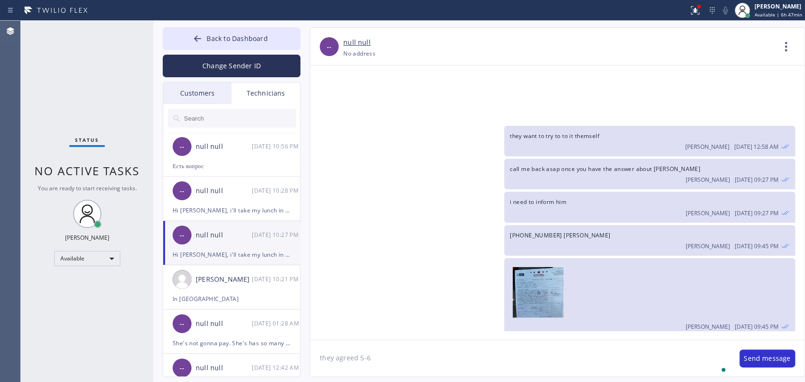
type textarea "they agreed 5-6"
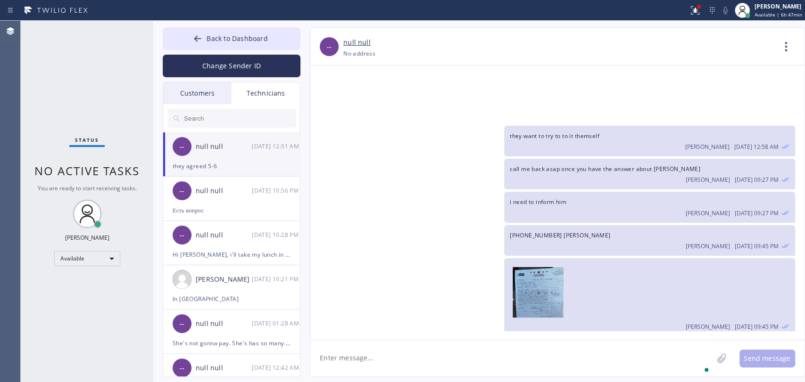
scroll to position [8443, 0]
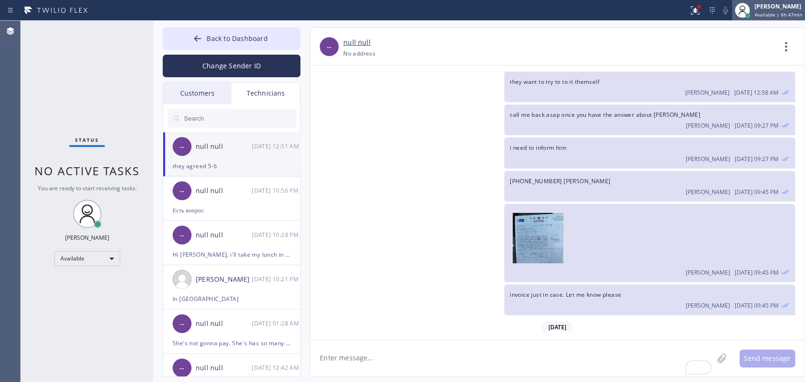
click at [246, 31] on button "Back to Dashboard" at bounding box center [232, 38] width 138 height 23
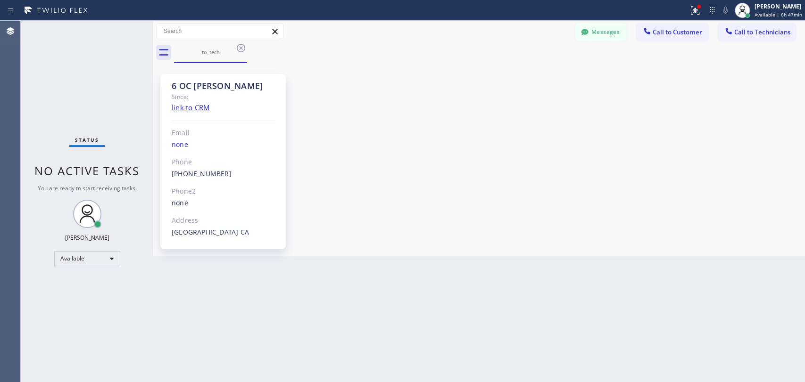
click at [765, 25] on button "Call to Technicians" at bounding box center [757, 32] width 78 height 18
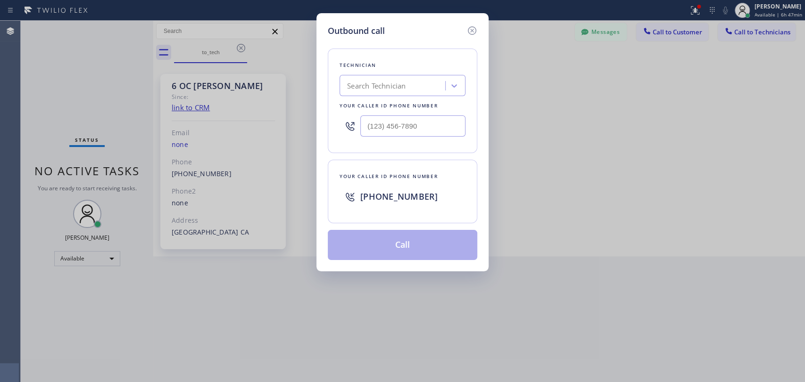
click at [375, 84] on div "Search Technician" at bounding box center [376, 86] width 58 height 11
type input "dav"
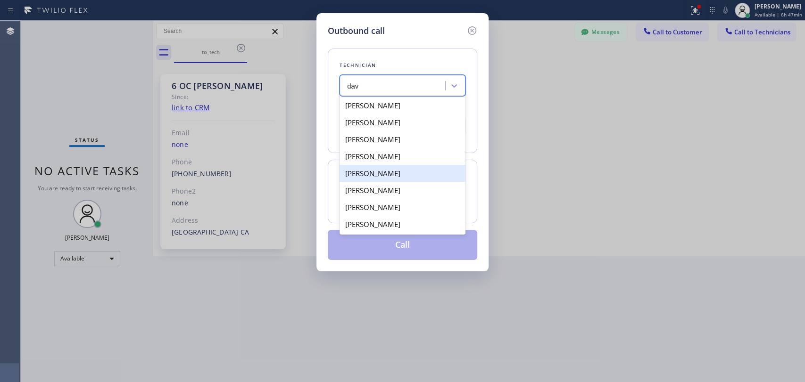
click at [381, 178] on div "[PERSON_NAME]" at bounding box center [402, 173] width 126 height 17
type input "[PHONE_NUMBER]"
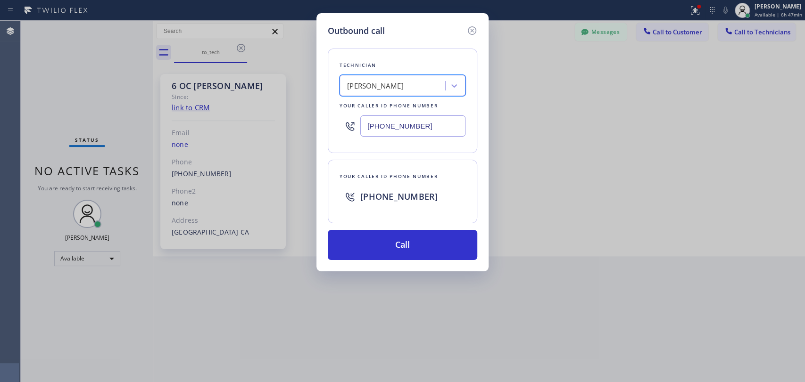
click at [388, 226] on div "Technician option David Romero, selected. 8 results available. Select is focuse…" at bounding box center [402, 148] width 149 height 223
click at [388, 229] on div "Technician David Romero Your caller id phone number (323) 579-9547 Your caller …" at bounding box center [402, 148] width 149 height 223
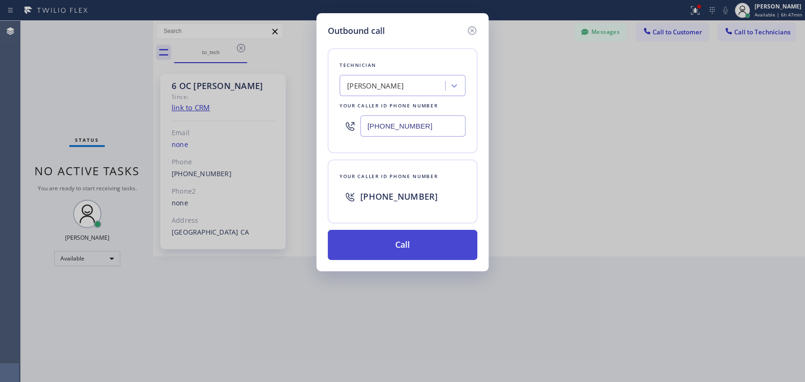
click at [389, 237] on button "Call" at bounding box center [402, 245] width 149 height 30
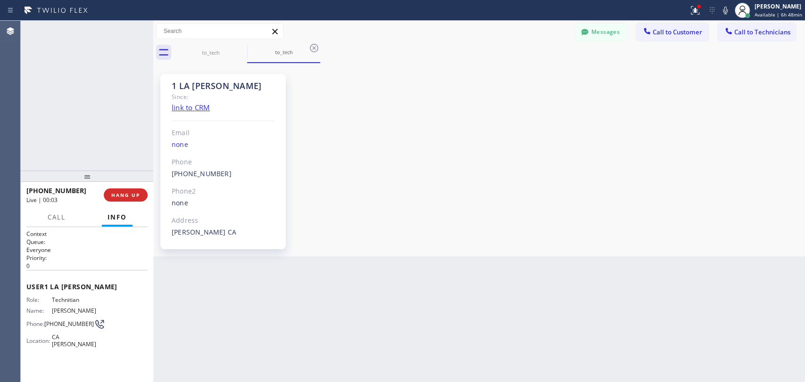
scroll to position [224, 0]
drag, startPoint x: 132, startPoint y: 198, endPoint x: 720, endPoint y: 97, distance: 596.9
click at [136, 197] on span "HANG UP" at bounding box center [125, 195] width 29 height 7
click at [754, 23] on button "Call to Technicians" at bounding box center [757, 32] width 78 height 18
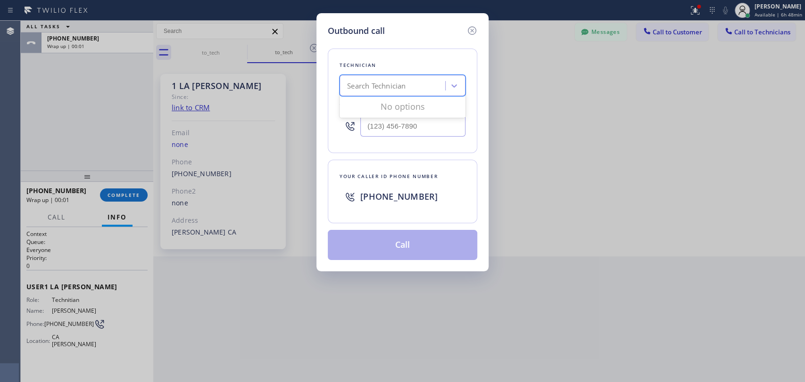
click at [404, 94] on div "Search Technician" at bounding box center [402, 85] width 126 height 21
type input "seva"
click at [373, 129] on div "[PERSON_NAME]" at bounding box center [402, 122] width 126 height 17
type input "[PHONE_NUMBER]"
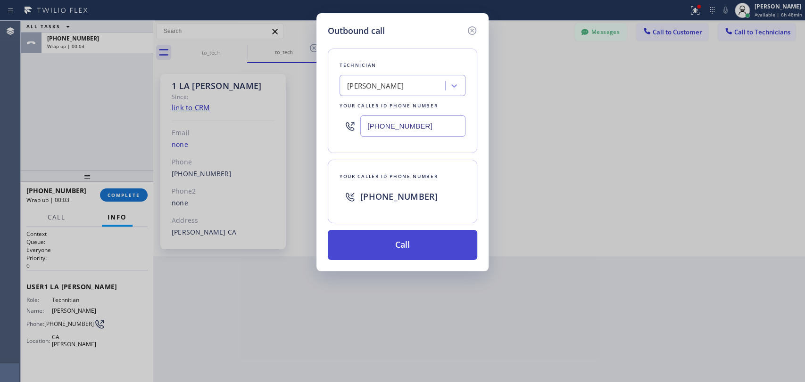
click at [377, 253] on button "Call" at bounding box center [402, 245] width 149 height 30
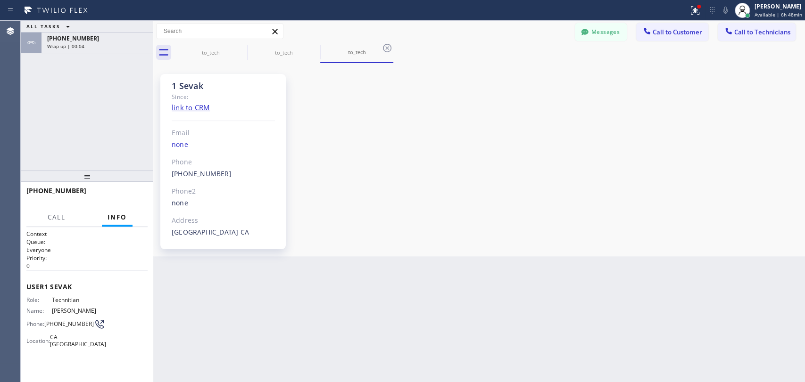
scroll to position [4913, 0]
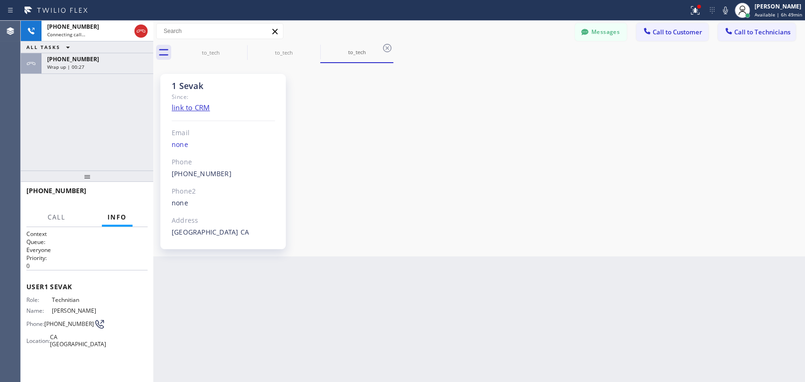
click at [109, 69] on div "Wrap up | 00:27" at bounding box center [97, 67] width 100 height 7
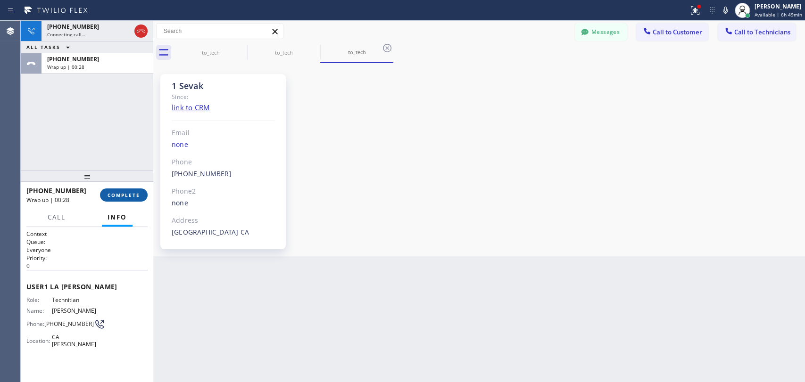
drag, startPoint x: 120, startPoint y: 200, endPoint x: 124, endPoint y: 192, distance: 8.9
click at [120, 201] on button "COMPLETE" at bounding box center [124, 195] width 48 height 13
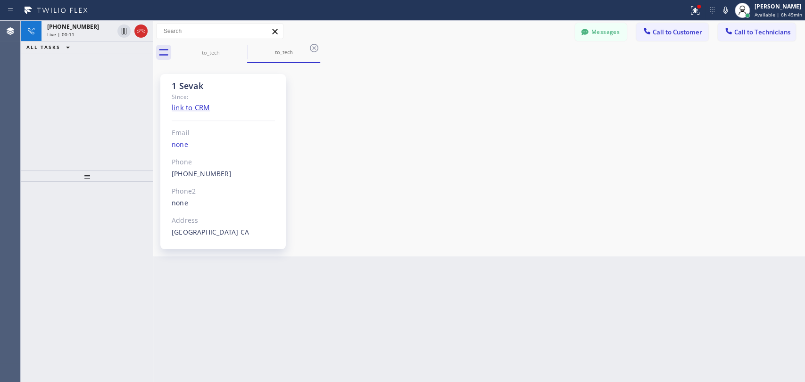
drag, startPoint x: 691, startPoint y: 208, endPoint x: 97, endPoint y: 68, distance: 609.9
click at [691, 208] on div "1 Sevak Since: link to CRM Email none Phone [PHONE_NUMBER] Outbound call Techni…" at bounding box center [479, 160] width 647 height 189
click at [141, 35] on icon at bounding box center [140, 30] width 11 height 11
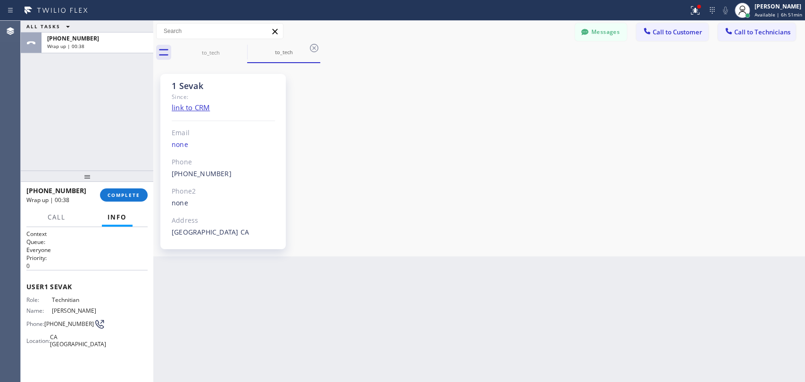
drag, startPoint x: 724, startPoint y: 95, endPoint x: 679, endPoint y: 114, distance: 48.8
click at [724, 95] on div "1 Sevak Since: link to CRM Email none Phone [PHONE_NUMBER] Outbound call Techni…" at bounding box center [479, 160] width 647 height 189
click at [139, 199] on button "COMPLETE" at bounding box center [124, 195] width 48 height 13
click at [128, 165] on div "ALL TASKS ALL TASKS ACTIVE TASKS TASKS IN WRAP UP [PHONE_NUMBER] Wrap up | 00:39" at bounding box center [87, 96] width 132 height 150
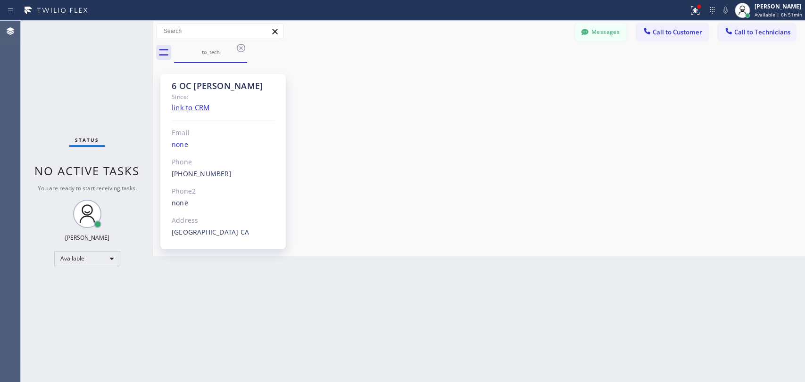
click at [730, 227] on div "6 OC [PERSON_NAME] Since: link to CRM Email none Phone [PHONE_NUMBER] Outbound …" at bounding box center [479, 160] width 647 height 189
click at [743, 212] on div "6 OC [PERSON_NAME] Since: link to CRM Email none Phone [PHONE_NUMBER] Outbound …" at bounding box center [479, 160] width 647 height 189
click at [743, 179] on div "6 OC [PERSON_NAME] Since: link to CRM Email none Phone [PHONE_NUMBER] Outbound …" at bounding box center [479, 160] width 647 height 189
click at [599, 31] on button "Messages" at bounding box center [601, 32] width 52 height 18
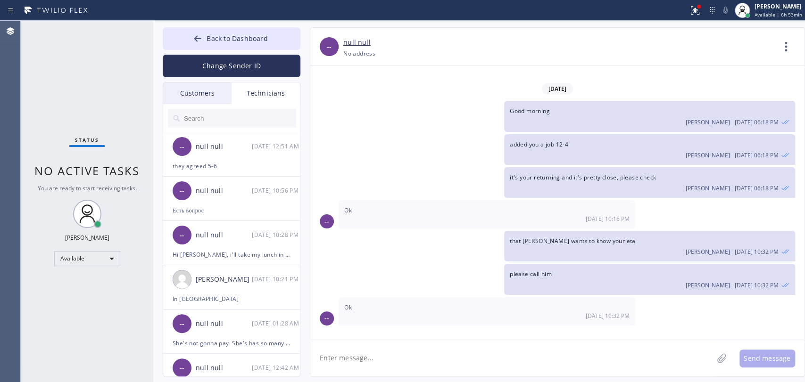
click at [201, 109] on input "text" at bounding box center [239, 118] width 113 height 19
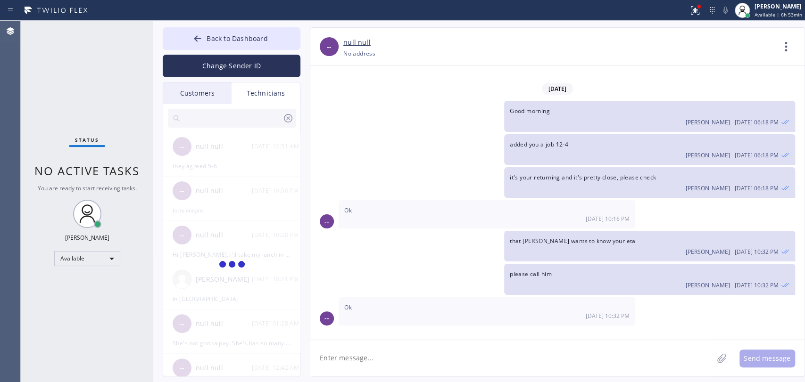
click at [201, 115] on input "text" at bounding box center [232, 118] width 99 height 19
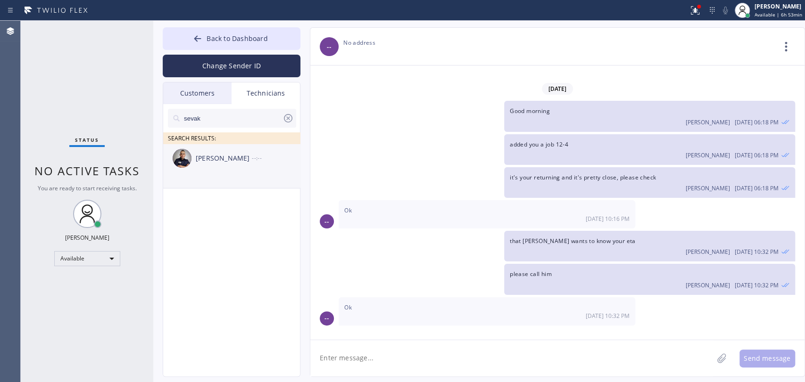
type input "sevak"
click at [229, 166] on div "[PERSON_NAME] --:--" at bounding box center [232, 158] width 138 height 28
click at [411, 371] on textarea at bounding box center [511, 358] width 403 height 36
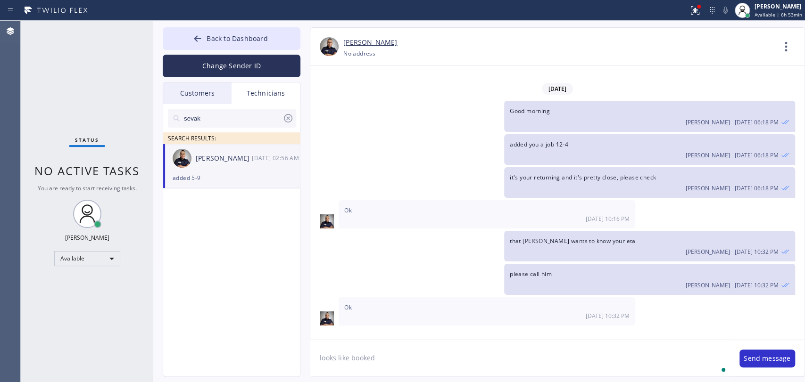
type textarea "looks like booked"
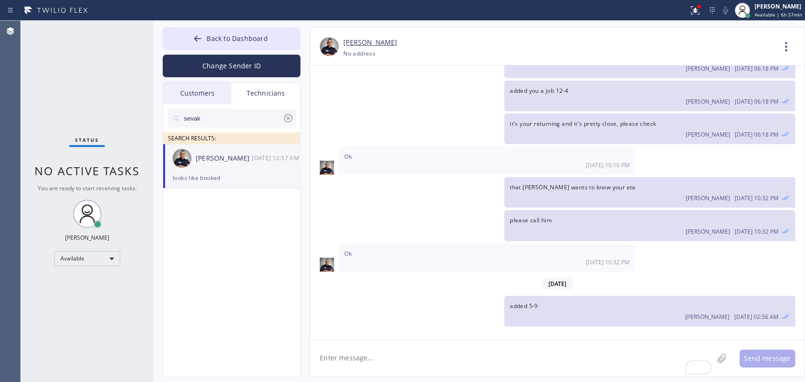
drag, startPoint x: 712, startPoint y: 253, endPoint x: 624, endPoint y: 261, distance: 88.6
click at [712, 296] on div "added 5-9 [PERSON_NAME] [DATE] 02:56 AM" at bounding box center [649, 311] width 291 height 31
click at [203, 165] on div "[PERSON_NAME] [DATE] 12:57 AM" at bounding box center [232, 158] width 138 height 28
click at [701, 194] on span "[PERSON_NAME]" at bounding box center [707, 198] width 44 height 8
click at [236, 42] on span "Back to Dashboard" at bounding box center [236, 38] width 61 height 9
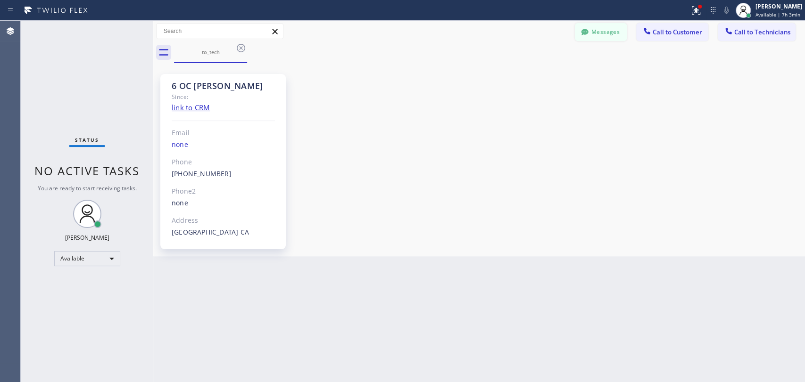
click at [586, 32] on icon at bounding box center [584, 32] width 7 height 6
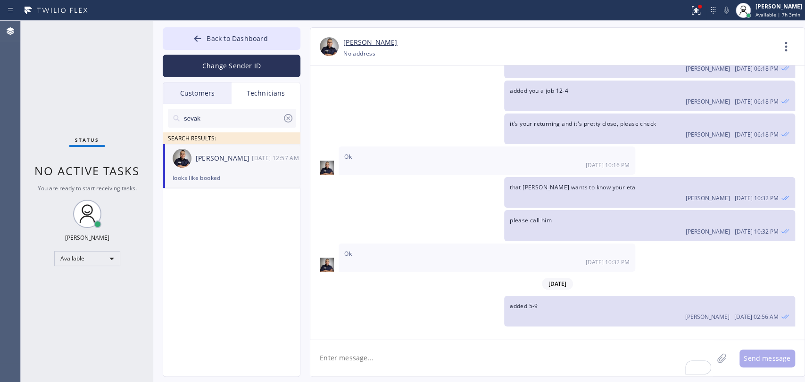
click at [347, 355] on textarea "To enrich screen reader interactions, please activate Accessibility in Grammarl…" at bounding box center [511, 358] width 403 height 36
type textarea "[PERSON_NAME] assigned it it you"
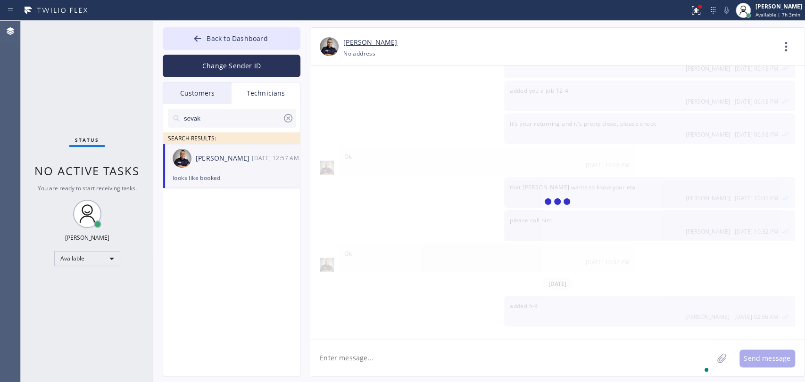
scroll to position [5000, 0]
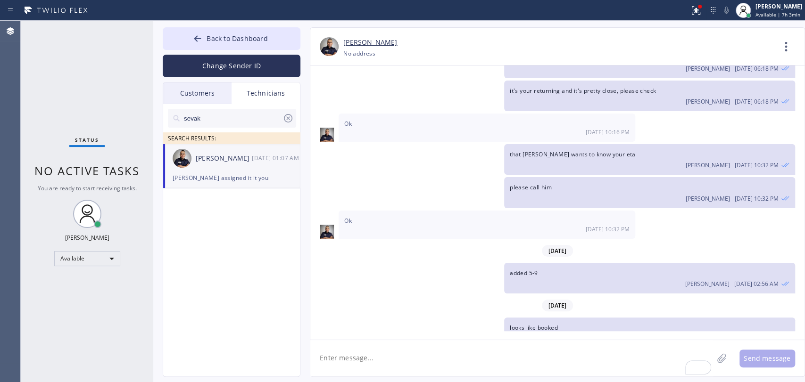
drag, startPoint x: 701, startPoint y: 140, endPoint x: 468, endPoint y: 78, distance: 242.1
click at [701, 177] on div "please call him [PERSON_NAME] [DATE] 10:32 PM" at bounding box center [649, 192] width 291 height 31
drag, startPoint x: 715, startPoint y: 104, endPoint x: 387, endPoint y: 38, distance: 334.1
click at [715, 144] on div "that [PERSON_NAME] wants to know your eta [PERSON_NAME] [DATE] 10:32 PM" at bounding box center [649, 159] width 291 height 31
drag, startPoint x: 264, startPoint y: 40, endPoint x: 804, endPoint y: 29, distance: 539.4
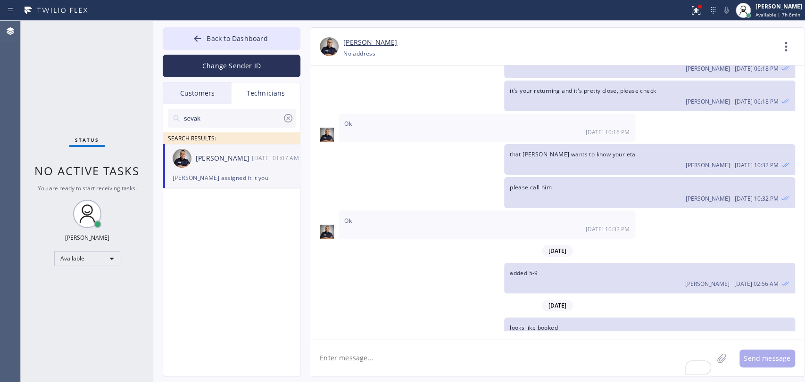
click at [265, 40] on span "Back to Dashboard" at bounding box center [236, 38] width 61 height 9
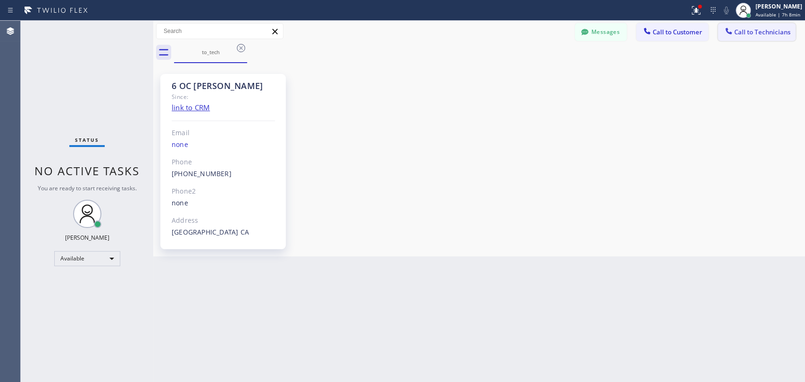
drag, startPoint x: 803, startPoint y: 25, endPoint x: 776, endPoint y: 28, distance: 27.5
click at [802, 25] on div "Messages Call to Customer Call to Technicians Outbound call Location Velvet Plu…" at bounding box center [690, 31] width 230 height 16
click at [770, 30] on span "Call to Technicians" at bounding box center [762, 32] width 56 height 8
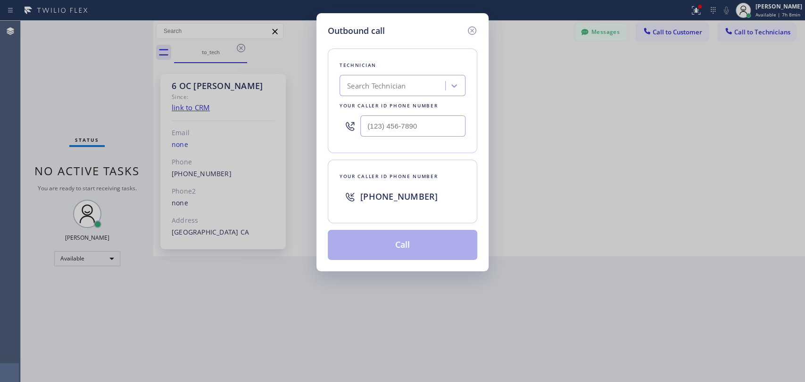
click at [360, 94] on div "Search Technician" at bounding box center [402, 85] width 126 height 21
type input "[PERSON_NAME]"
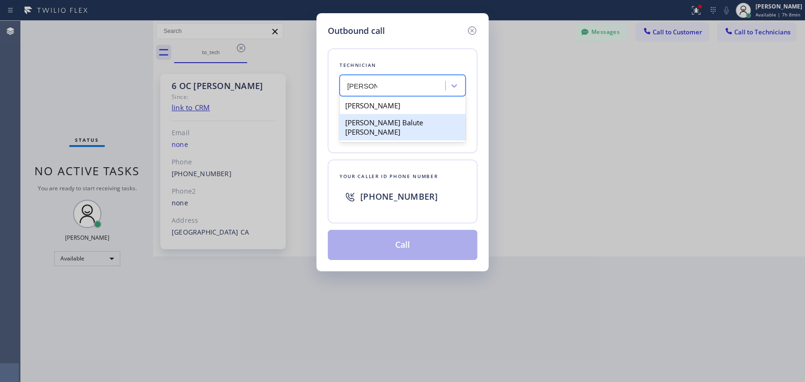
click at [381, 132] on div "[PERSON_NAME] [PERSON_NAME] Balute [PERSON_NAME]" at bounding box center [402, 118] width 126 height 47
click at [380, 125] on div "[PERSON_NAME] Balute [PERSON_NAME]" at bounding box center [402, 127] width 126 height 26
type input "[PHONE_NUMBER]"
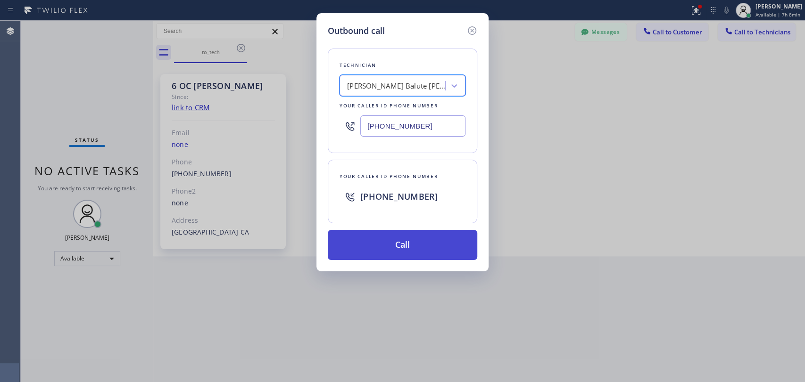
click at [391, 232] on button "Call" at bounding box center [402, 245] width 149 height 30
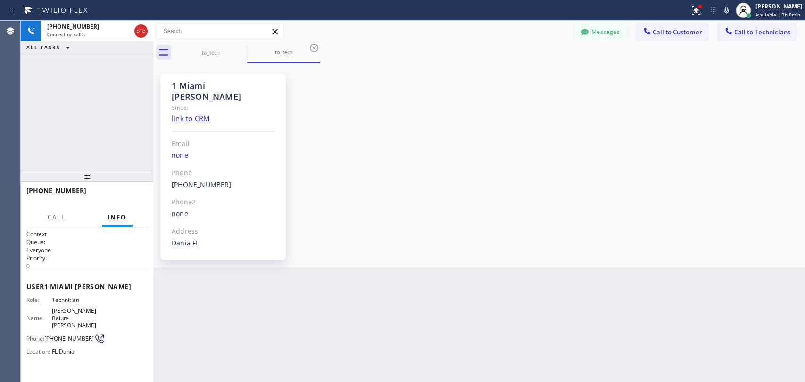
drag, startPoint x: 716, startPoint y: 172, endPoint x: 663, endPoint y: 206, distance: 62.8
click at [716, 172] on div "1 Miami [PERSON_NAME] Since: link to CRM Email none Phone [PHONE_NUMBER] Outbou…" at bounding box center [479, 165] width 647 height 199
click at [734, 221] on div "1 Miami [PERSON_NAME] Since: link to CRM Email none Phone [PHONE_NUMBER] Outbou…" at bounding box center [479, 165] width 647 height 199
click at [714, 250] on div "1 Miami [PERSON_NAME] Since: link to CRM Email none Phone [PHONE_NUMBER] Outbou…" at bounding box center [479, 165] width 647 height 199
click at [140, 198] on button "HANG UP" at bounding box center [126, 195] width 44 height 13
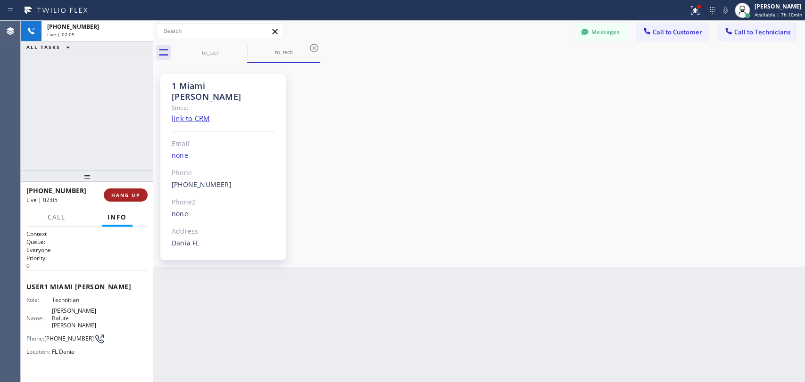
click at [134, 198] on span "HANG UP" at bounding box center [125, 195] width 29 height 7
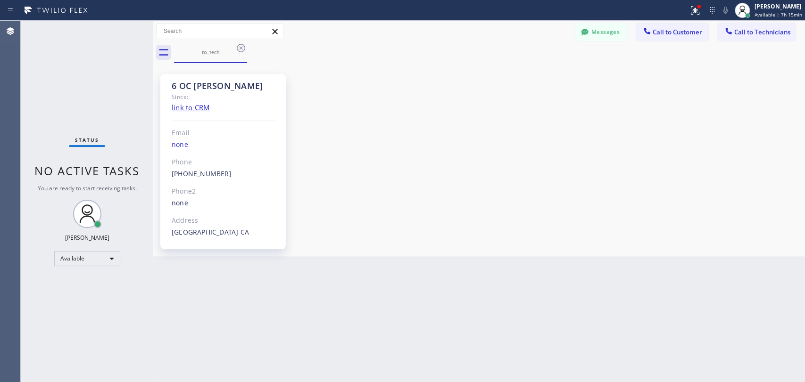
click at [777, 186] on div "6 OC [PERSON_NAME] Since: link to CRM Email none Phone [PHONE_NUMBER] Outbound …" at bounding box center [479, 160] width 647 height 189
drag, startPoint x: 751, startPoint y: 199, endPoint x: 506, endPoint y: 49, distance: 286.3
click at [749, 199] on div "6 OC [PERSON_NAME] Since: link to CRM Email none Phone [PHONE_NUMBER] Outbound …" at bounding box center [479, 160] width 647 height 189
click at [593, 37] on button "Messages" at bounding box center [601, 32] width 52 height 18
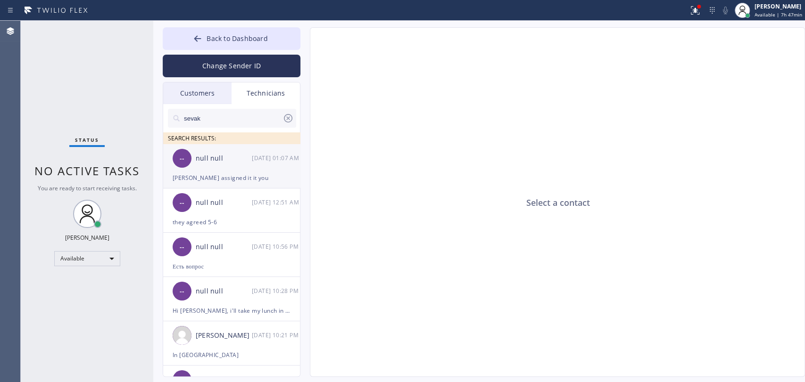
click at [220, 162] on div "null null" at bounding box center [224, 158] width 56 height 11
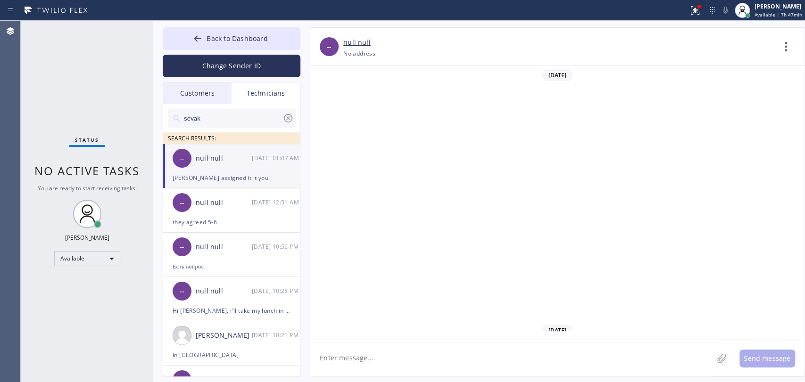
scroll to position [5000, 0]
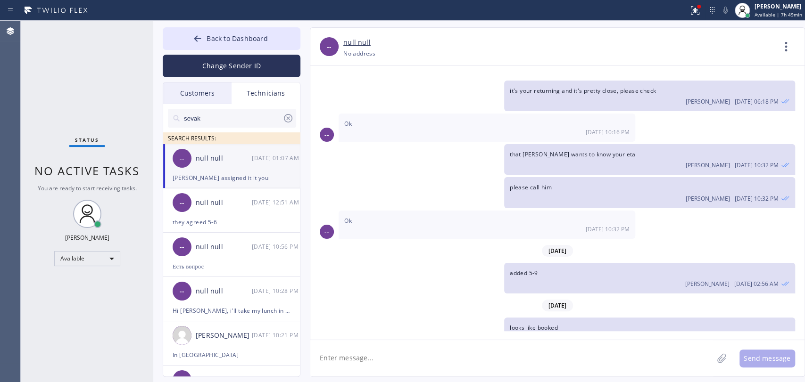
click at [114, 111] on div "Status No active tasks You are ready to start receiving tasks. [PERSON_NAME] Av…" at bounding box center [87, 202] width 132 height 362
click at [249, 119] on input "sevak" at bounding box center [232, 118] width 99 height 19
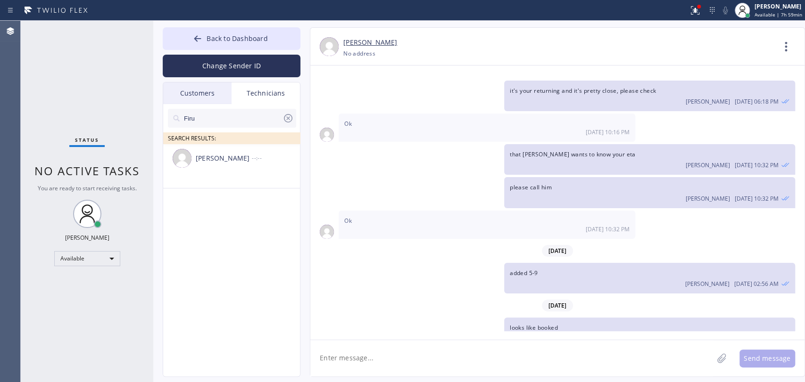
type input "Firu"
click at [214, 172] on div "[PERSON_NAME] --:--" at bounding box center [232, 158] width 138 height 28
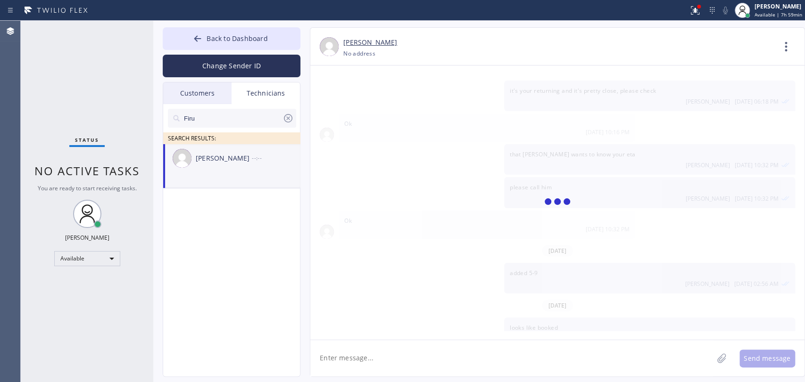
click at [369, 355] on textarea at bounding box center [511, 358] width 403 height 36
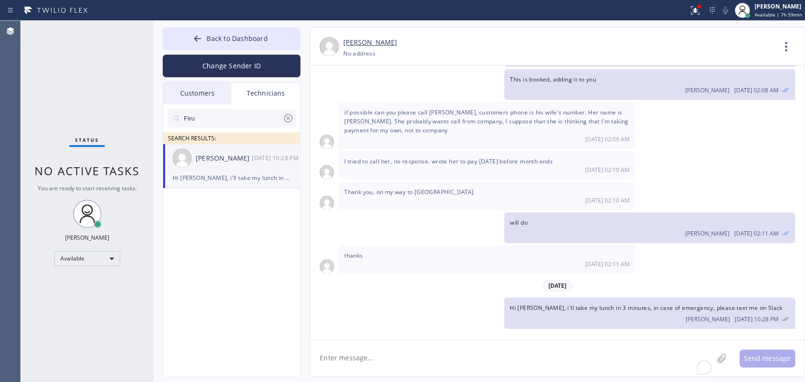
click at [369, 355] on textarea "To enrich screen reader interactions, please activate Accessibility in Grammarl…" at bounding box center [511, 358] width 403 height 36
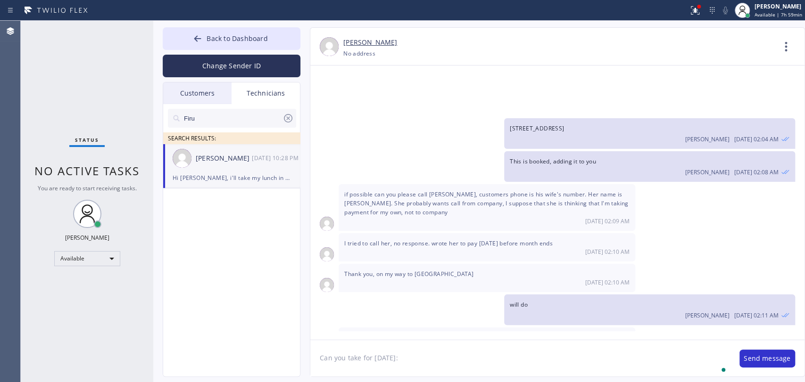
paste textarea "10-1 || NO SCF || Leak around my toilet || house built in 92 || [PERSON_NAME][G…"
type textarea "Can you take for [DATE]: 10-1 || NO SCF || Leak around my toilet || house built…"
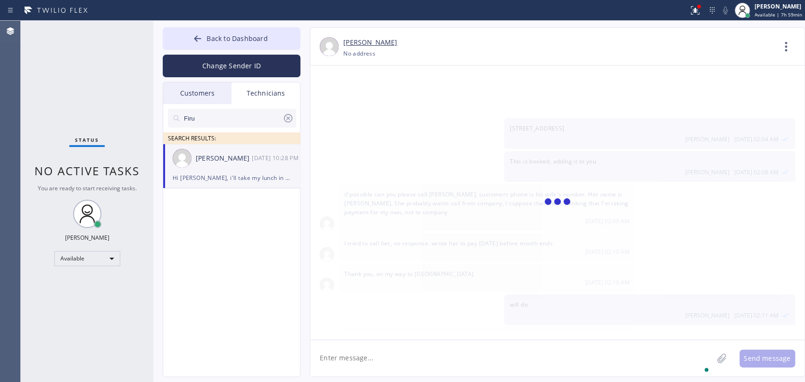
scroll to position [4241, 0]
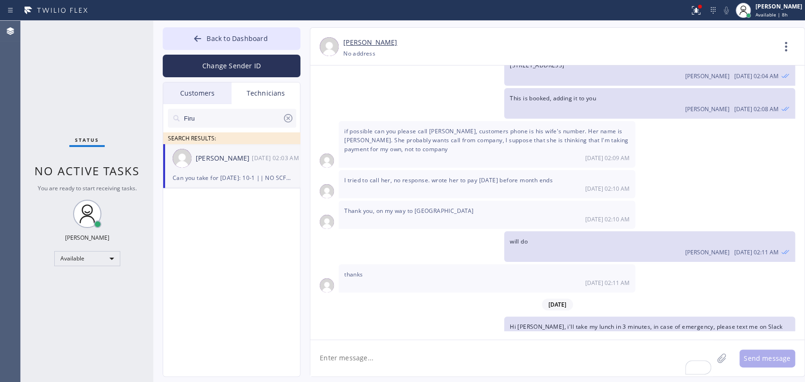
click at [255, 110] on input "Firu" at bounding box center [232, 118] width 99 height 19
click at [253, 115] on input "Firu" at bounding box center [232, 118] width 99 height 19
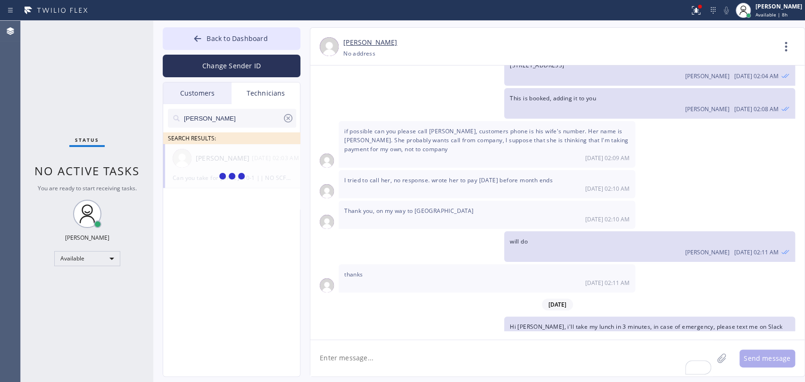
type input "[PERSON_NAME]"
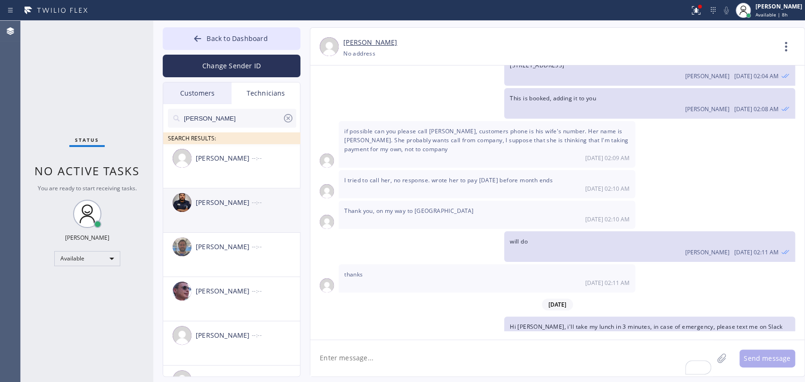
click at [226, 213] on div "[PERSON_NAME] --:--" at bounding box center [232, 203] width 138 height 28
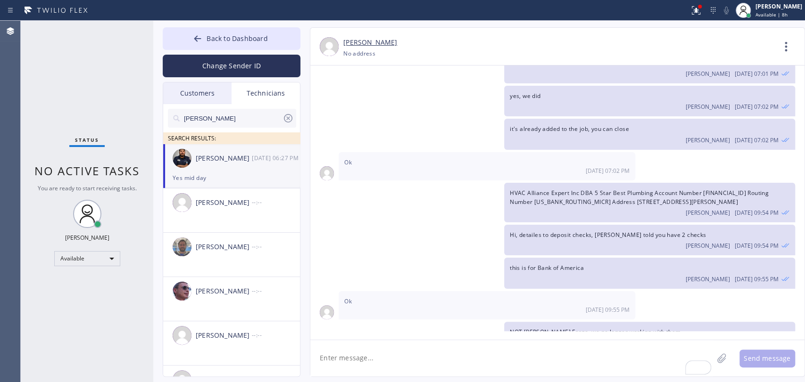
scroll to position [5036, 0]
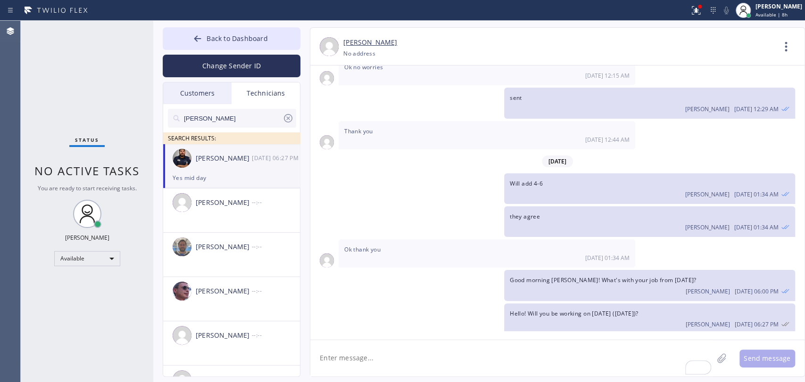
click at [389, 356] on textarea "To enrich screen reader interactions, please activate Accessibility in Grammarl…" at bounding box center [511, 358] width 403 height 36
click at [385, 355] on textarea "To enrich screen reader interactions, please activate Accessibility in Grammarl…" at bounding box center [511, 358] width 403 height 36
paste textarea "12-3|$99| unclogged a toilet might need snaking| [STREET_ADDRESS](4 flex unit ,…"
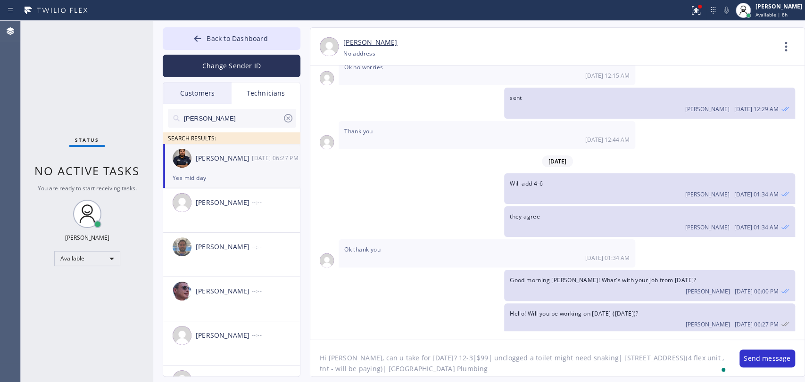
type textarea "Hi [PERSON_NAME], can u take for [DATE]? 12-3|$99| unclogged a toilet might nee…"
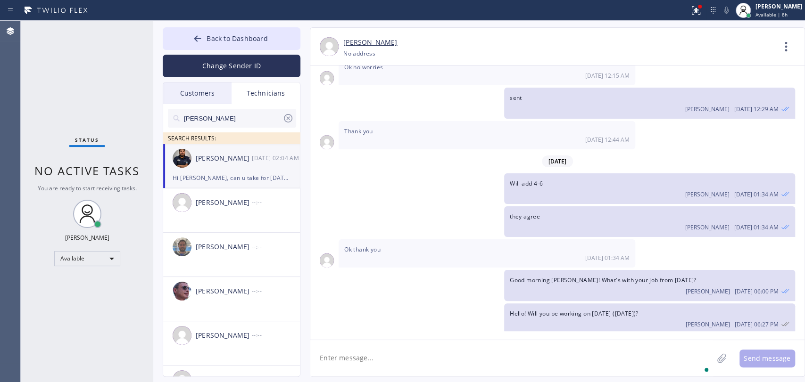
scroll to position [0, 0]
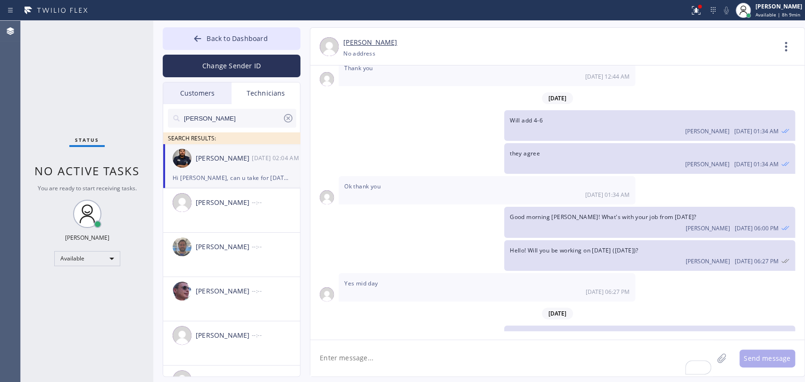
click at [283, 125] on div at bounding box center [287, 120] width 11 height 15
drag, startPoint x: 283, startPoint y: 124, endPoint x: 272, endPoint y: 120, distance: 12.5
click at [283, 124] on input "text" at bounding box center [239, 118] width 113 height 19
click at [139, 108] on div "Status No active tasks You are ready to start receiving tasks. [PERSON_NAME] Av…" at bounding box center [87, 202] width 132 height 362
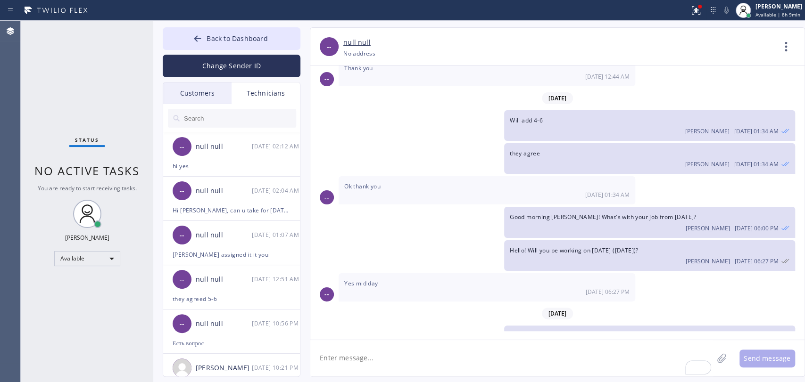
click at [230, 112] on input "text" at bounding box center [239, 118] width 113 height 19
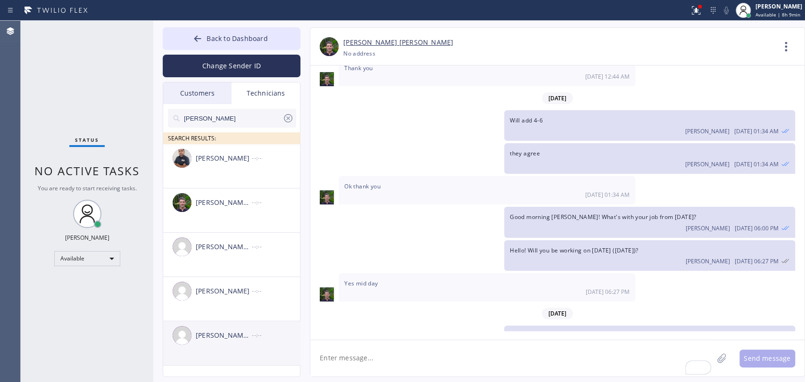
type input "[PERSON_NAME]"
click at [224, 328] on div "[PERSON_NAME] [PERSON_NAME] --:--" at bounding box center [232, 336] width 138 height 28
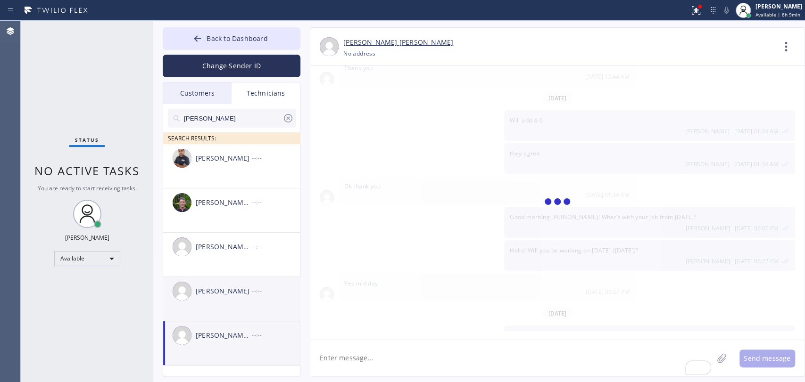
click at [228, 292] on div "[PERSON_NAME]" at bounding box center [224, 291] width 56 height 11
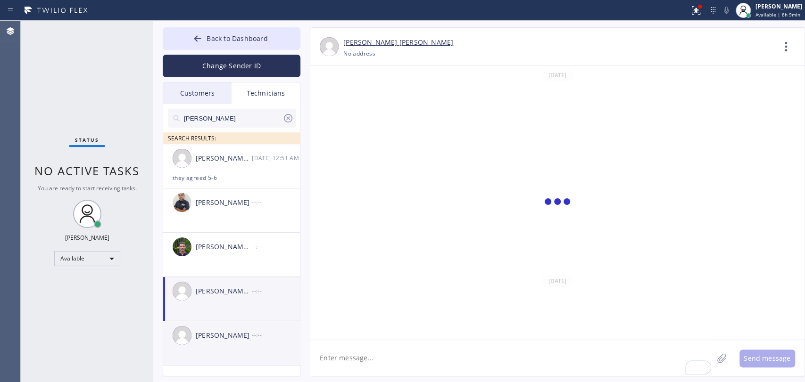
click at [261, 333] on div "--:--" at bounding box center [276, 335] width 49 height 11
click at [256, 305] on div "[PERSON_NAME] [PERSON_NAME] --:--" at bounding box center [232, 291] width 138 height 28
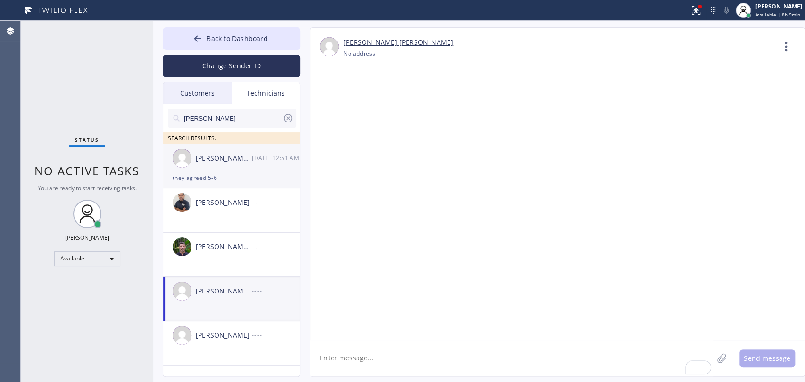
click at [234, 178] on div "they agreed 5-6" at bounding box center [232, 178] width 118 height 11
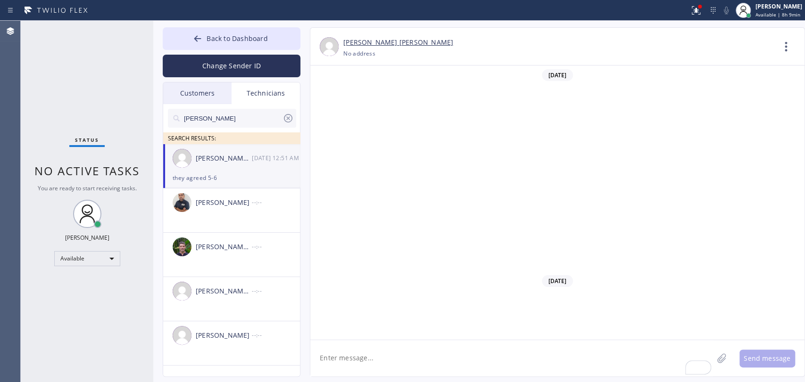
scroll to position [8443, 0]
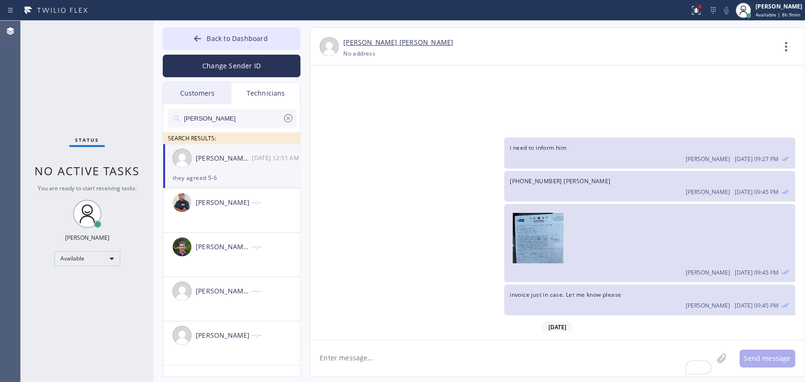
click at [361, 371] on textarea "To enrich screen reader interactions, please activate Accessibility in Grammarl…" at bounding box center [511, 358] width 403 height 36
paste textarea "11-2|| NO SCF || garbage disposal || about [DEMOGRAPHIC_DATA] || leaking or wha…"
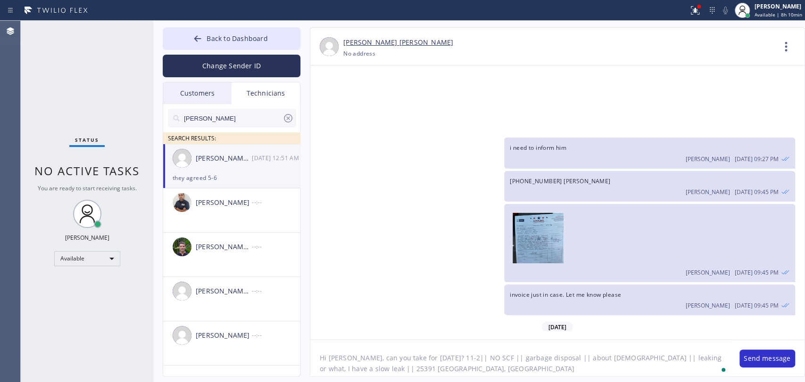
type textarea "Hi [PERSON_NAME], can you take for [DATE]? 11-2|| NO SCF || garbage disposal ||…"
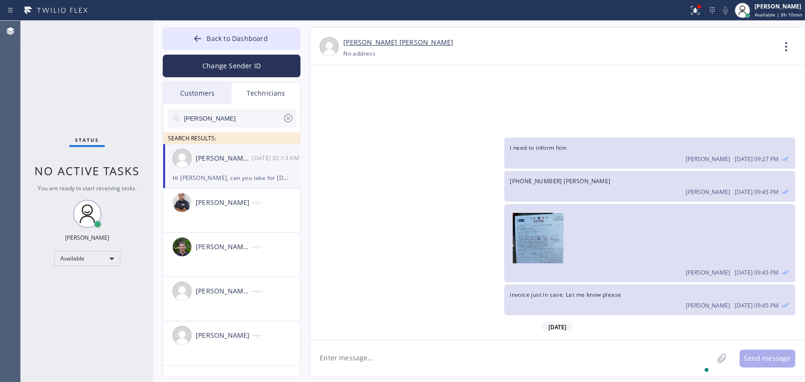
scroll to position [8485, 0]
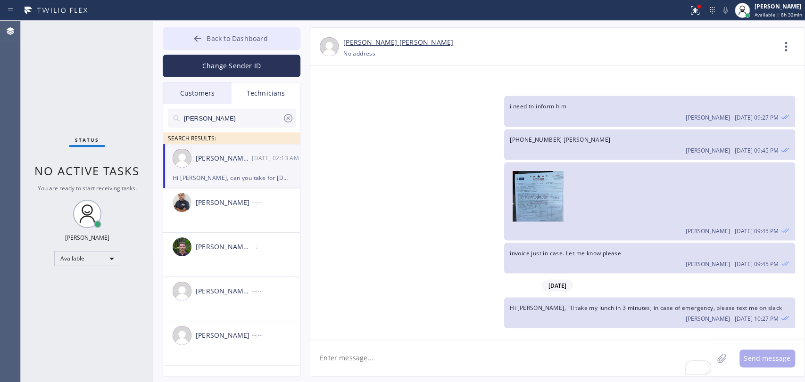
click at [184, 38] on button "Back to Dashboard" at bounding box center [232, 38] width 138 height 23
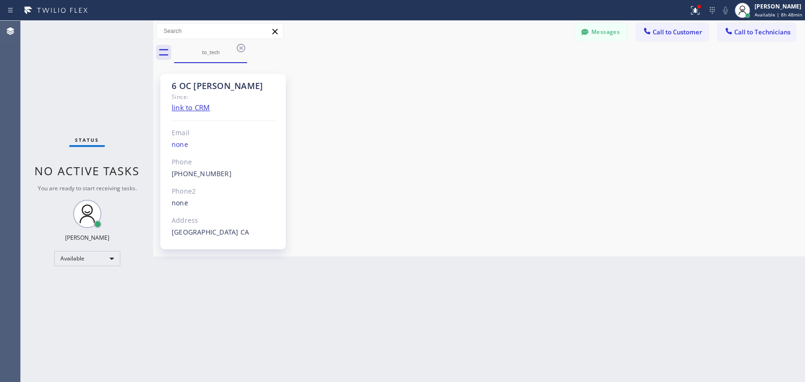
click at [505, 123] on div "6 OC [PERSON_NAME] Since: link to CRM Email none Phone [PHONE_NUMBER] Outbound …" at bounding box center [479, 160] width 647 height 189
click at [601, 29] on button "Messages" at bounding box center [601, 32] width 52 height 18
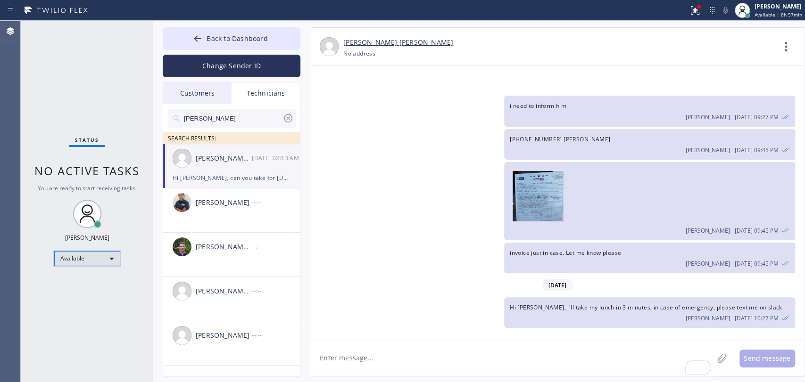
click at [109, 251] on div "Available" at bounding box center [87, 258] width 66 height 15
click at [82, 273] on li "Offline" at bounding box center [87, 270] width 64 height 11
